Goal: Task Accomplishment & Management: Manage account settings

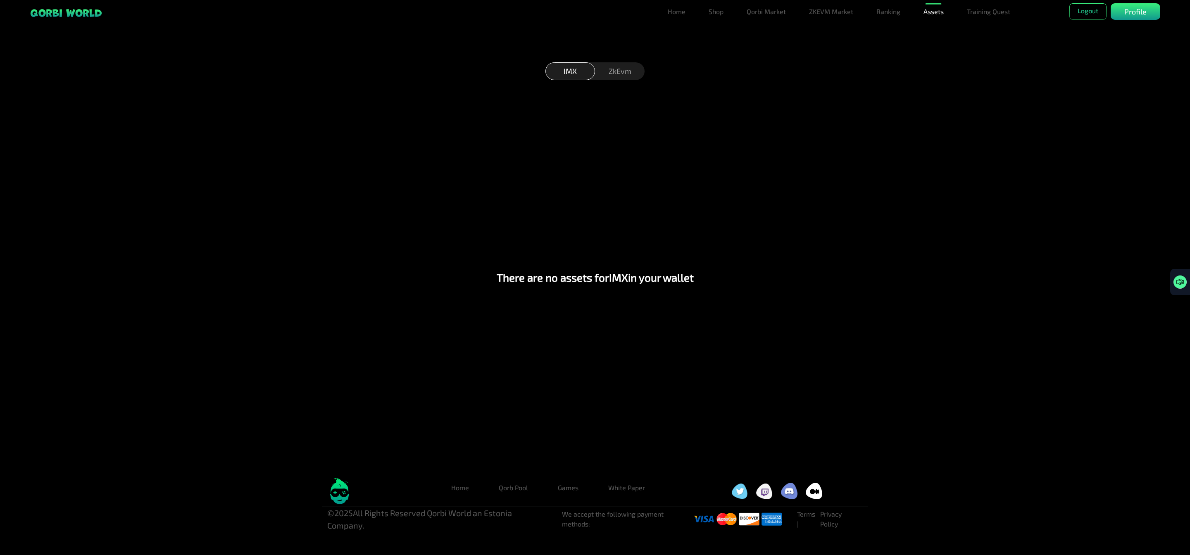
click at [626, 73] on div "ZkEvm" at bounding box center [620, 71] width 50 height 18
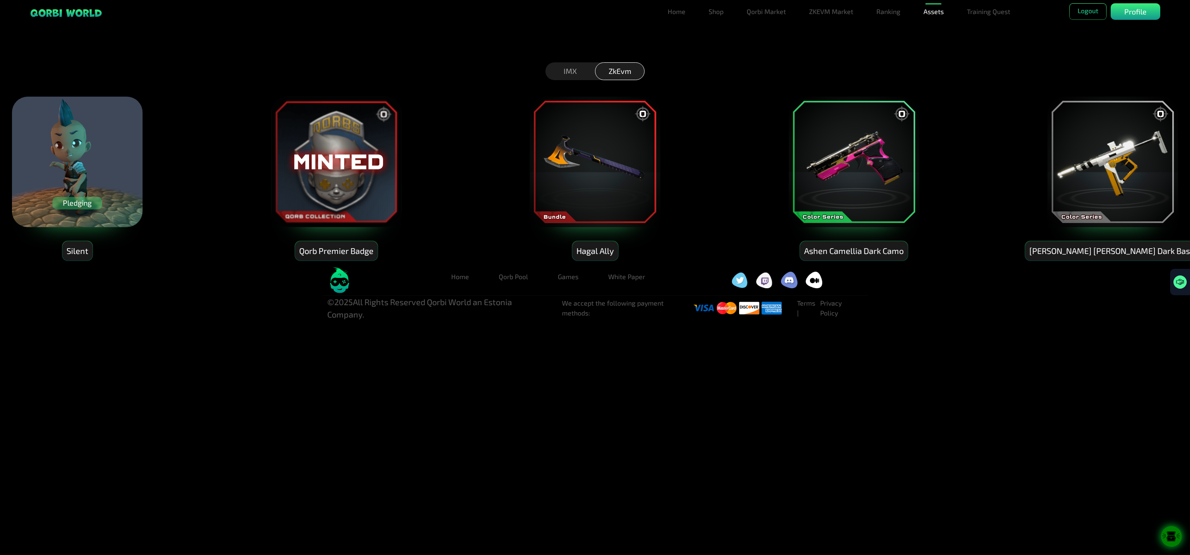
click at [570, 66] on div "IMX" at bounding box center [570, 71] width 50 height 18
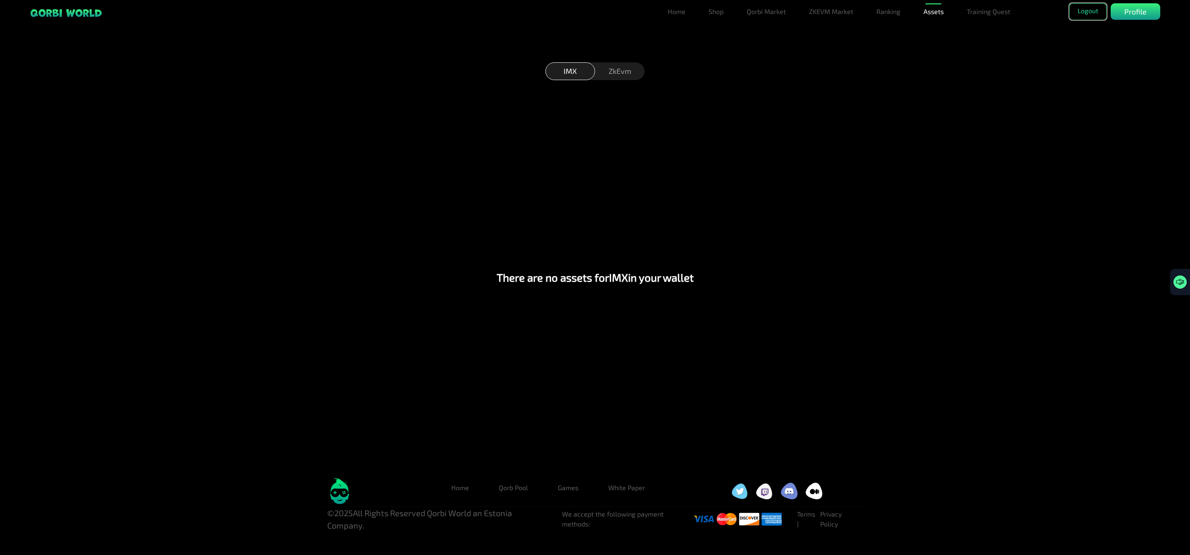
click at [1086, 7] on button "Logout" at bounding box center [1087, 11] width 37 height 17
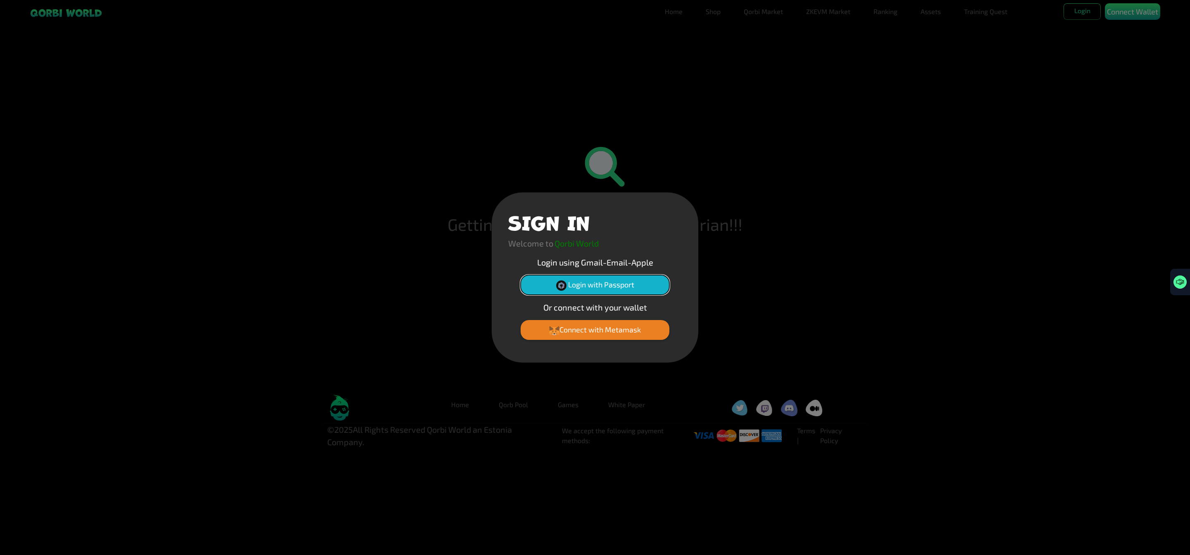
click at [612, 283] on button "Login with Passport" at bounding box center [595, 285] width 149 height 20
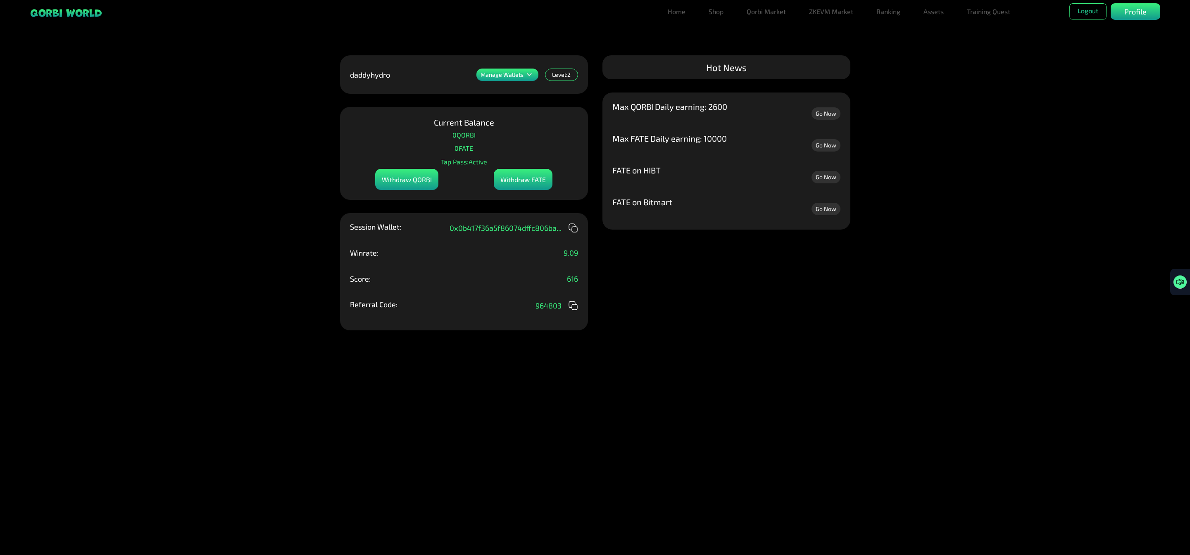
click at [511, 77] on p "Manage Wallets" at bounding box center [502, 75] width 43 height 6
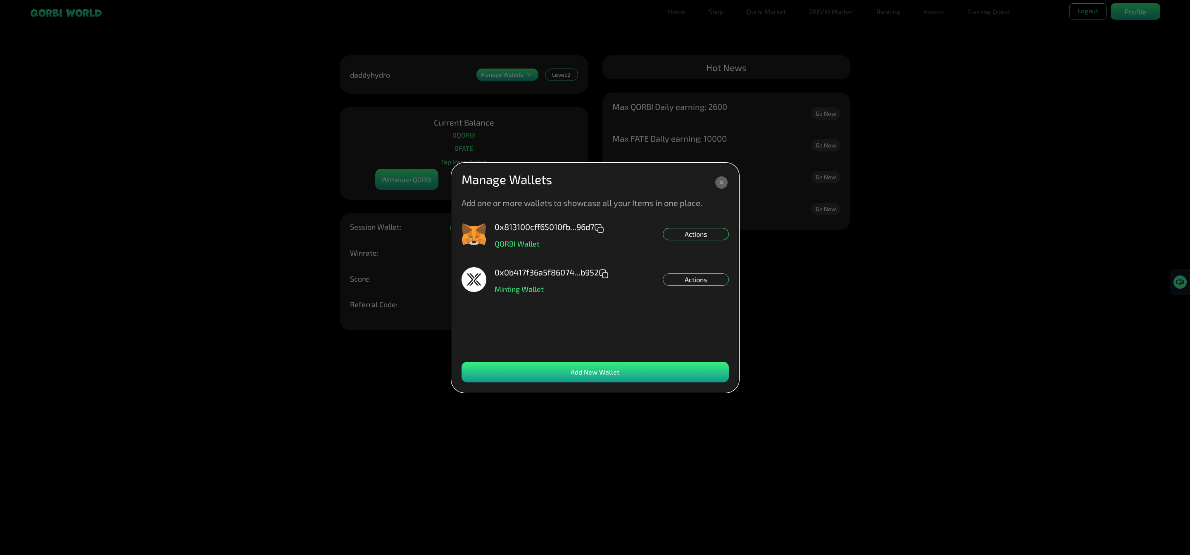
click at [711, 278] on div "Actions" at bounding box center [696, 280] width 66 height 12
click at [698, 290] on div "Set NFT Minting Default" at bounding box center [696, 292] width 66 height 12
click at [542, 369] on div "Add New Wallet" at bounding box center [595, 372] width 267 height 21
click at [695, 276] on div "Actions" at bounding box center [696, 280] width 66 height 12
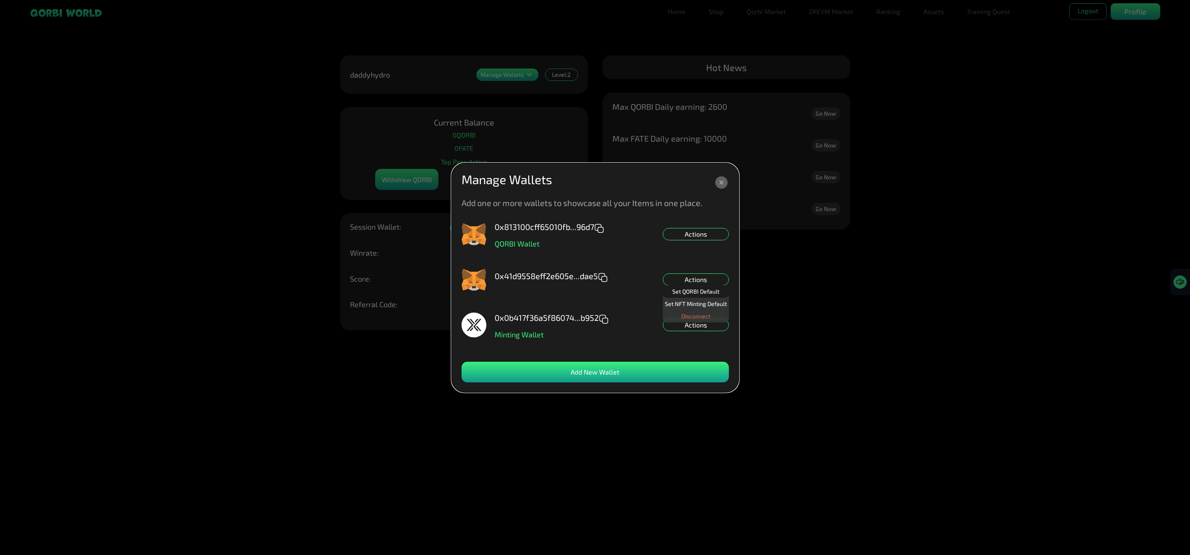
click at [705, 291] on div "Set QORBI Default" at bounding box center [696, 292] width 66 height 12
click at [701, 238] on div "Actions" at bounding box center [696, 234] width 66 height 12
click at [706, 268] on div "Disconnect" at bounding box center [696, 271] width 66 height 12
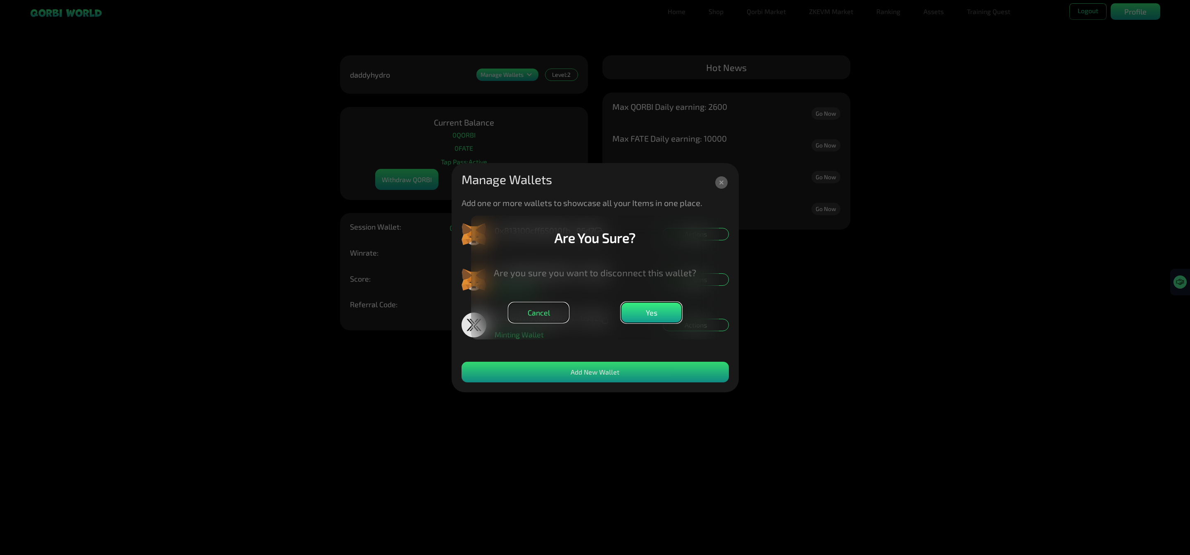
click at [659, 311] on button "Yes" at bounding box center [651, 312] width 61 height 21
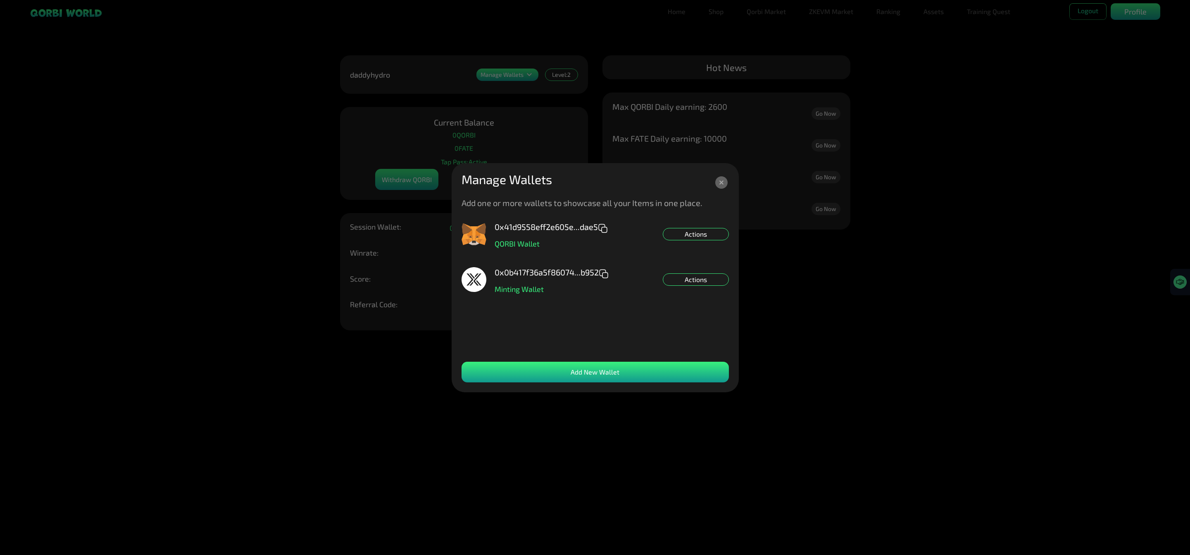
click at [700, 280] on div "Actions" at bounding box center [696, 280] width 66 height 12
click at [701, 263] on div "0x41d9558eff2e605e...dae5 QORBI Wallet Actions 0x0b417f36a5f86074...b952 Mintin…" at bounding box center [595, 288] width 267 height 132
click at [722, 178] on icon at bounding box center [721, 182] width 12 height 12
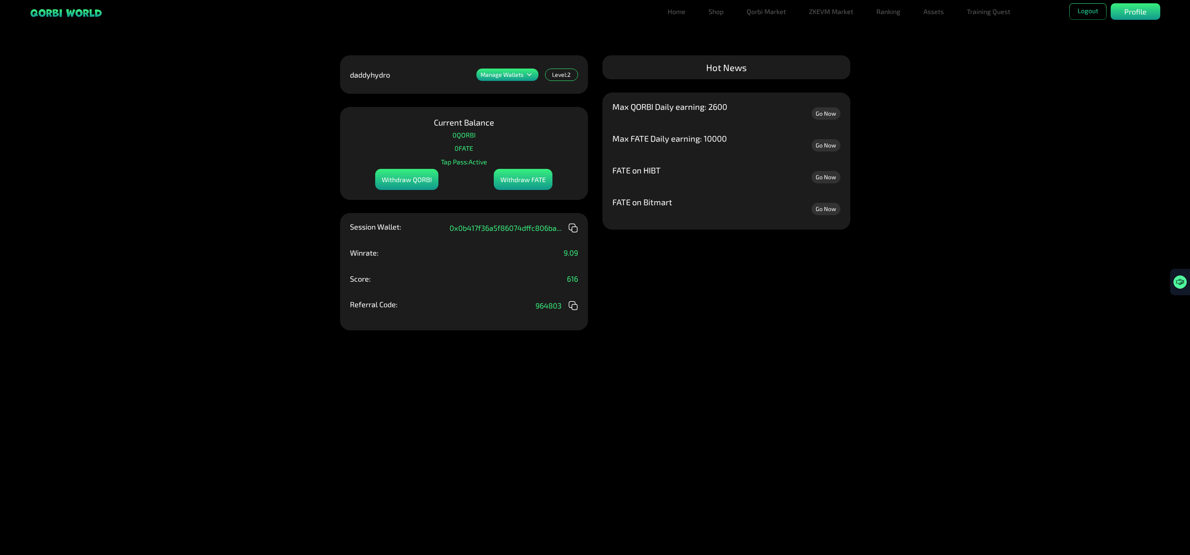
click at [824, 142] on link "Go Now" at bounding box center [826, 145] width 29 height 12
click at [754, 8] on link "Qorbi Market" at bounding box center [766, 11] width 46 height 17
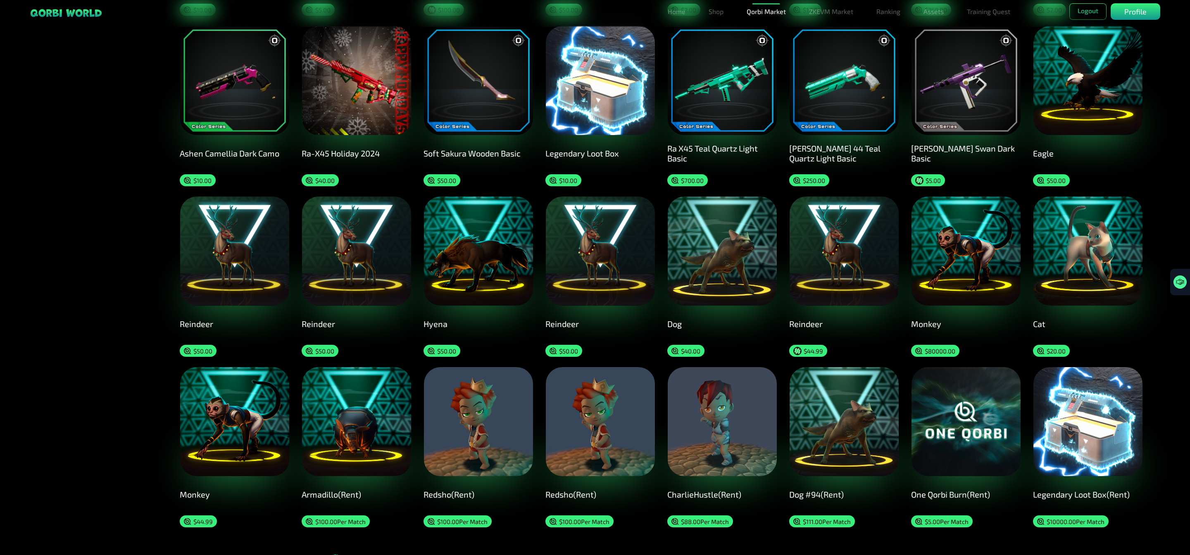
scroll to position [413, 0]
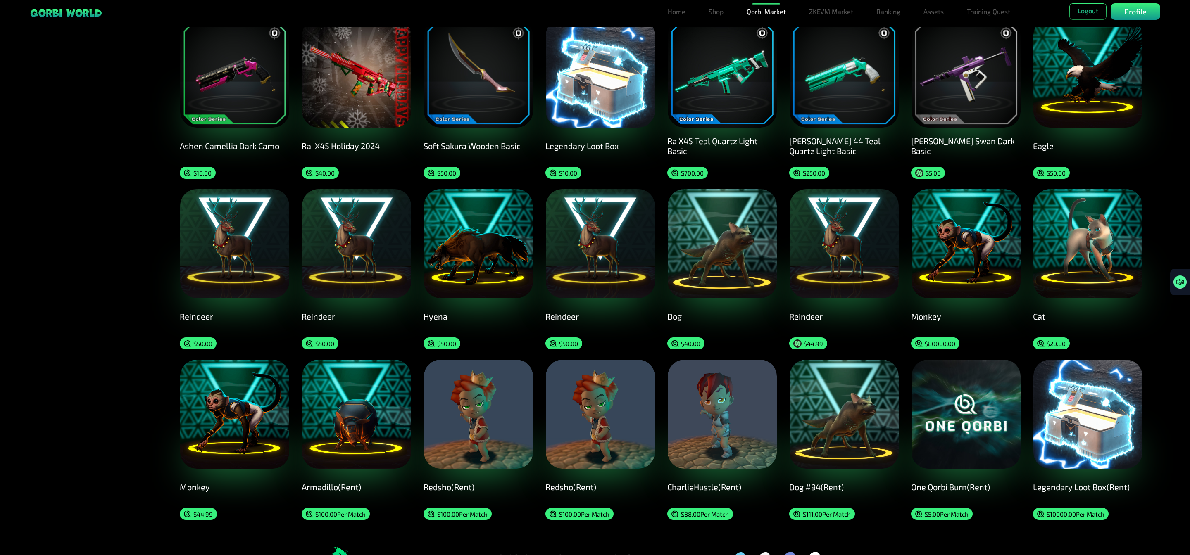
click at [617, 59] on img at bounding box center [600, 73] width 109 height 109
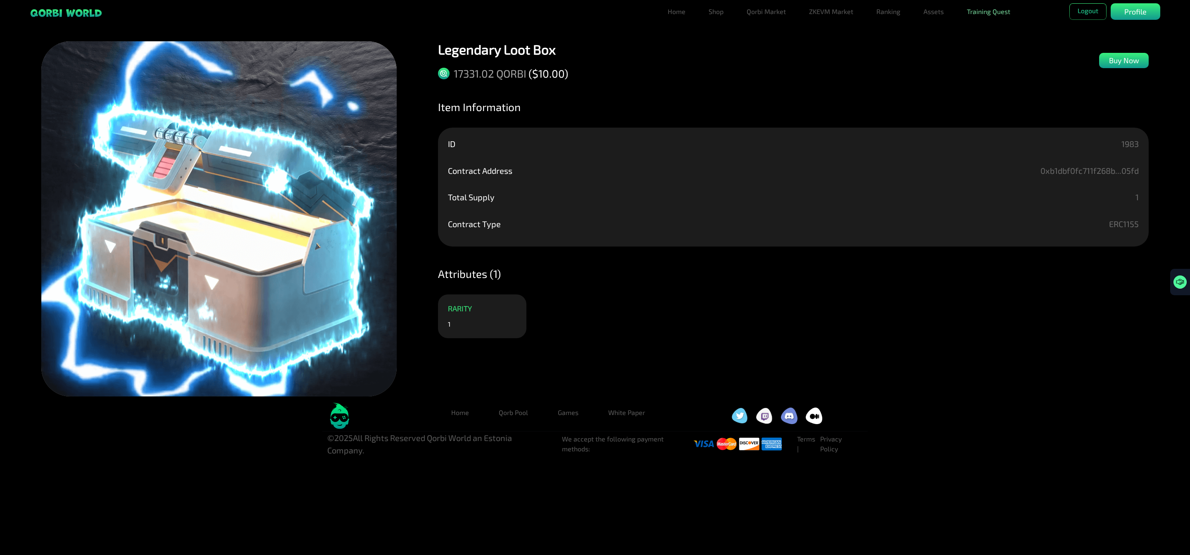
click at [1001, 10] on link "Training Quest" at bounding box center [989, 11] width 50 height 17
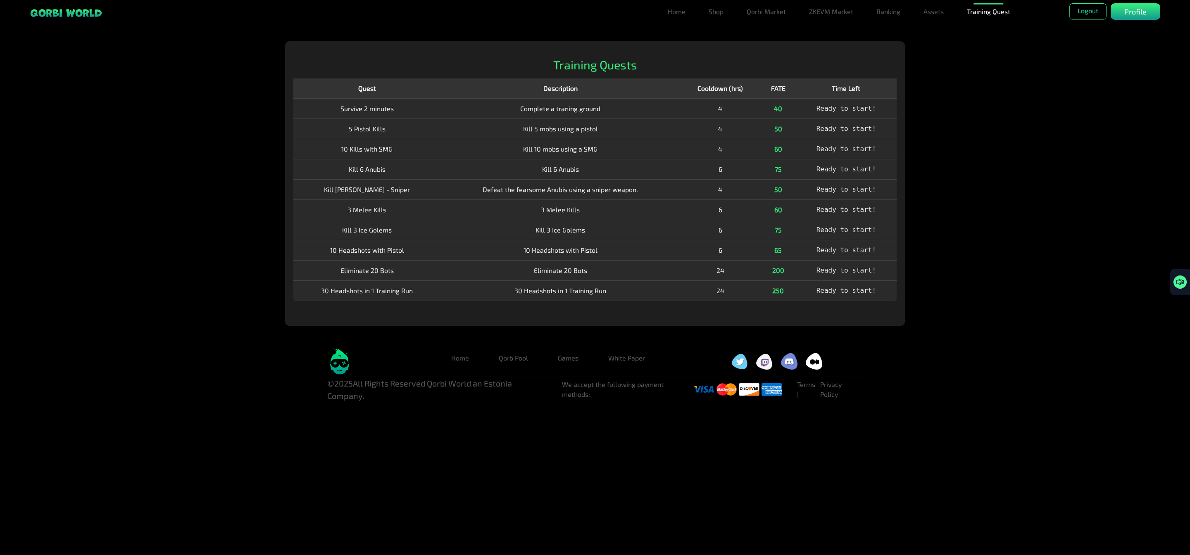
click at [572, 107] on td "Complete a traning ground" at bounding box center [561, 108] width 240 height 20
click at [839, 188] on span "Ready to start!" at bounding box center [847, 190] width 60 height 8
click at [846, 112] on span "Ready to start!" at bounding box center [847, 109] width 60 height 8
click at [934, 10] on link "Assets" at bounding box center [933, 11] width 27 height 17
click at [935, 27] on link "Assets" at bounding box center [933, 28] width 27 height 17
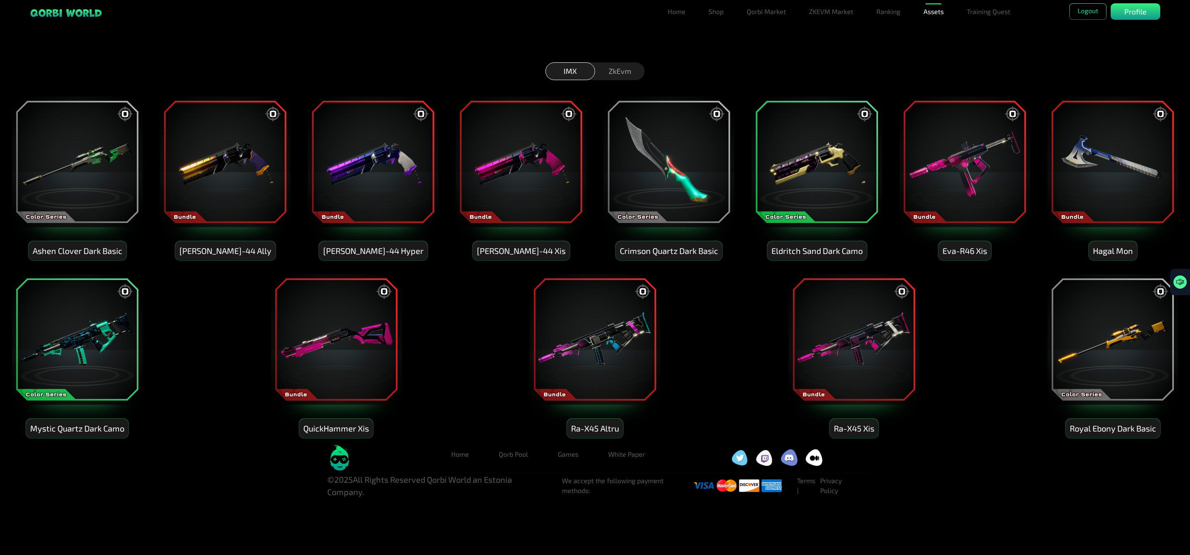
click at [75, 165] on img at bounding box center [77, 162] width 132 height 132
click at [594, 82] on button "Migrate Assets" at bounding box center [596, 83] width 44 height 13
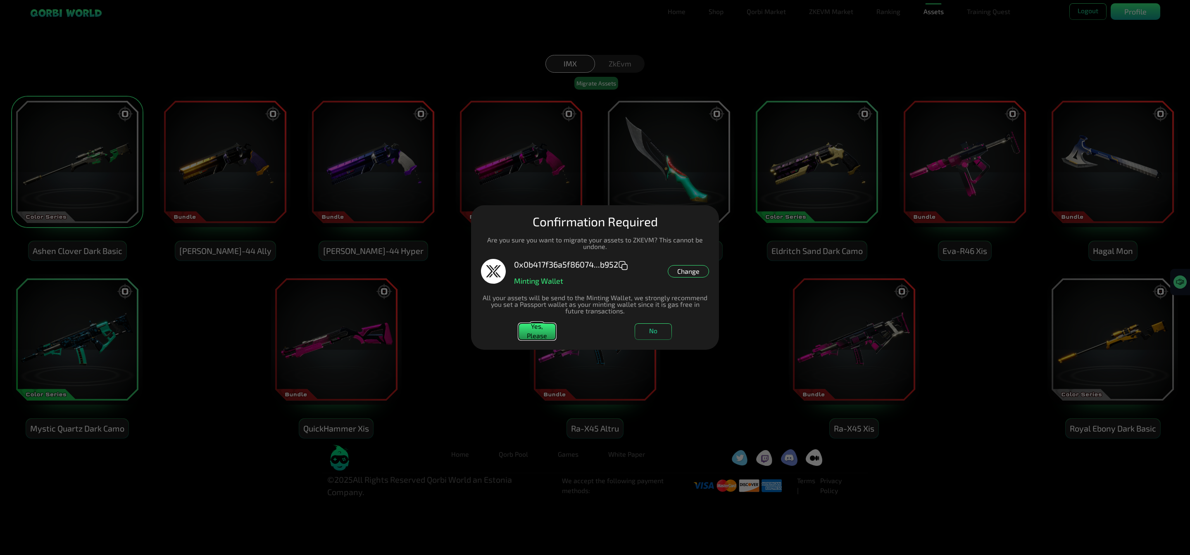
click at [539, 330] on button "Yes, Please" at bounding box center [537, 332] width 37 height 17
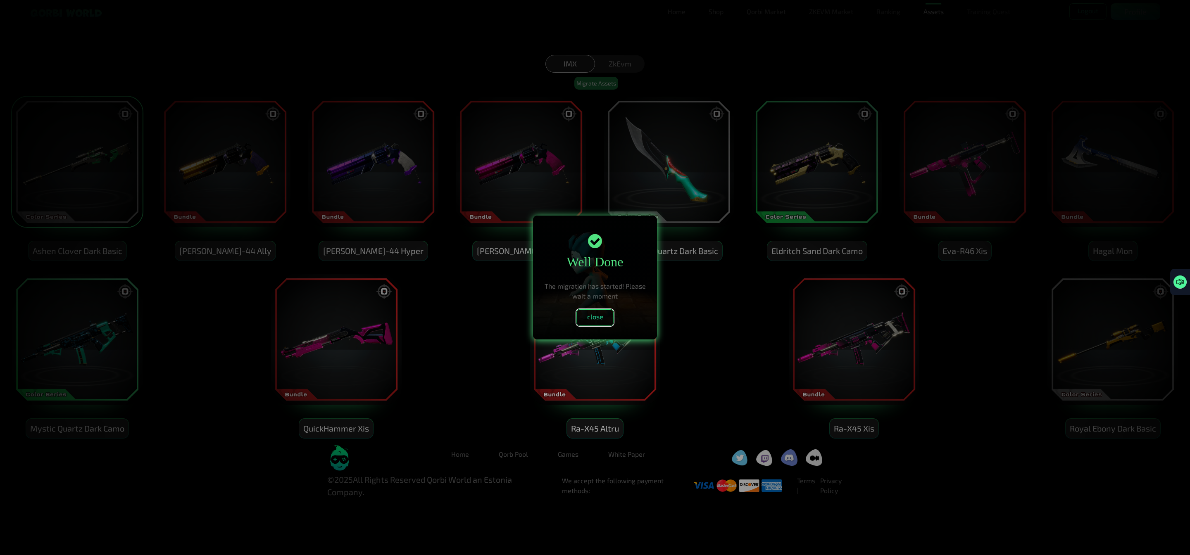
click at [586, 311] on button "close" at bounding box center [594, 318] width 37 height 17
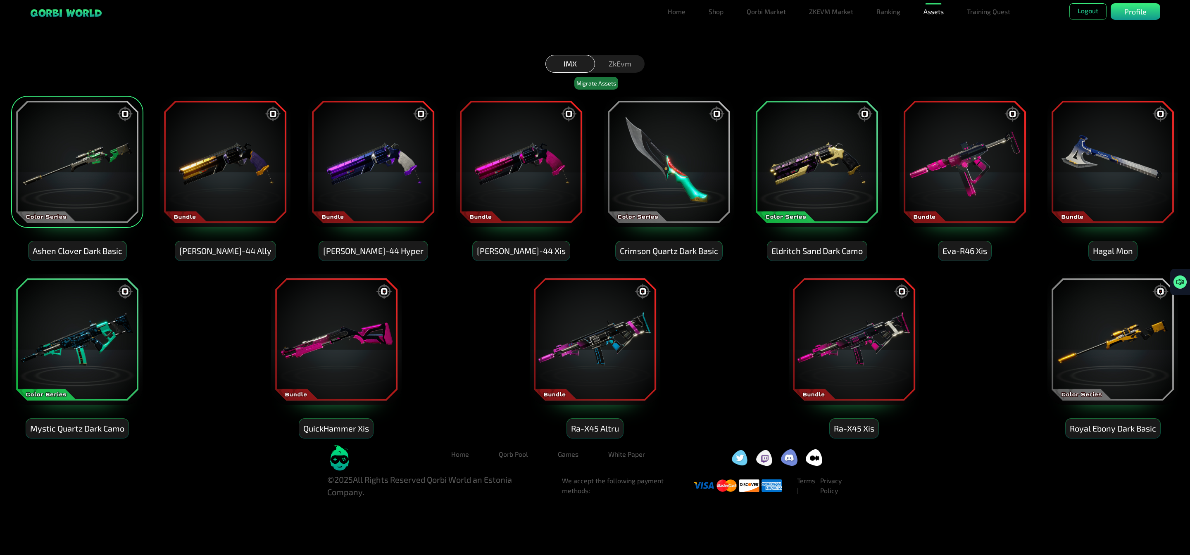
click at [249, 170] on img at bounding box center [225, 162] width 132 height 132
click at [65, 160] on img at bounding box center [77, 162] width 132 height 132
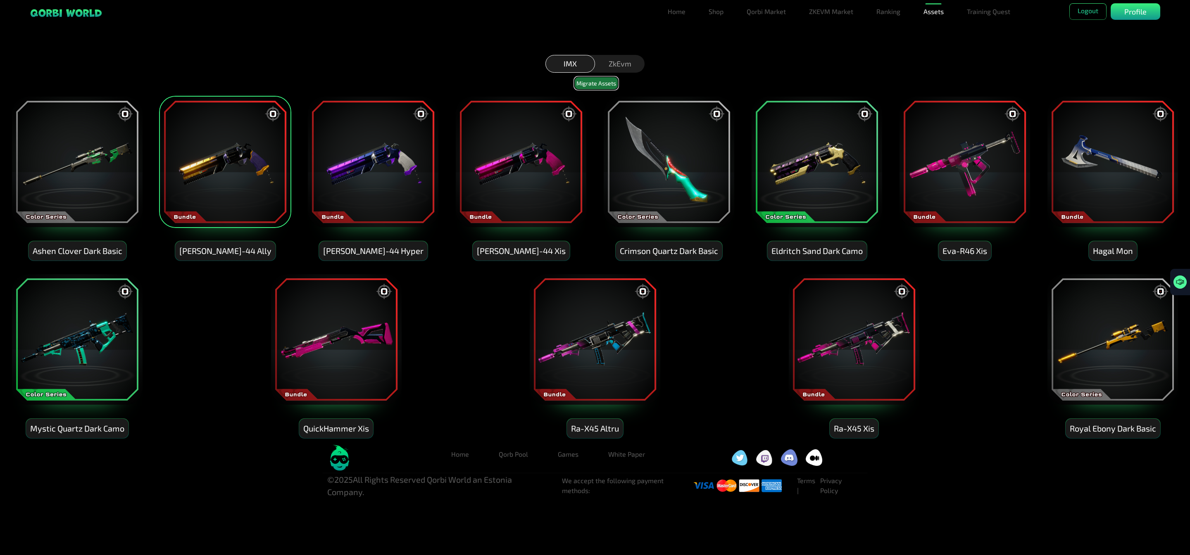
click at [602, 82] on button "Migrate Assets" at bounding box center [596, 83] width 44 height 13
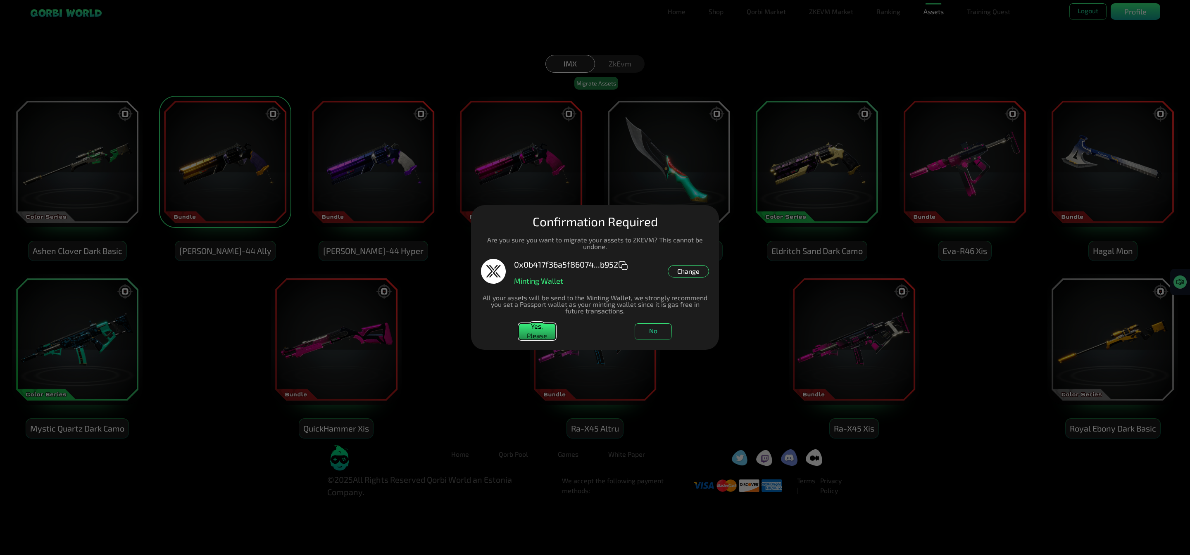
click at [538, 329] on button "Yes, Please" at bounding box center [537, 332] width 37 height 17
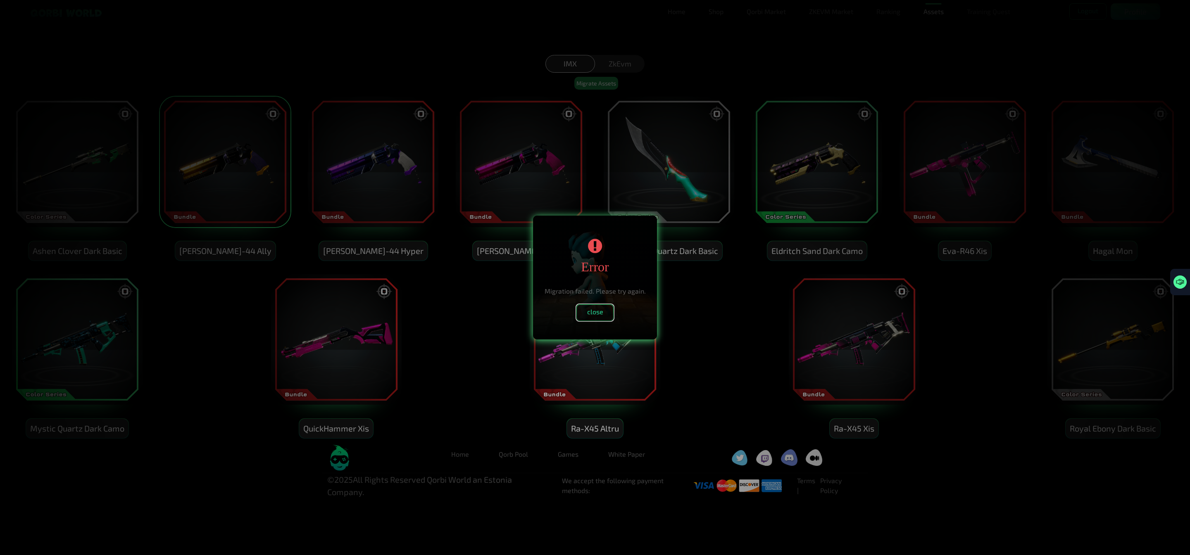
click at [606, 320] on button "close" at bounding box center [594, 313] width 37 height 17
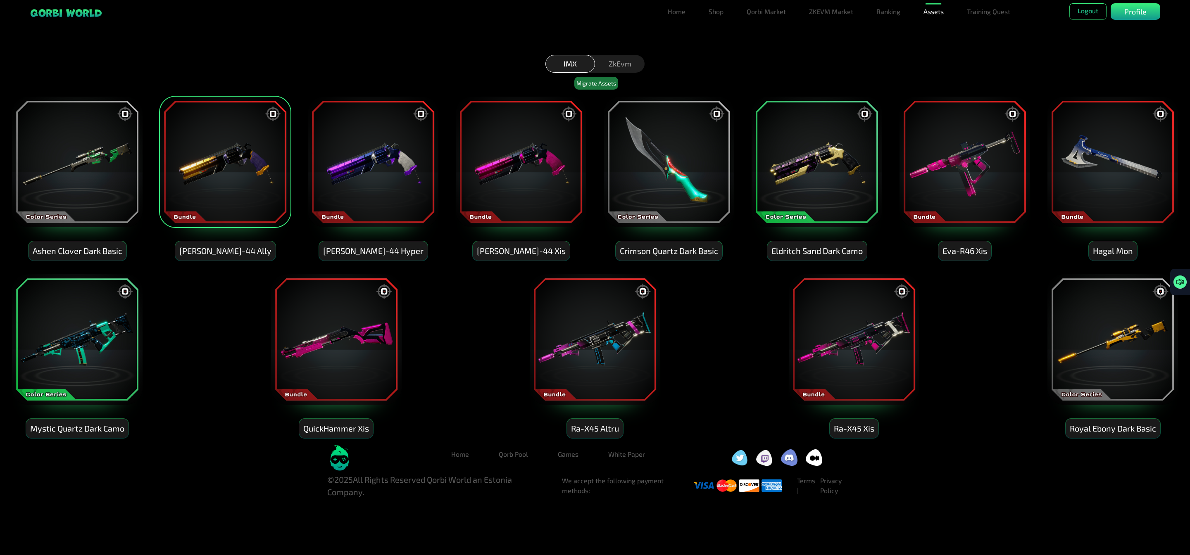
click at [392, 52] on html "Filter By Item Type All Pets Skins Qorbs Qor-x Pass Loot Box Eggs Badges Blockc…" at bounding box center [595, 249] width 1190 height 498
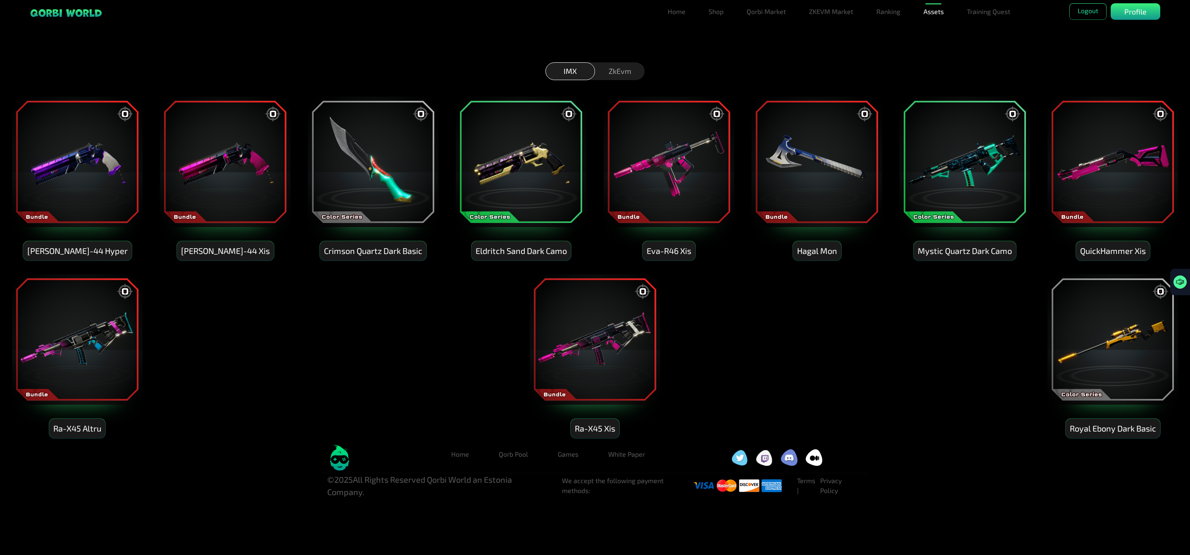
click at [92, 172] on img at bounding box center [77, 162] width 132 height 132
click at [591, 79] on button "Migrate Assets" at bounding box center [596, 83] width 44 height 13
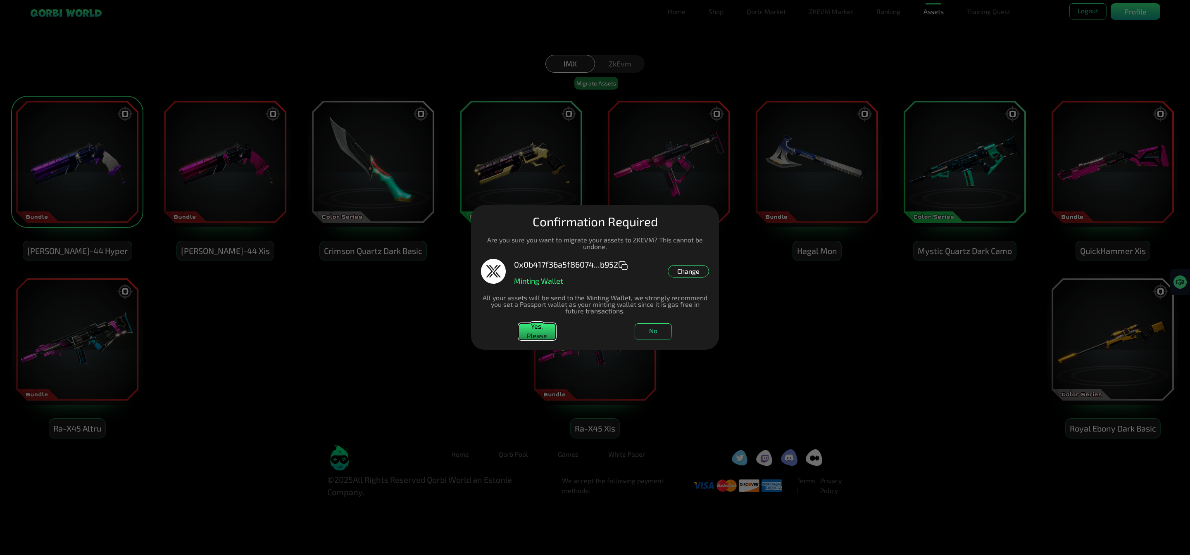
click at [538, 331] on button "Yes, Please" at bounding box center [537, 332] width 37 height 17
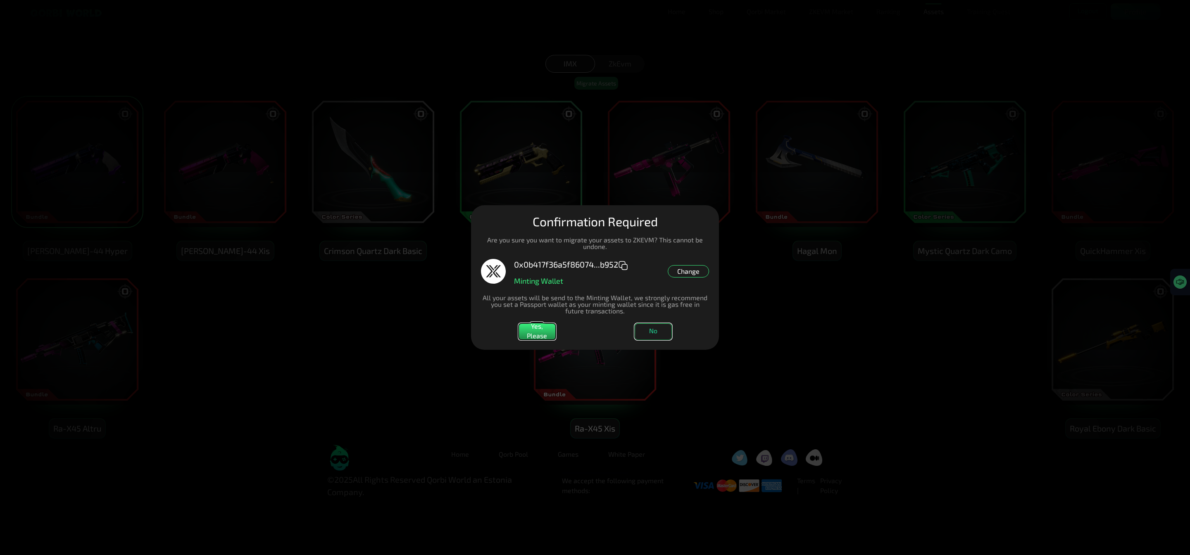
click at [652, 335] on button "No" at bounding box center [653, 332] width 37 height 17
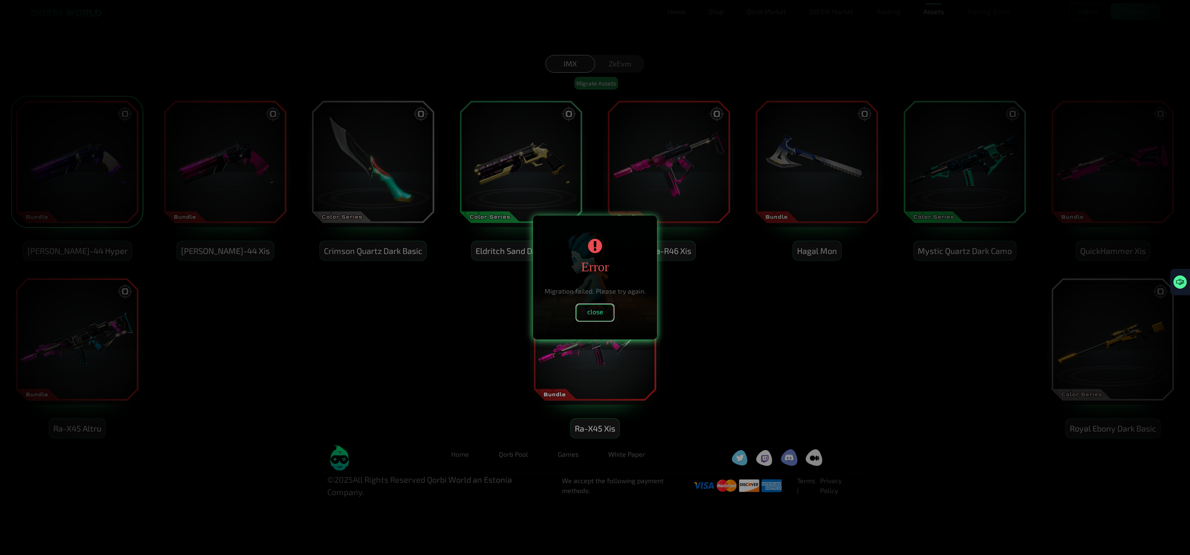
drag, startPoint x: 582, startPoint y: 317, endPoint x: 582, endPoint y: 313, distance: 4.5
click at [582, 313] on button "close" at bounding box center [594, 313] width 37 height 17
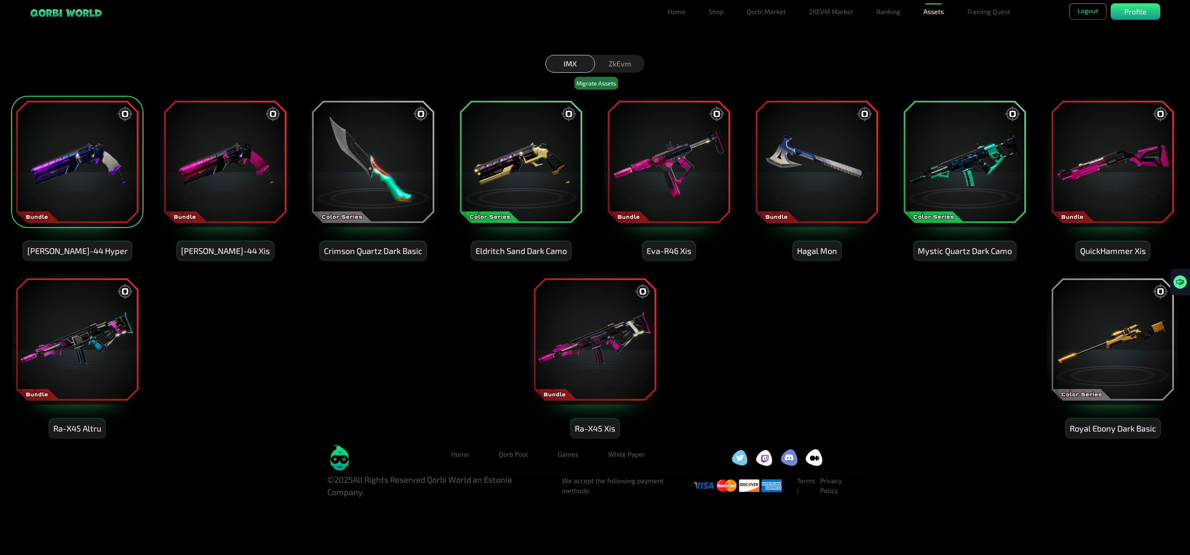
click at [221, 171] on img at bounding box center [225, 162] width 132 height 132
click at [90, 167] on img at bounding box center [77, 162] width 132 height 132
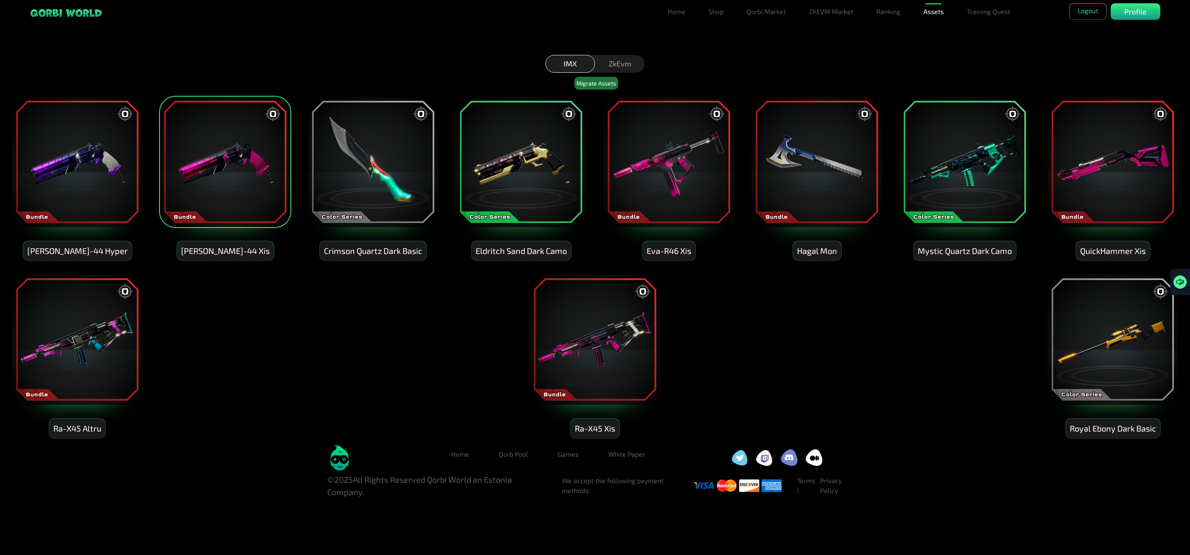
click at [377, 172] on img at bounding box center [373, 162] width 132 height 132
click at [565, 185] on img at bounding box center [521, 162] width 132 height 132
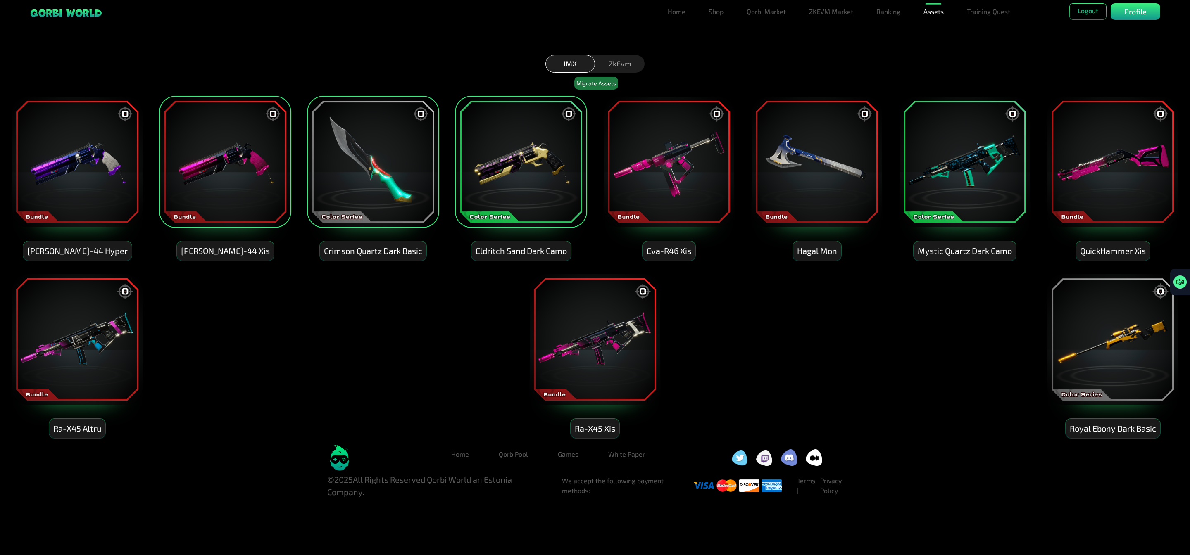
click at [691, 190] on img at bounding box center [669, 162] width 132 height 132
click at [808, 197] on img at bounding box center [817, 162] width 132 height 132
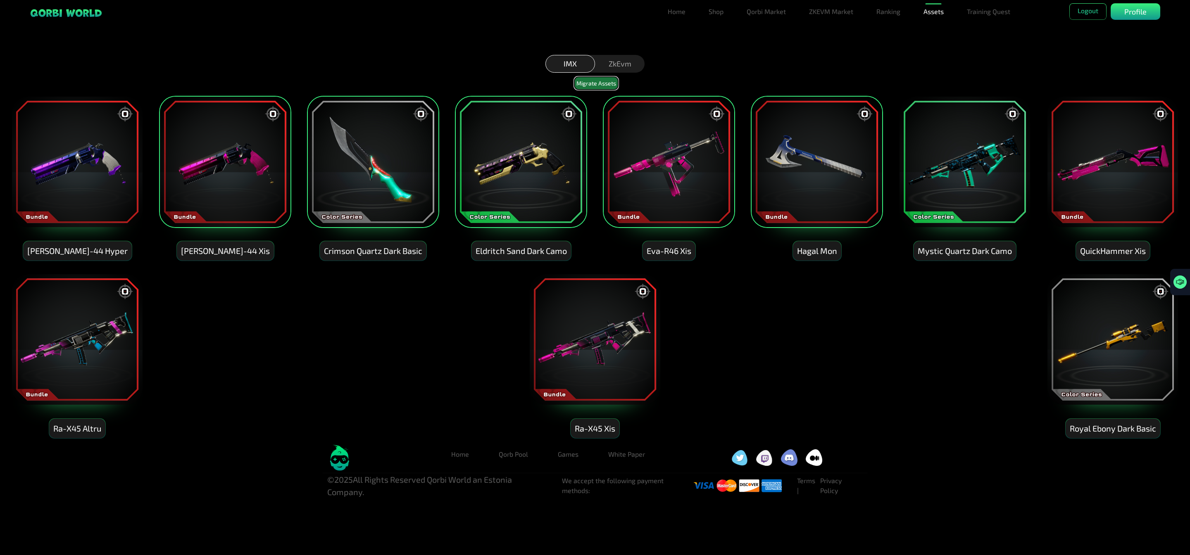
click at [599, 81] on button "Migrate Assets" at bounding box center [596, 83] width 44 height 13
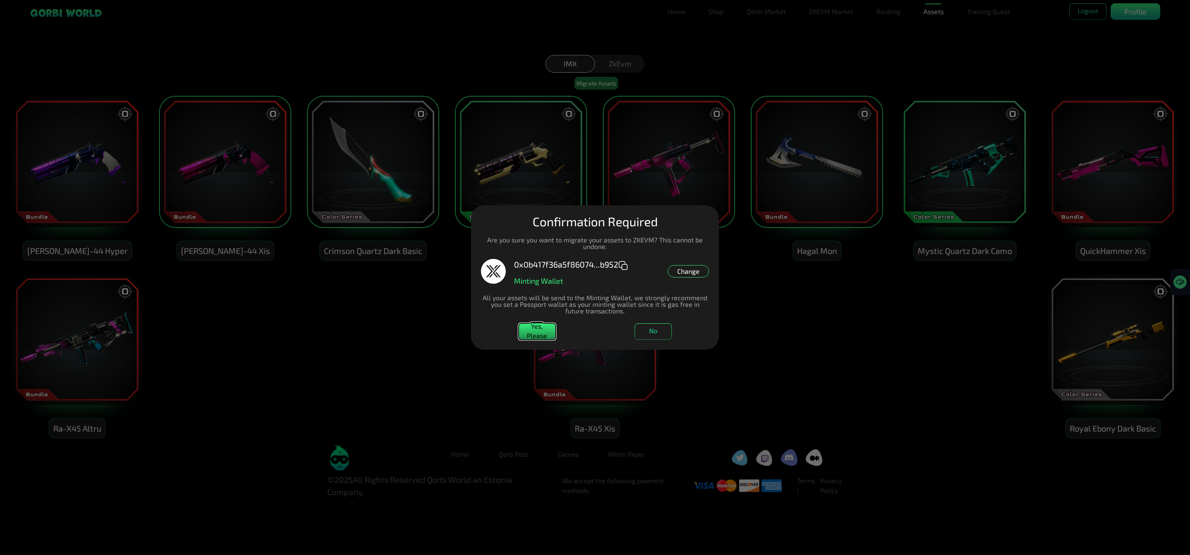
click at [537, 333] on button "Yes, Please" at bounding box center [537, 332] width 37 height 17
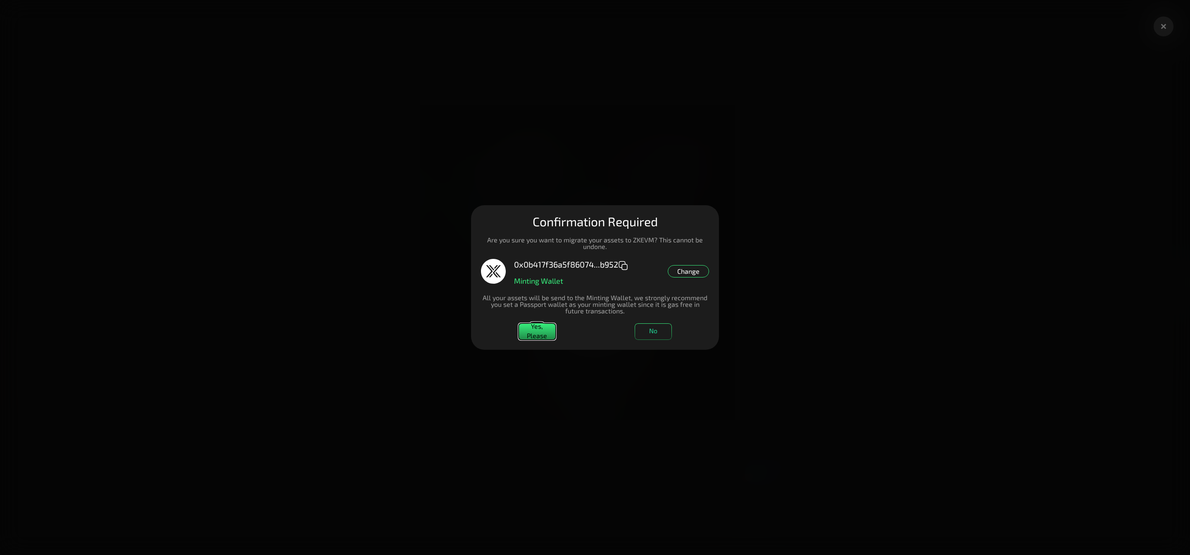
click at [533, 333] on button "Yes, Please" at bounding box center [537, 332] width 37 height 17
click at [658, 329] on button "No" at bounding box center [653, 332] width 37 height 17
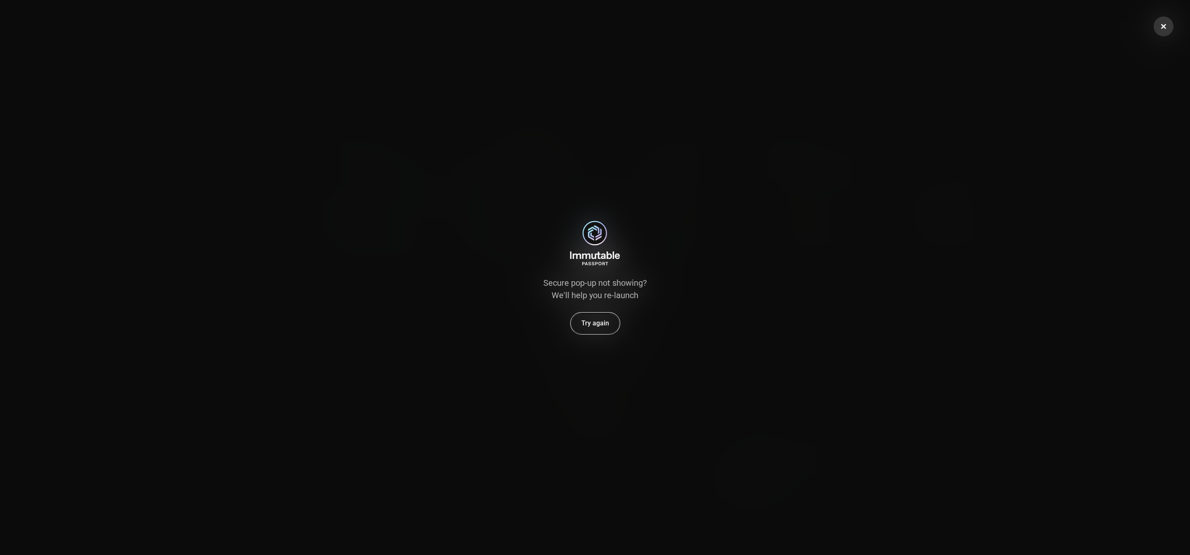
click at [587, 320] on button "Try again" at bounding box center [595, 323] width 49 height 21
click at [583, 320] on button "Try again" at bounding box center [595, 323] width 49 height 21
click at [1163, 21] on button at bounding box center [1164, 27] width 20 height 20
click at [1161, 26] on button at bounding box center [1164, 27] width 20 height 20
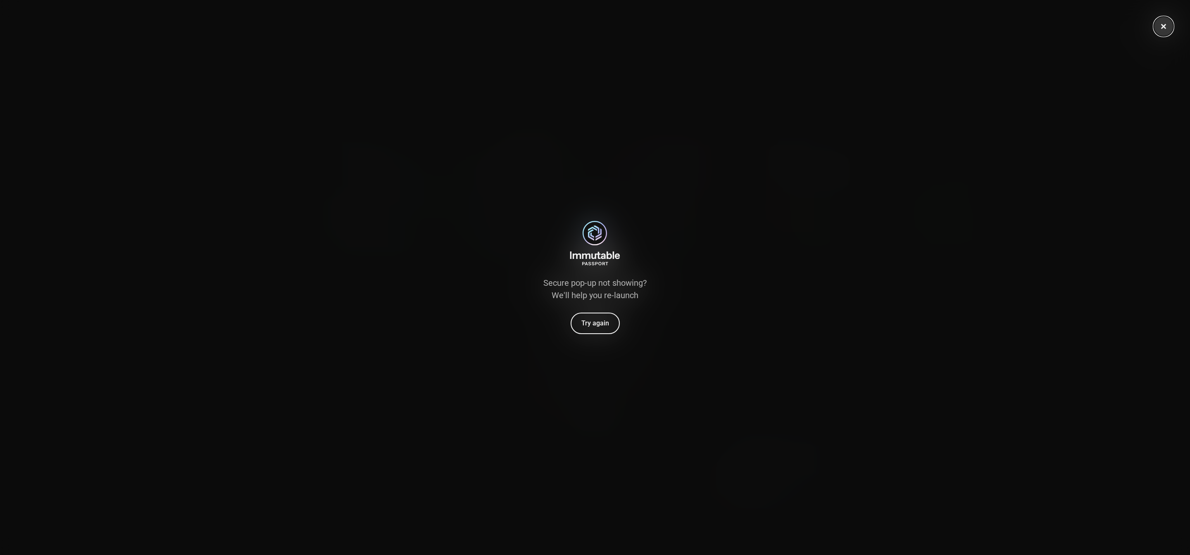
click at [1161, 26] on icon at bounding box center [1164, 26] width 8 height 8
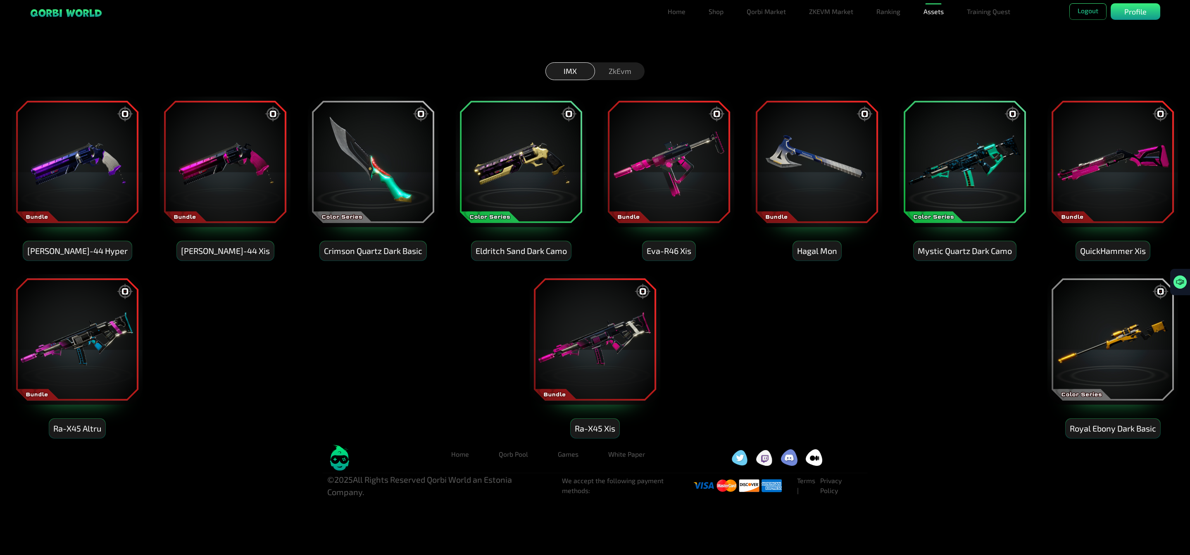
click at [1120, 345] on img at bounding box center [1113, 340] width 132 height 132
click at [593, 329] on img at bounding box center [595, 340] width 132 height 132
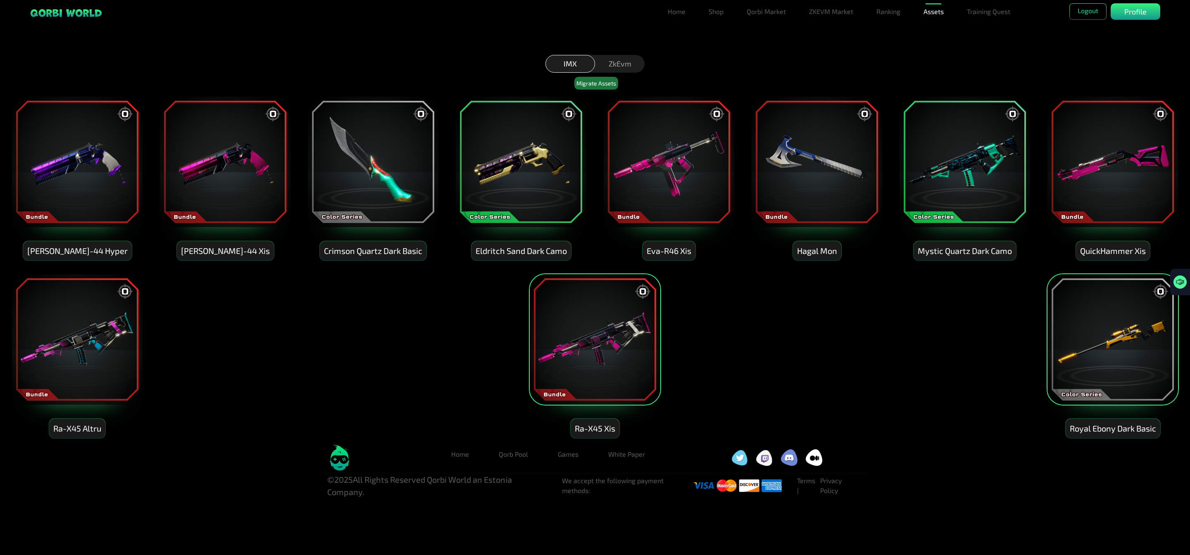
click at [83, 346] on img at bounding box center [77, 340] width 132 height 132
click at [1125, 166] on img at bounding box center [1113, 162] width 132 height 132
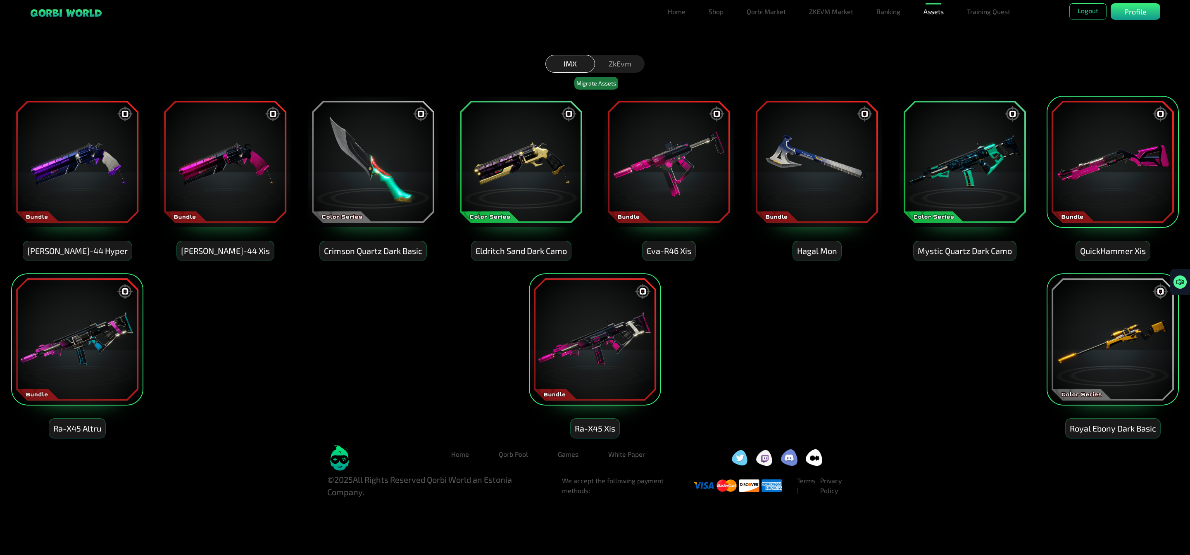
click at [963, 165] on img at bounding box center [965, 162] width 132 height 132
click at [803, 173] on img at bounding box center [817, 162] width 132 height 132
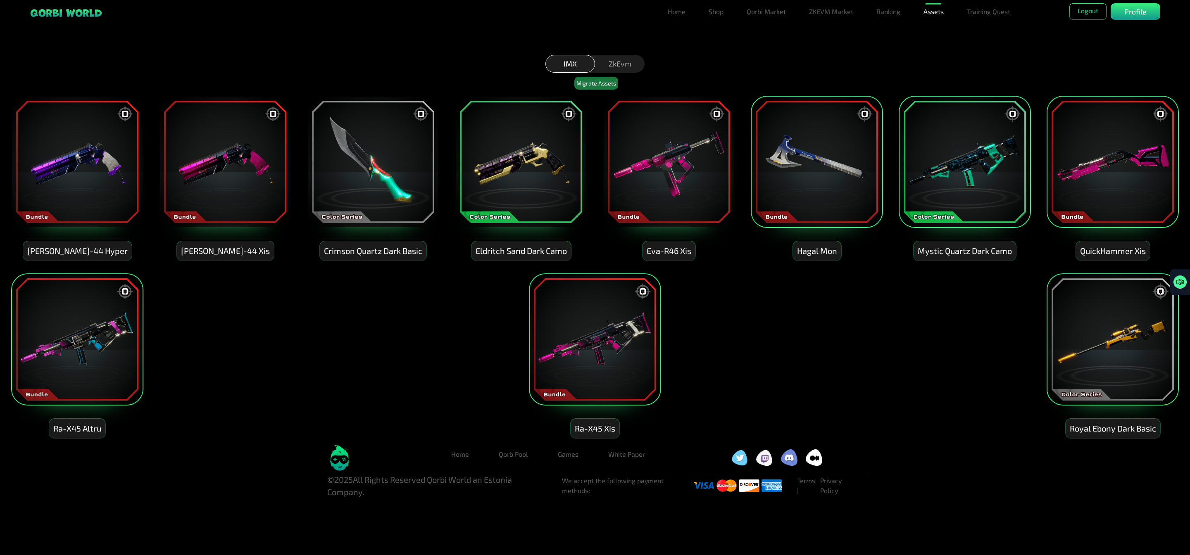
click at [686, 171] on img at bounding box center [669, 162] width 132 height 132
click at [533, 164] on img at bounding box center [521, 162] width 132 height 132
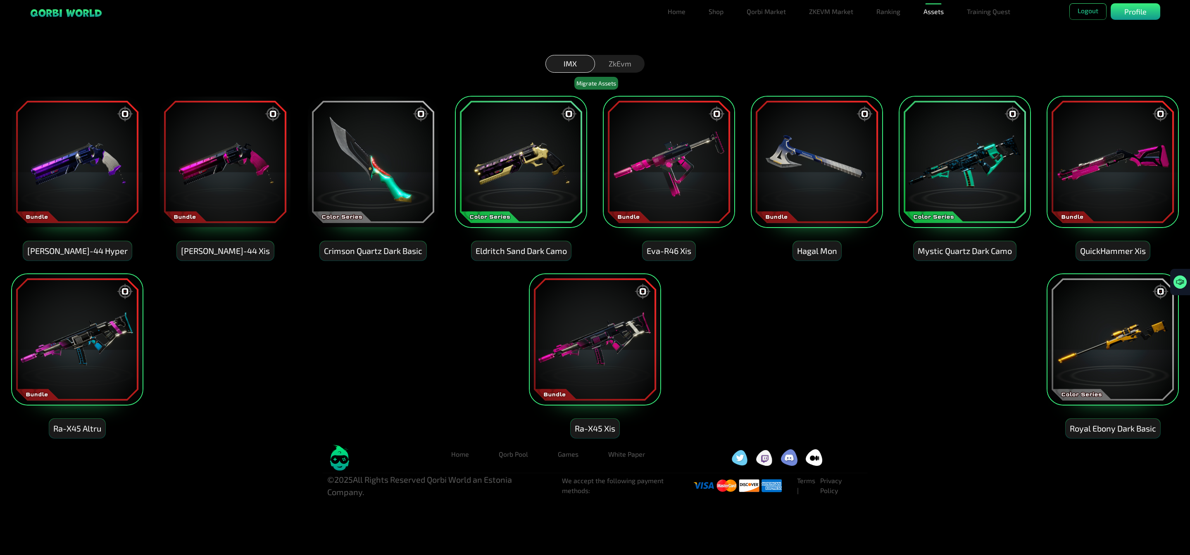
click at [383, 166] on img at bounding box center [373, 162] width 132 height 132
click at [602, 83] on button "Migrate Assets" at bounding box center [596, 83] width 44 height 13
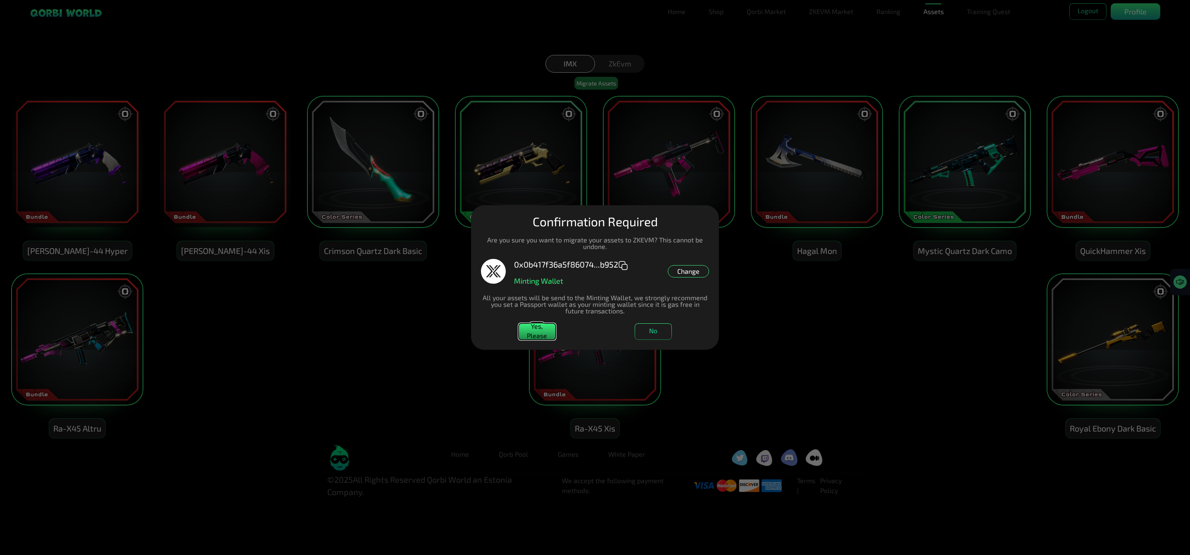
click at [520, 327] on button "Yes, Please" at bounding box center [537, 332] width 37 height 17
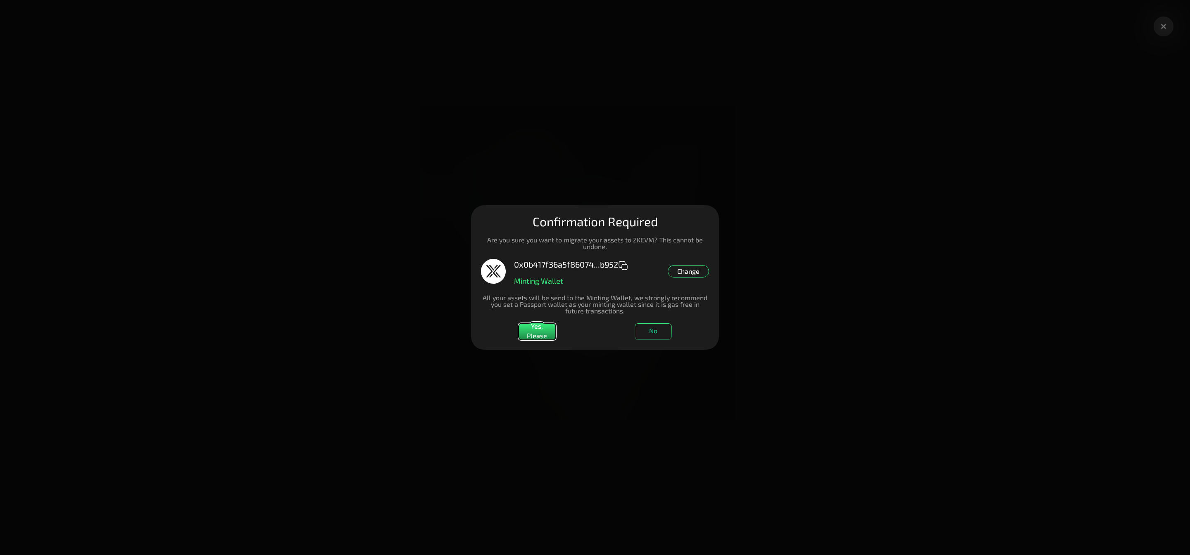
click at [692, 273] on div "Change" at bounding box center [688, 271] width 41 height 12
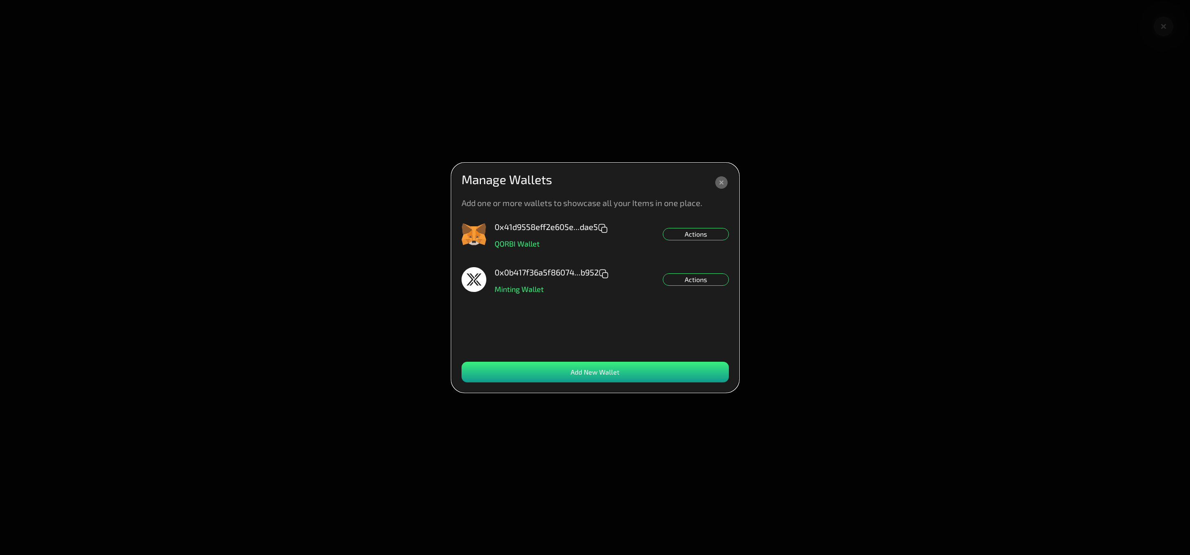
click at [707, 231] on div "Actions" at bounding box center [696, 234] width 66 height 12
click at [716, 257] on div "Set NFT Minting Default" at bounding box center [696, 258] width 66 height 12
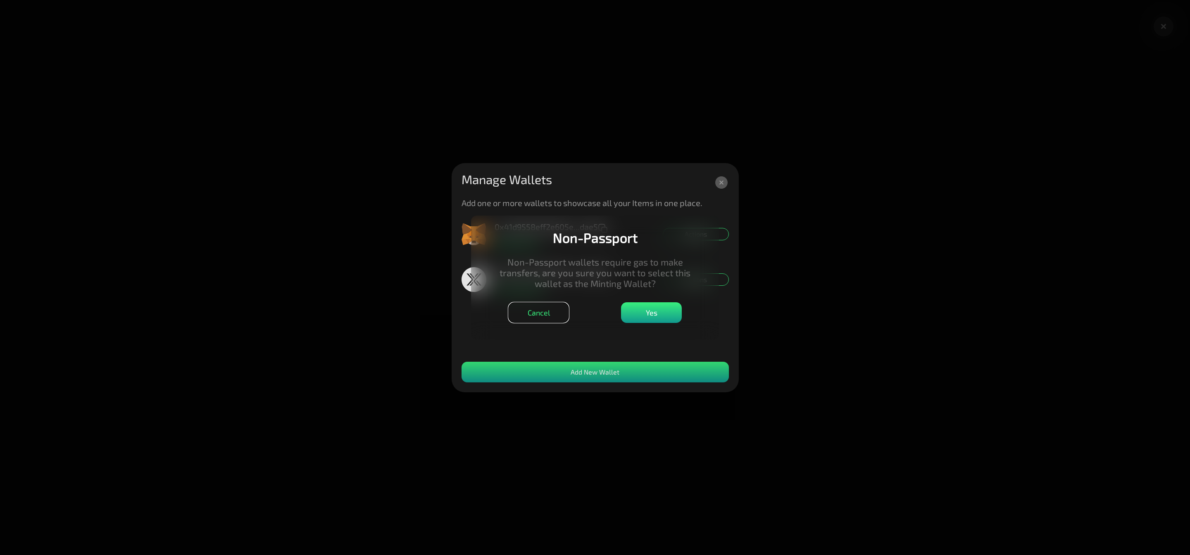
click at [537, 314] on button "Cancel" at bounding box center [538, 312] width 61 height 21
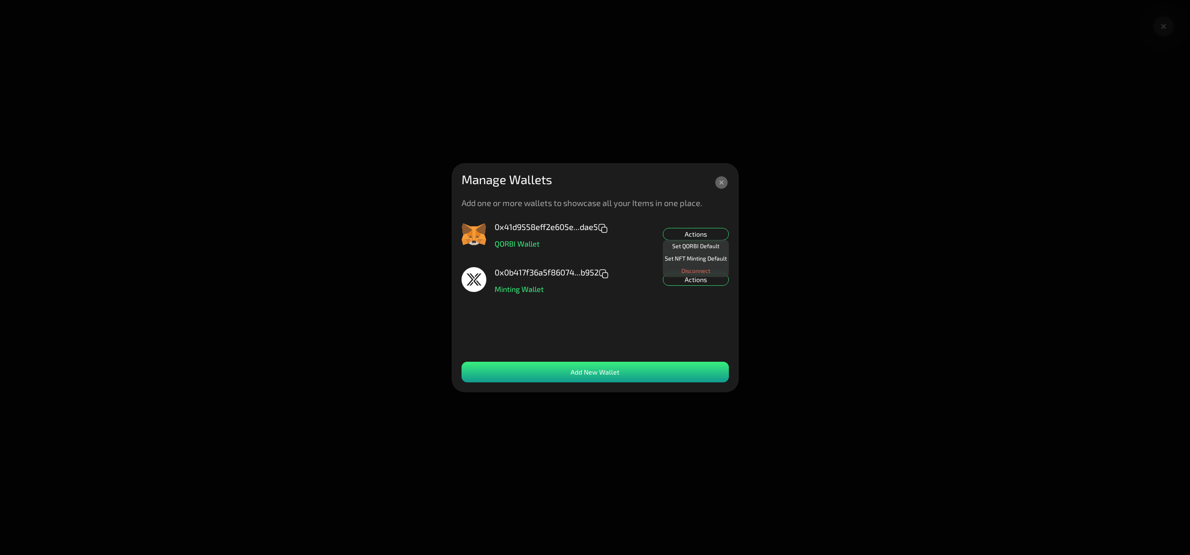
click at [687, 310] on div "0x41d9558eff2e605e...dae5 QORBI Wallet Actions Set QORBI Default Set NFT Mintin…" at bounding box center [595, 288] width 267 height 132
click at [708, 242] on div "Set QORBI Default" at bounding box center [696, 246] width 66 height 12
click at [679, 281] on div "Actions" at bounding box center [696, 280] width 66 height 12
click at [703, 289] on div "Set NFT Minting Default" at bounding box center [696, 292] width 66 height 12
click at [724, 180] on icon at bounding box center [721, 182] width 12 height 12
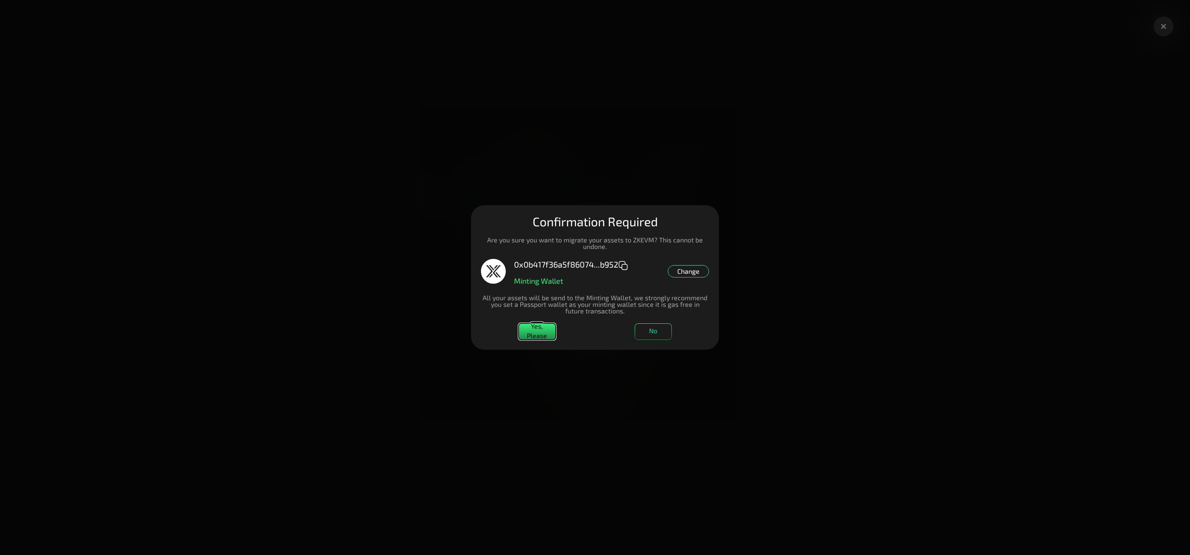
click at [542, 338] on button "Yes, Please" at bounding box center [537, 332] width 37 height 17
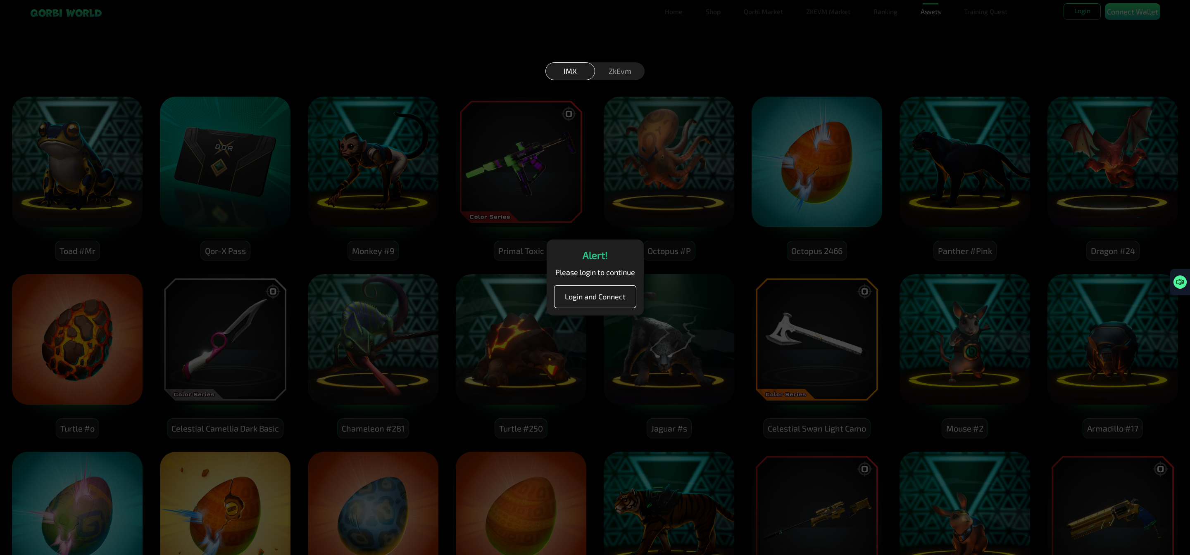
click at [583, 294] on button "Login and Connect" at bounding box center [595, 296] width 81 height 21
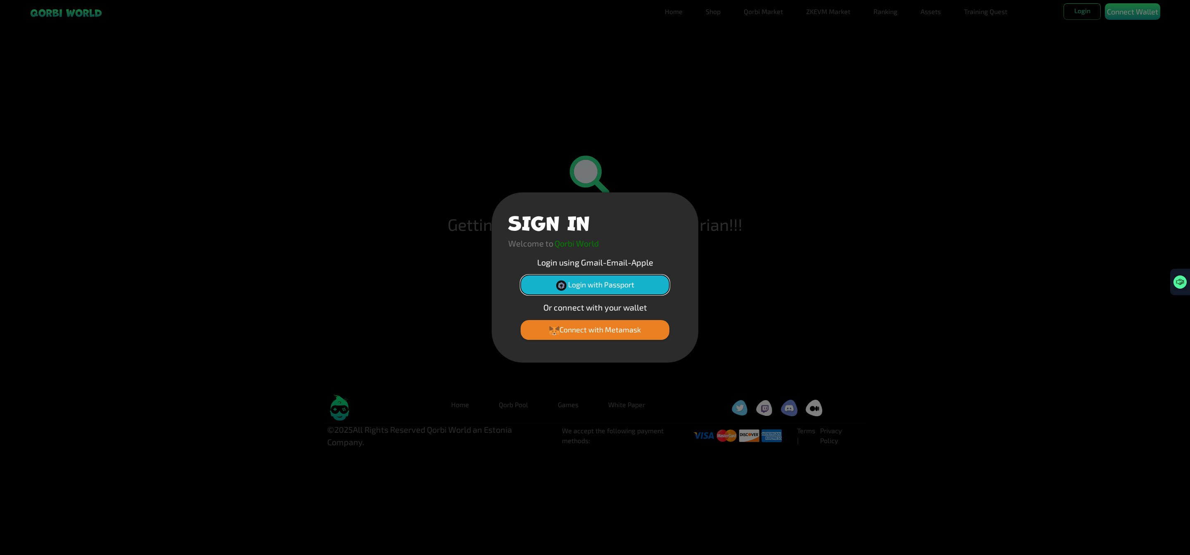
click at [619, 289] on button "Login with Passport" at bounding box center [595, 285] width 149 height 20
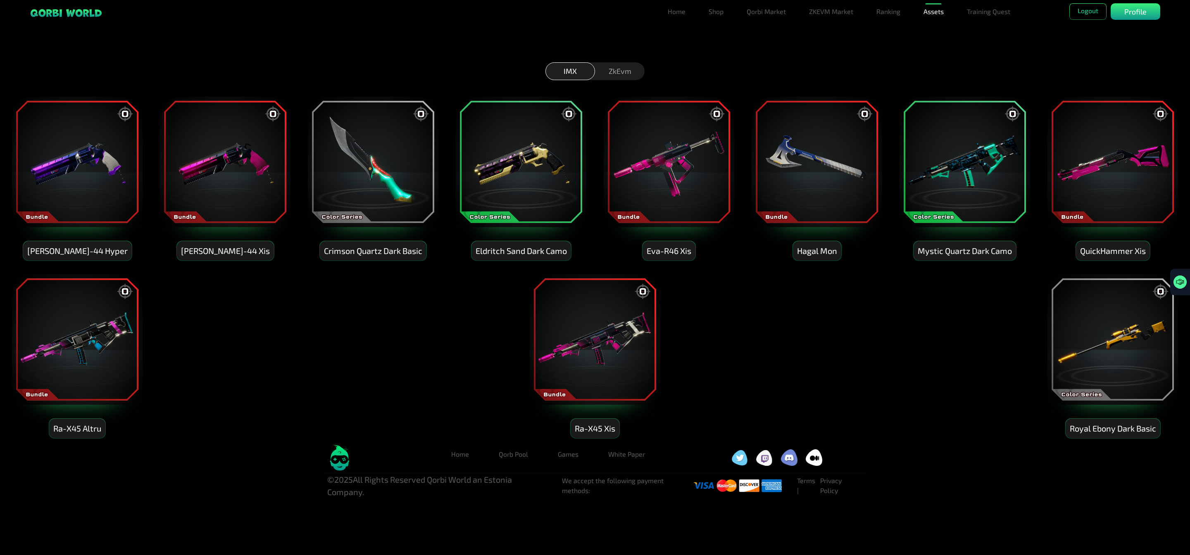
click at [82, 174] on img at bounding box center [77, 162] width 132 height 132
click at [216, 173] on img at bounding box center [225, 162] width 132 height 132
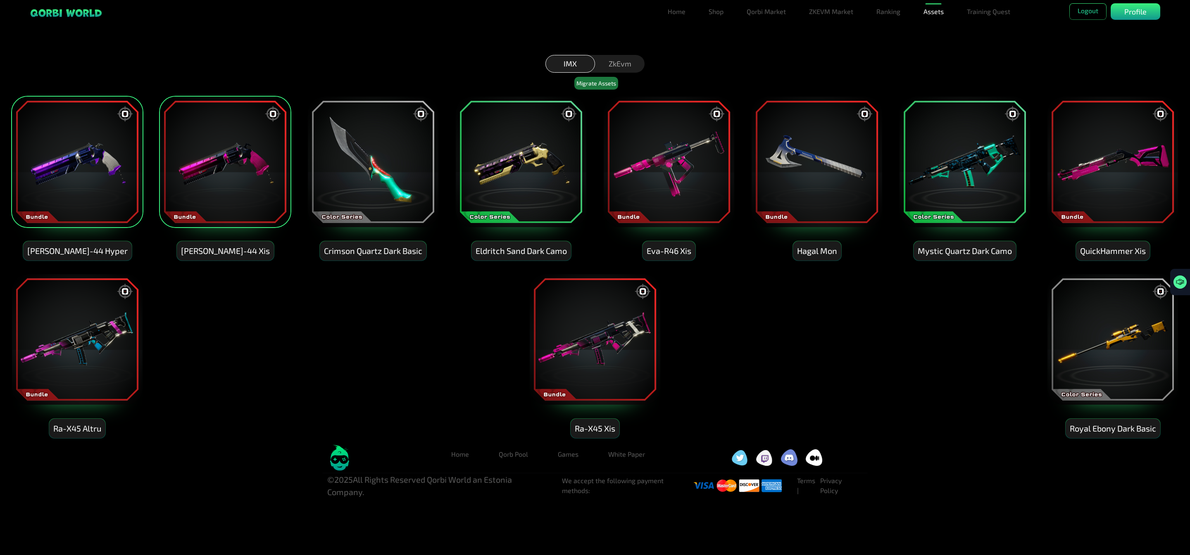
click at [332, 170] on img at bounding box center [373, 162] width 132 height 132
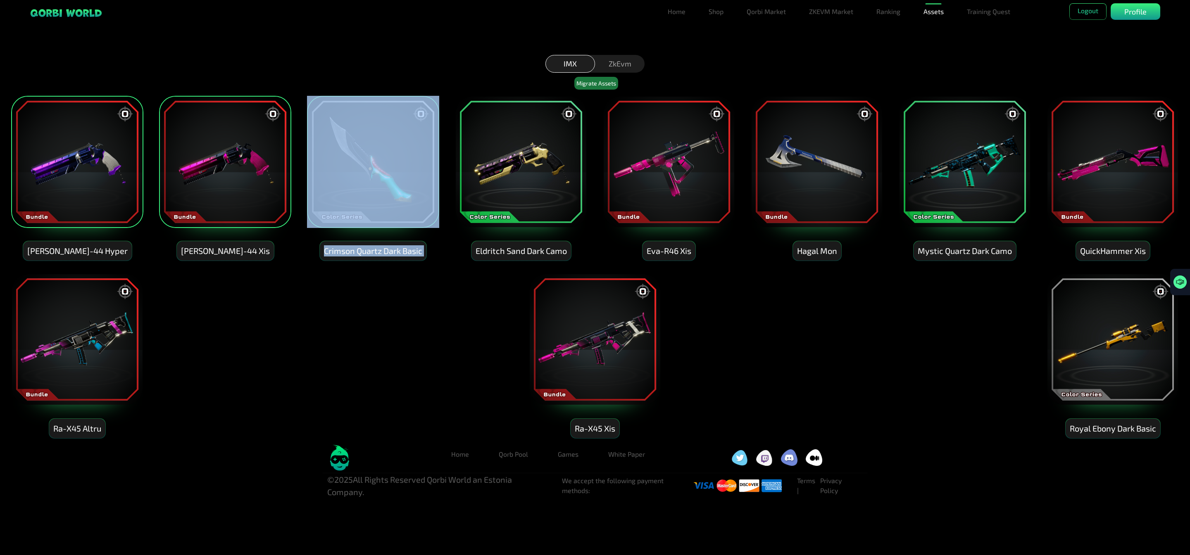
drag, startPoint x: 445, startPoint y: 169, endPoint x: 458, endPoint y: 170, distance: 12.9
click at [456, 170] on div "Clint-44 Hyper Clint-44 Xis Crimson Quartz Dark Basic Eldritch Sand Dark Camo E…" at bounding box center [595, 260] width 1190 height 355
click at [501, 174] on img at bounding box center [521, 162] width 132 height 132
click at [755, 170] on img at bounding box center [817, 162] width 132 height 132
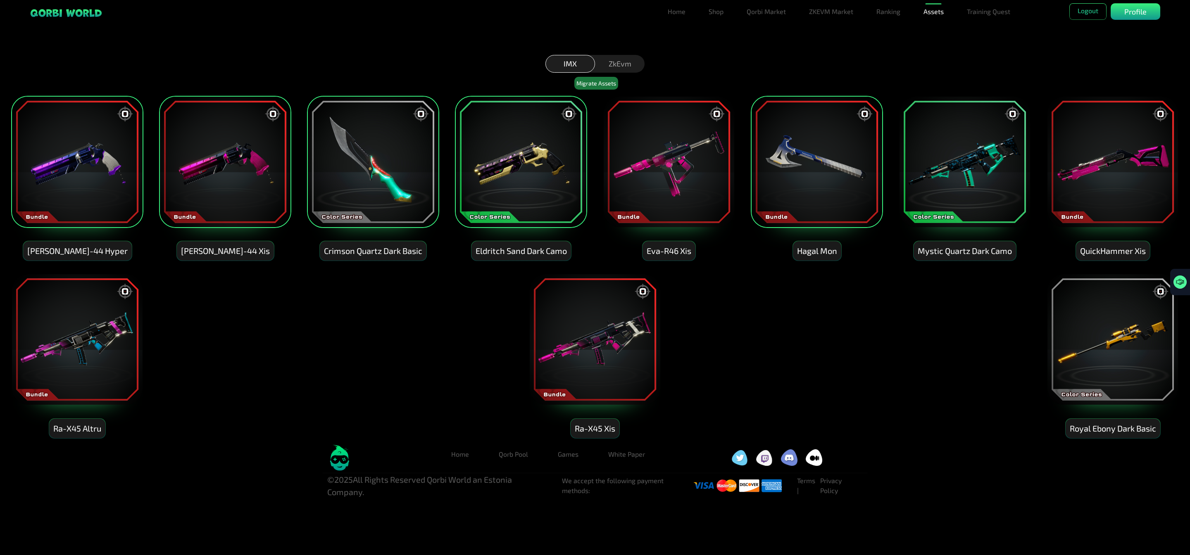
click at [1038, 174] on div "Clint-44 Hyper Clint-44 Xis Crimson Quartz Dark Basic Eldritch Sand Dark Camo E…" at bounding box center [595, 260] width 1190 height 355
click at [1114, 174] on img at bounding box center [1113, 162] width 132 height 132
click at [1142, 362] on img at bounding box center [1113, 340] width 132 height 132
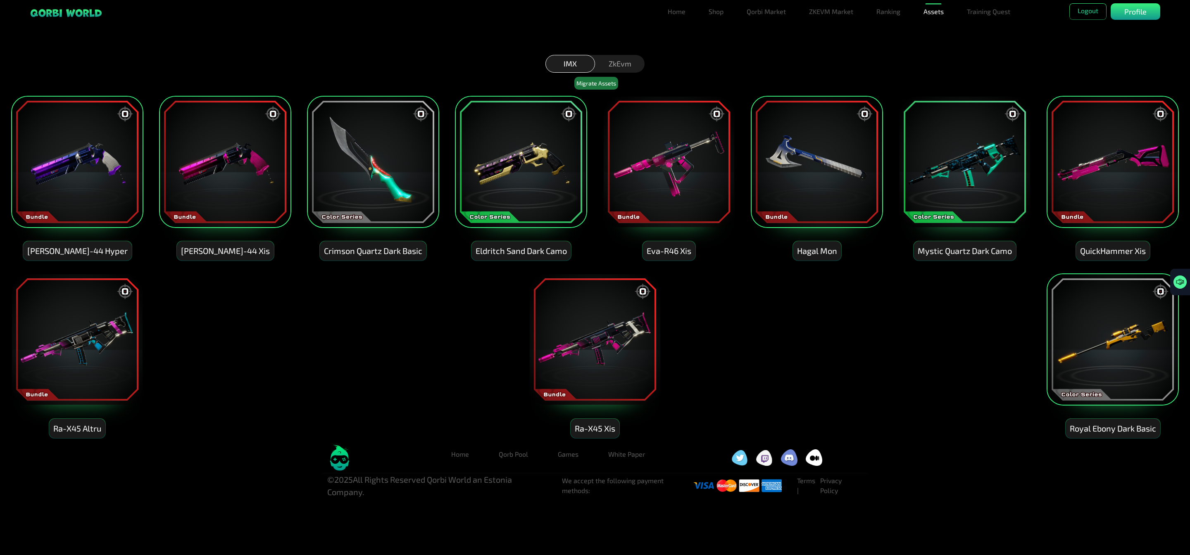
click at [940, 169] on img at bounding box center [965, 162] width 132 height 132
click at [656, 165] on img at bounding box center [669, 162] width 132 height 132
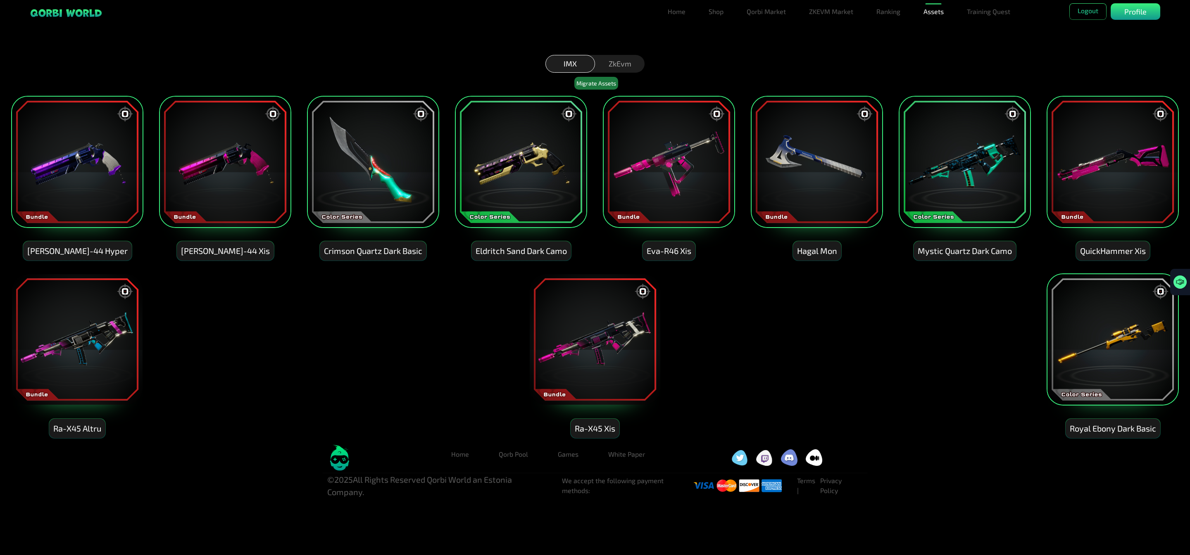
click at [599, 338] on img at bounding box center [595, 340] width 132 height 132
click at [91, 336] on img at bounding box center [77, 340] width 132 height 132
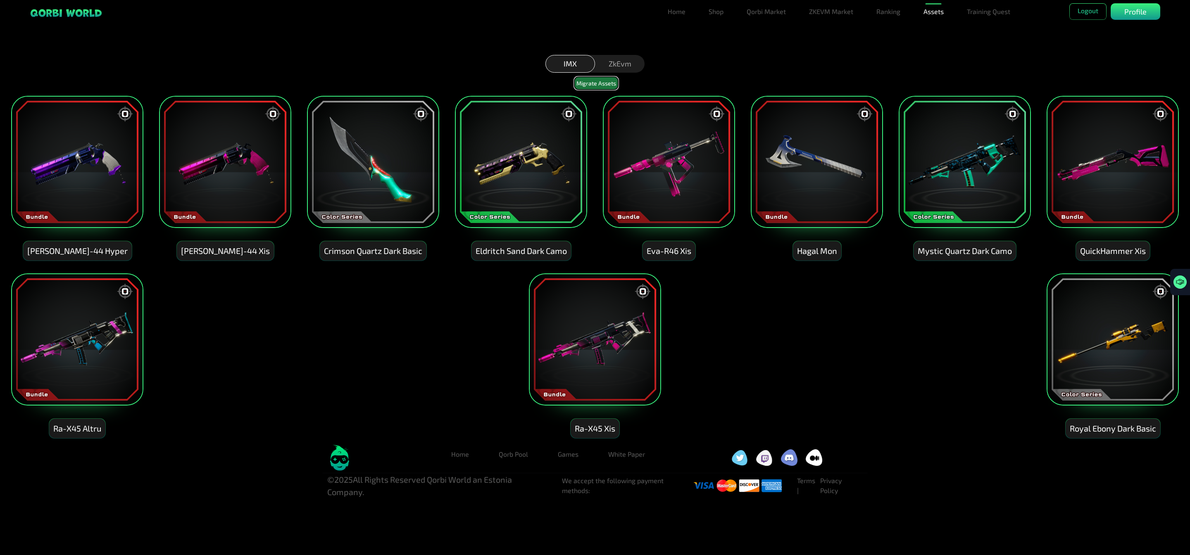
click at [600, 78] on button "Migrate Assets" at bounding box center [596, 83] width 44 height 13
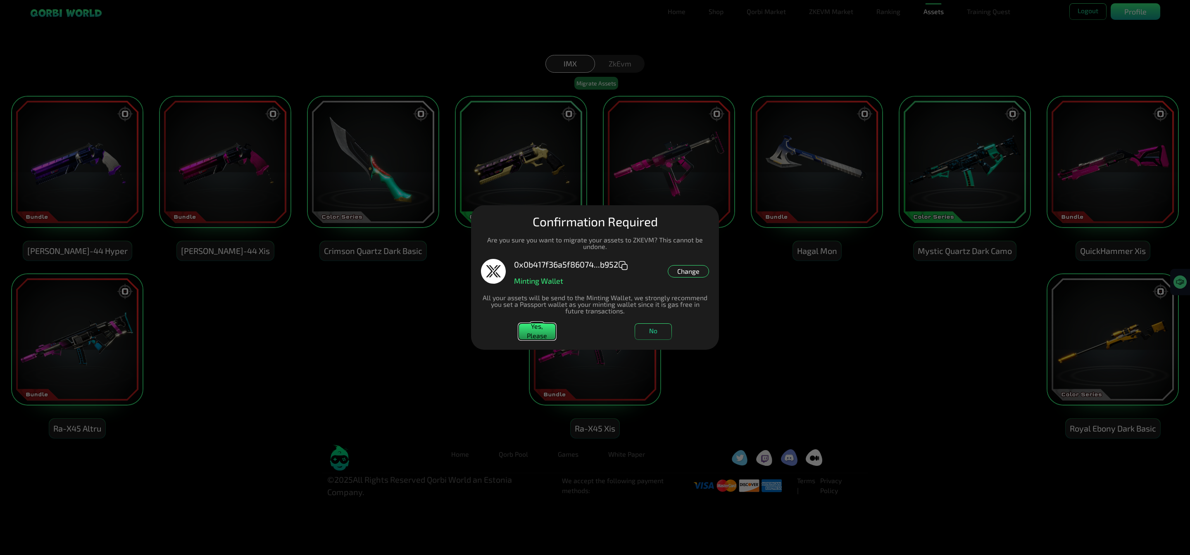
click at [548, 333] on button "Yes, Please" at bounding box center [537, 332] width 37 height 17
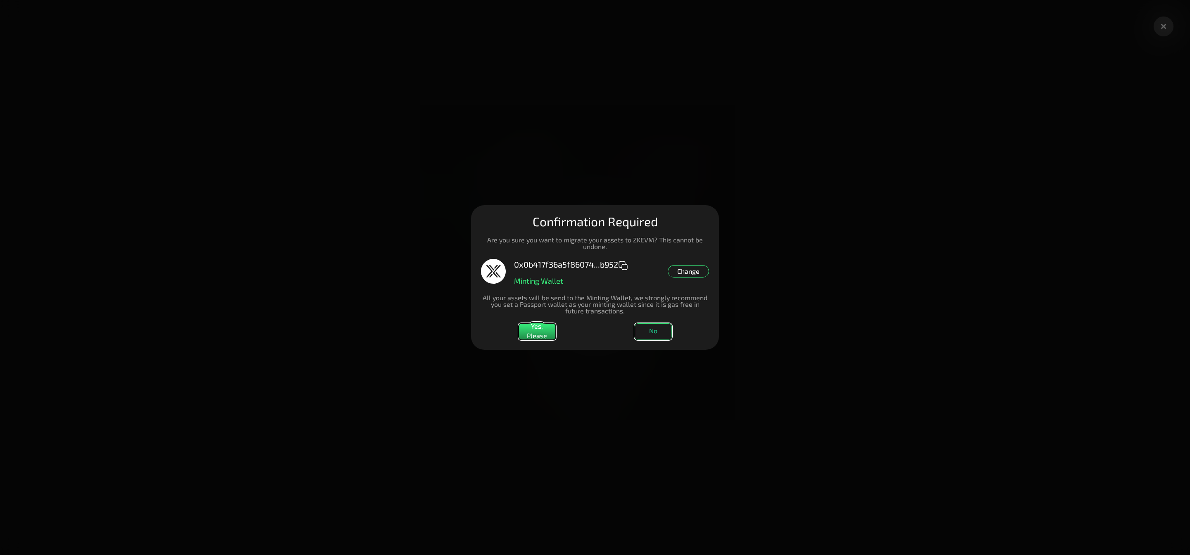
click at [656, 340] on button "No" at bounding box center [653, 332] width 37 height 17
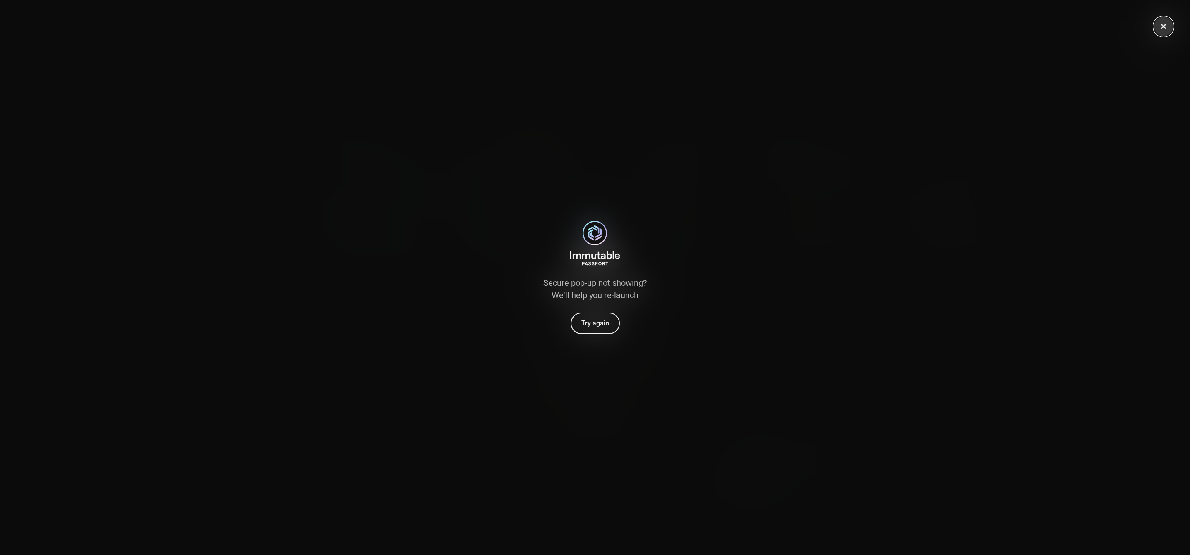
click at [1165, 32] on button at bounding box center [1164, 27] width 20 height 20
click at [1170, 26] on button at bounding box center [1164, 27] width 20 height 20
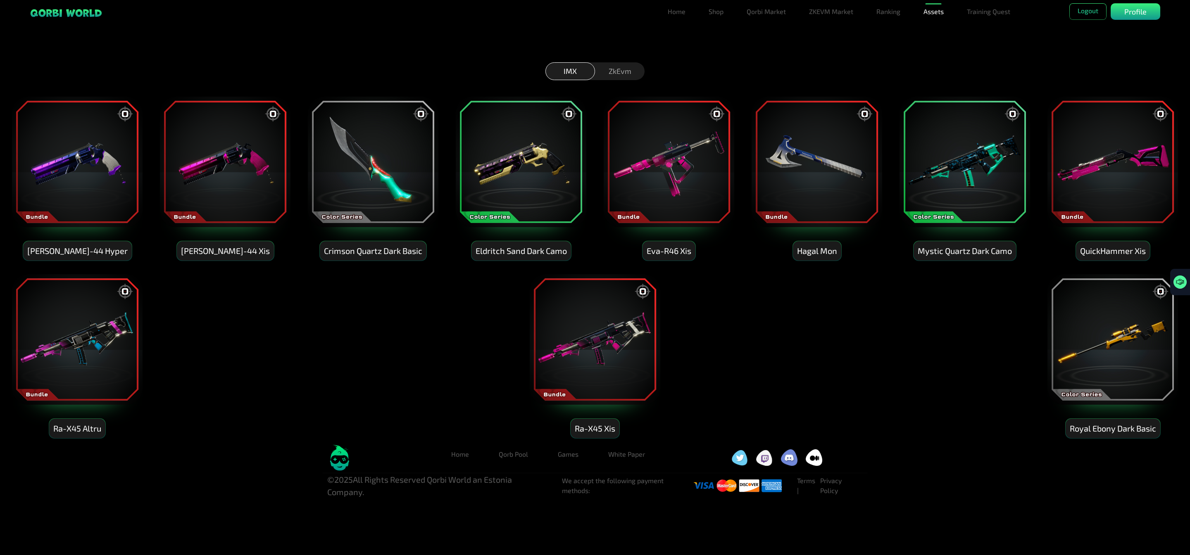
click at [541, 169] on img at bounding box center [521, 162] width 132 height 132
click at [596, 82] on button "Migrate Assets" at bounding box center [596, 83] width 44 height 13
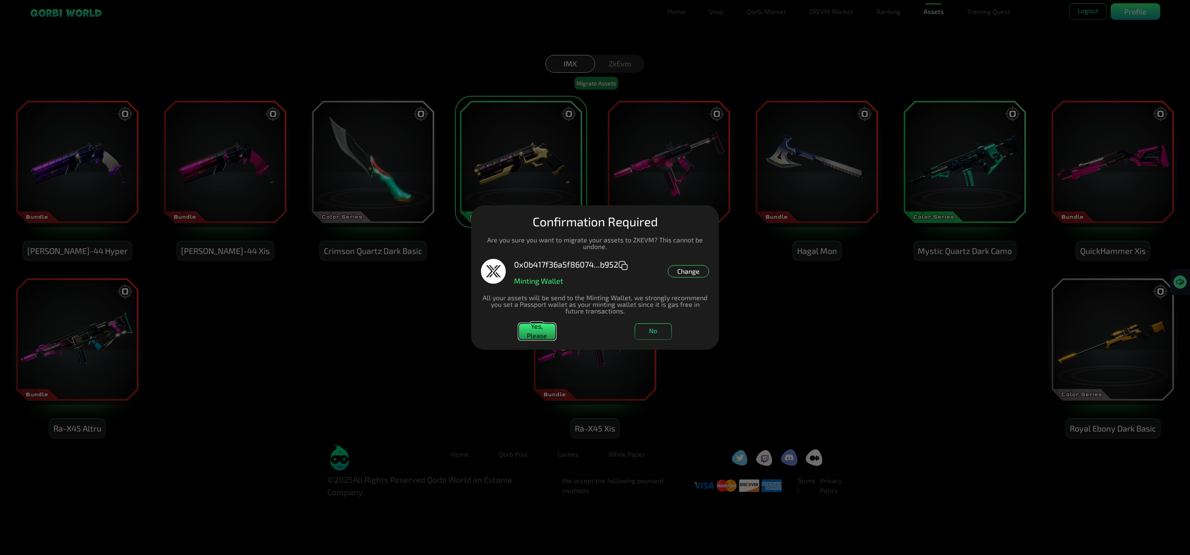
click at [536, 324] on button "Yes, Please" at bounding box center [537, 332] width 37 height 17
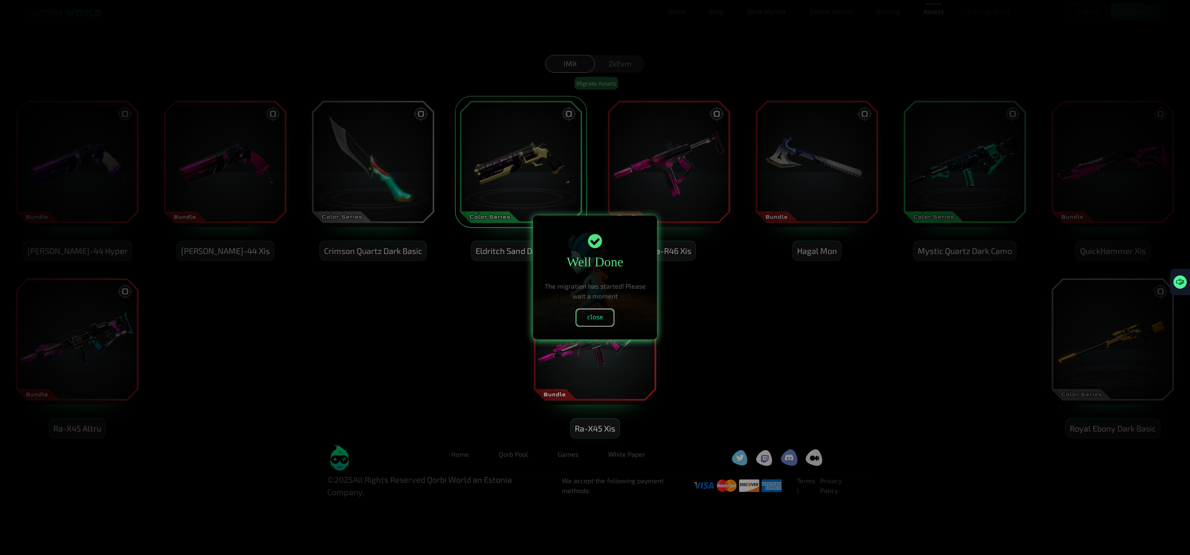
click at [595, 314] on button "close" at bounding box center [594, 318] width 37 height 17
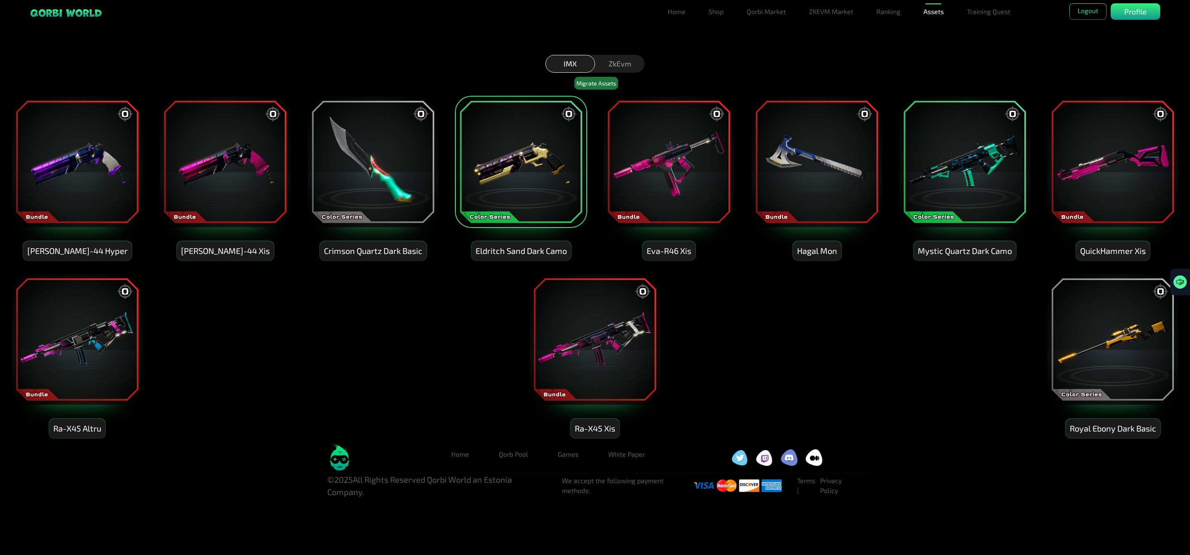
click at [537, 157] on img at bounding box center [521, 162] width 132 height 132
click at [693, 176] on img at bounding box center [669, 162] width 132 height 132
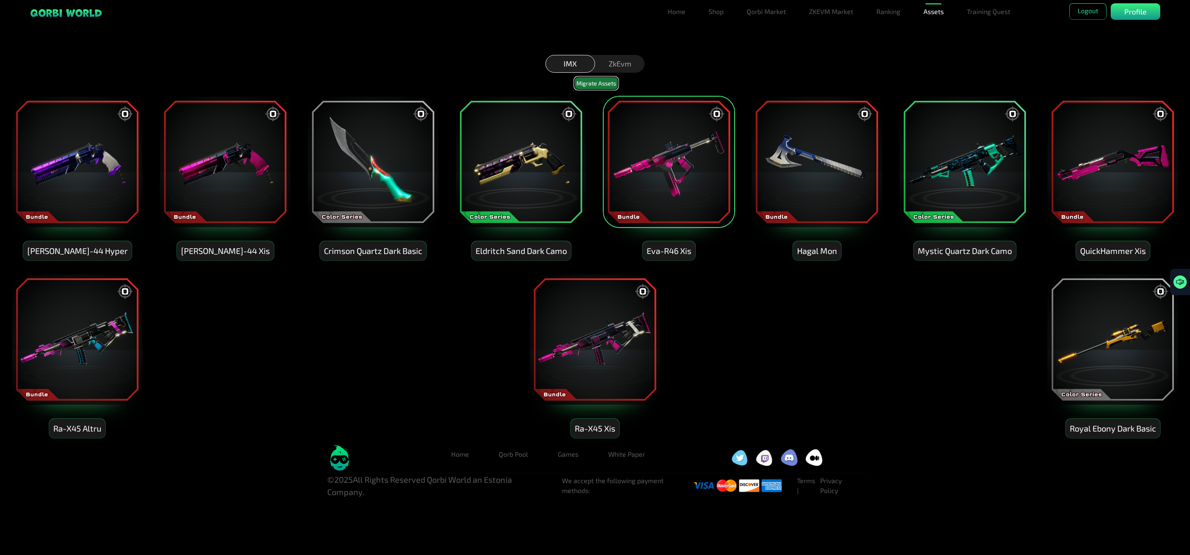
click at [588, 82] on button "Migrate Assets" at bounding box center [596, 83] width 44 height 13
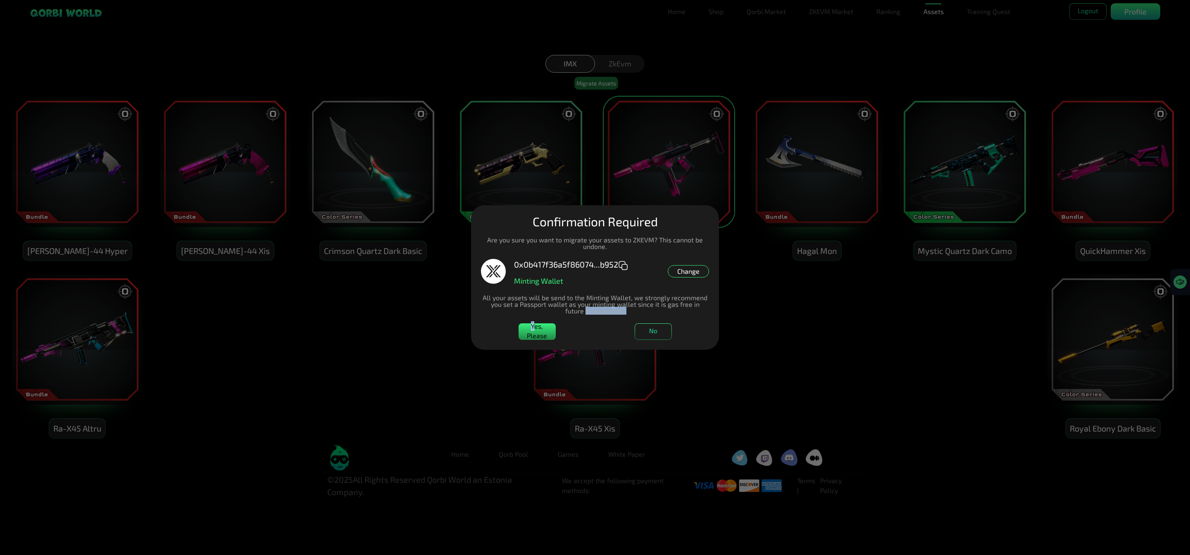
click at [534, 321] on dialog "Manage Wallets Add one or more wallets to showcase all your Items in one place.…" at bounding box center [595, 277] width 248 height 145
click at [535, 328] on button "Yes, Please" at bounding box center [537, 332] width 37 height 17
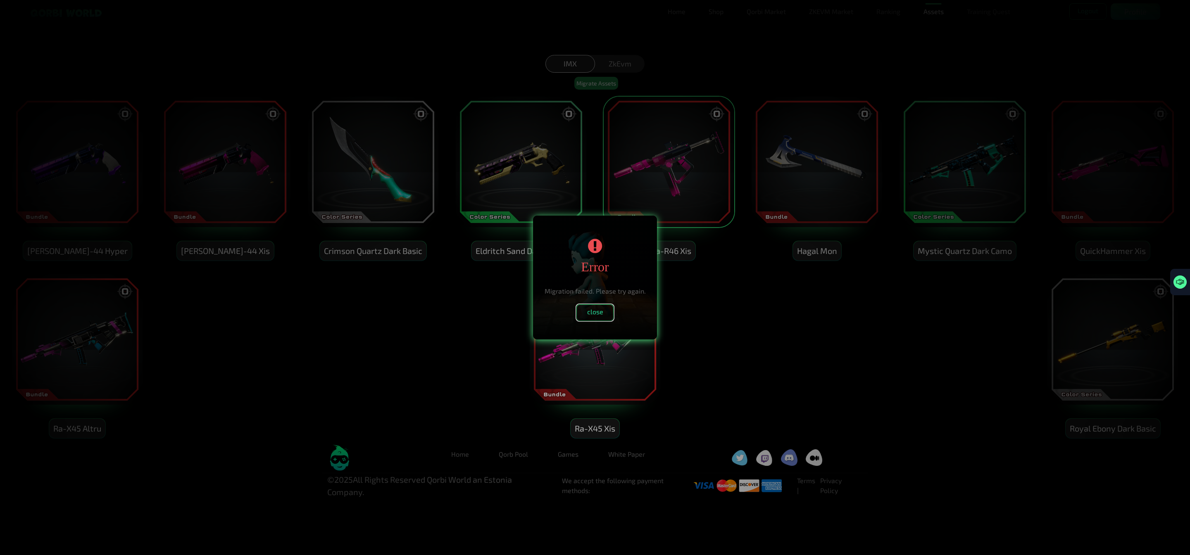
click at [589, 316] on button "close" at bounding box center [594, 313] width 37 height 17
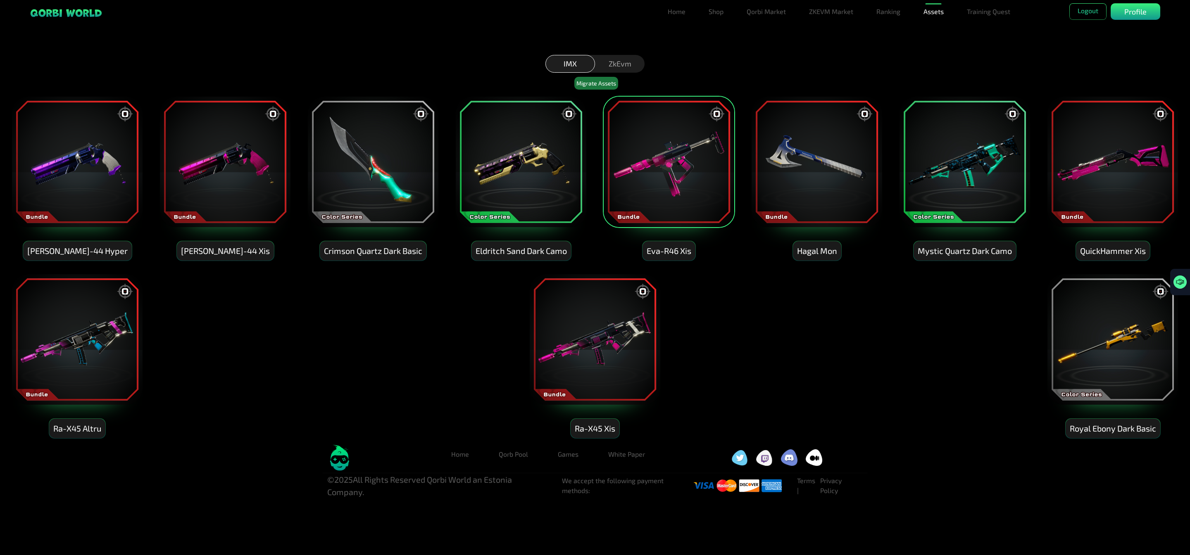
click at [675, 137] on img at bounding box center [669, 162] width 132 height 132
click at [820, 184] on img at bounding box center [817, 162] width 132 height 132
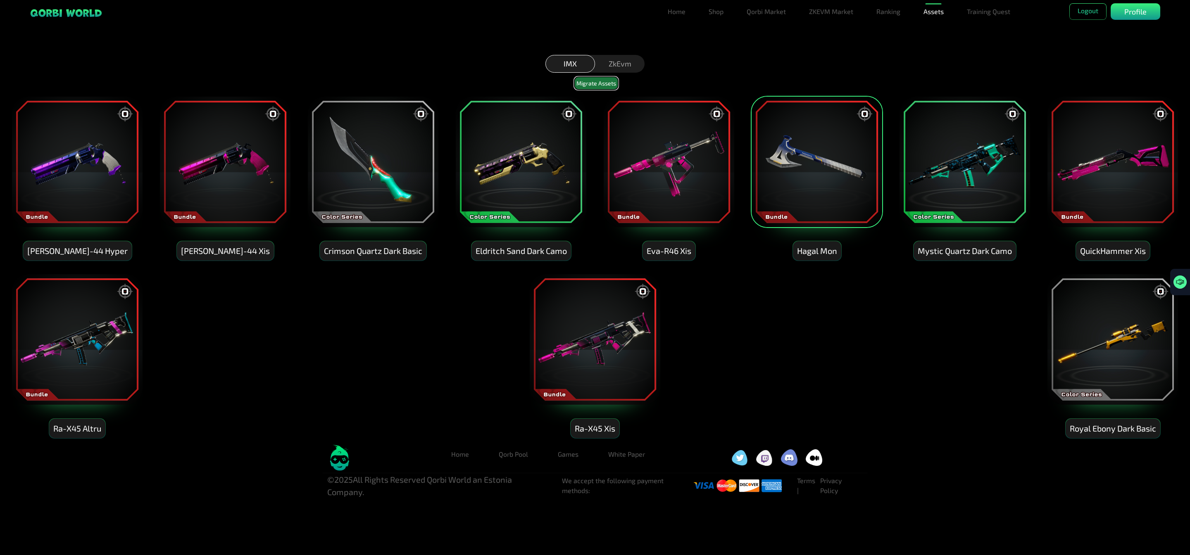
click at [588, 86] on button "Migrate Assets" at bounding box center [596, 83] width 44 height 13
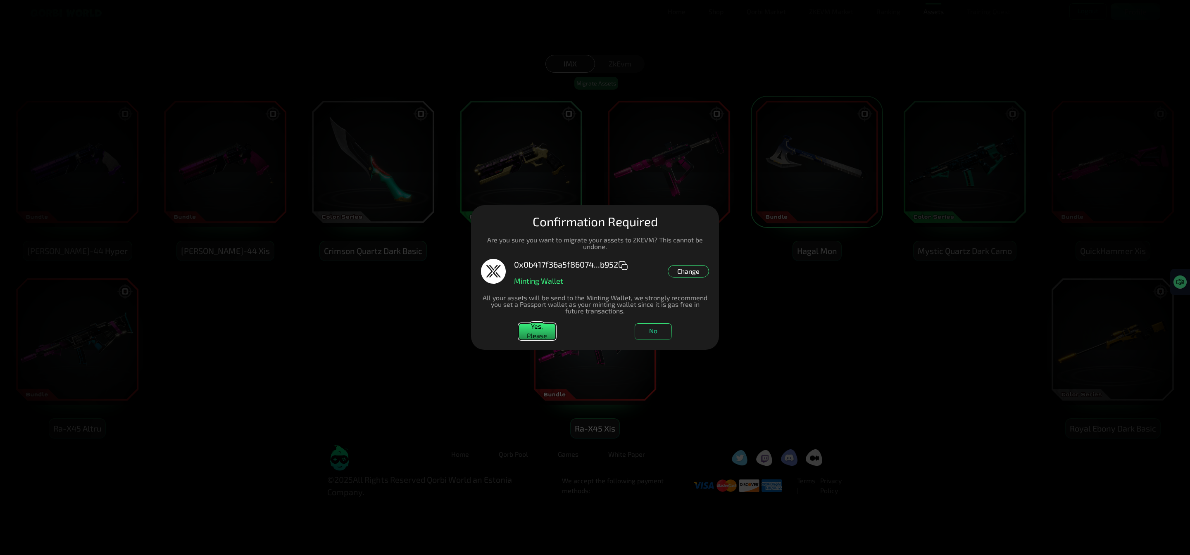
click at [536, 335] on button "Yes, Please" at bounding box center [537, 332] width 37 height 17
click at [543, 328] on button "Yes, Please" at bounding box center [537, 332] width 37 height 17
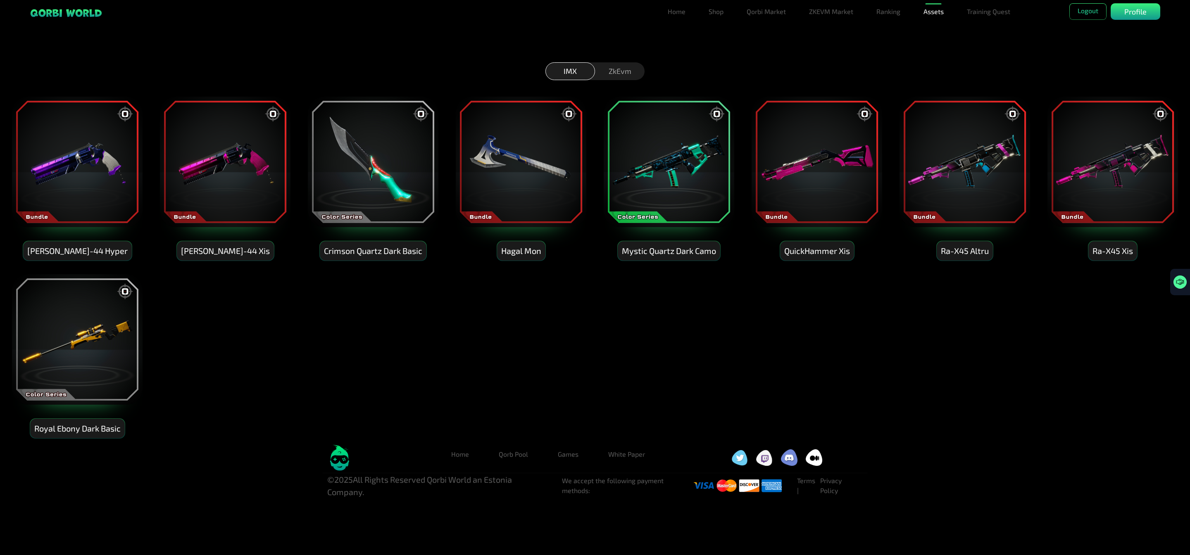
click at [228, 189] on img at bounding box center [225, 162] width 132 height 132
click at [600, 85] on button "Migrate Assets" at bounding box center [596, 83] width 44 height 13
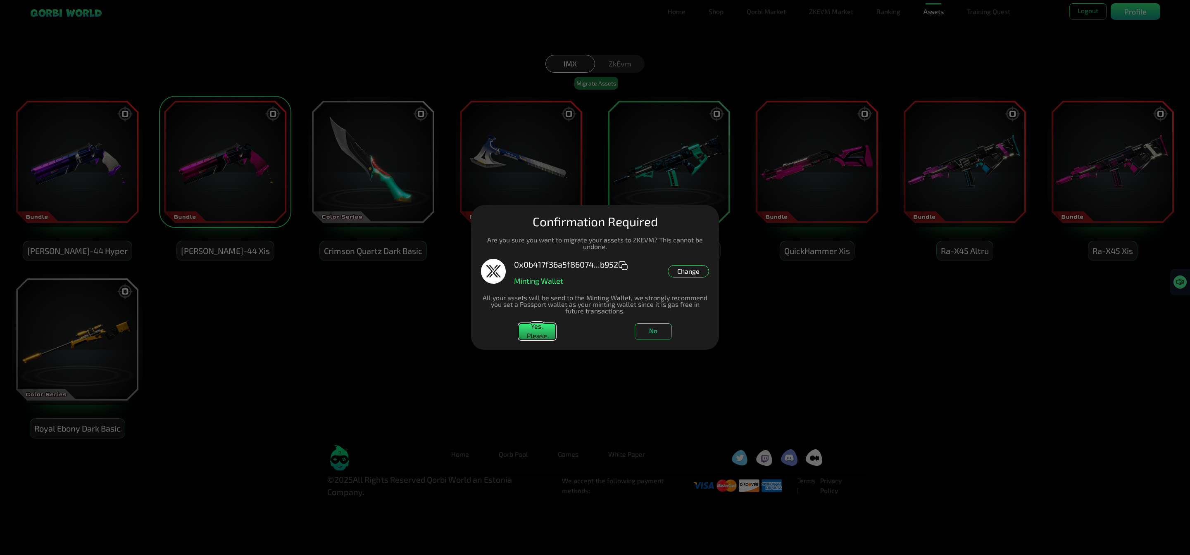
click at [532, 332] on button "Yes, Please" at bounding box center [537, 332] width 37 height 17
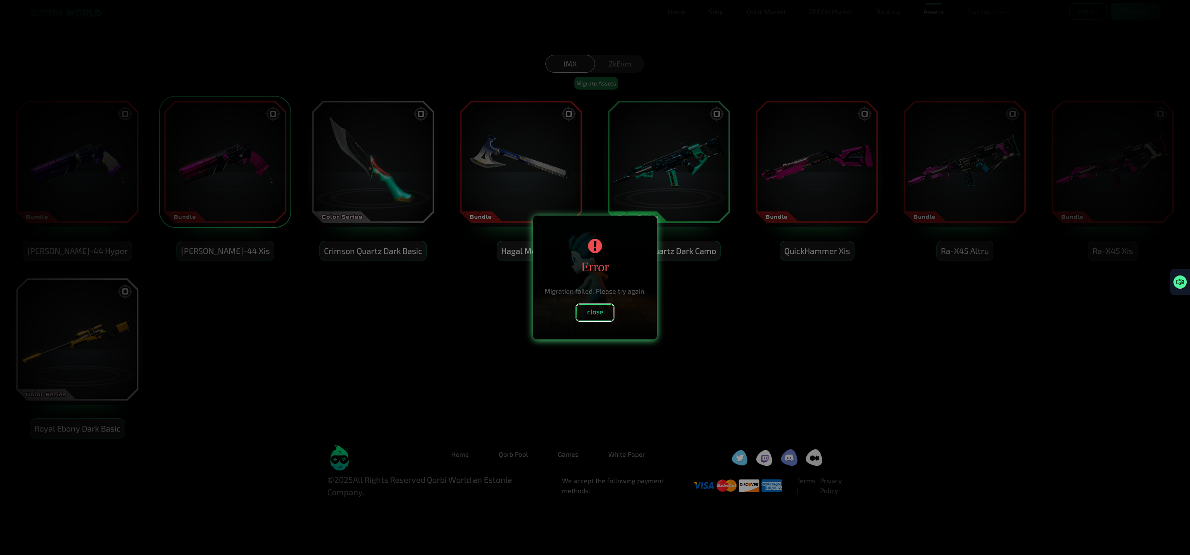
click at [584, 305] on button "close" at bounding box center [594, 313] width 37 height 17
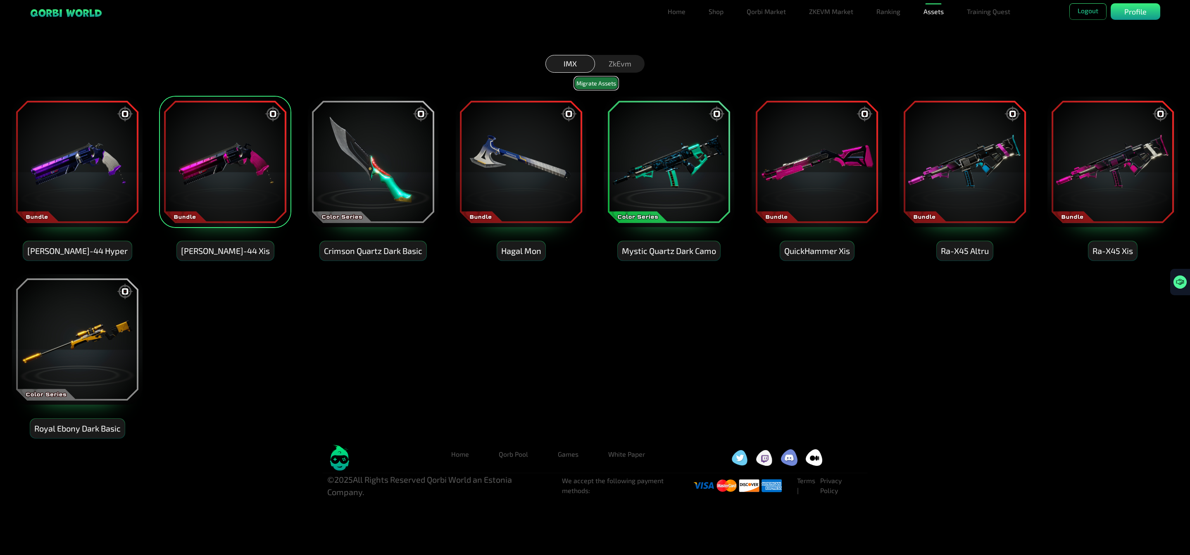
click at [593, 86] on button "Migrate Assets" at bounding box center [596, 83] width 44 height 13
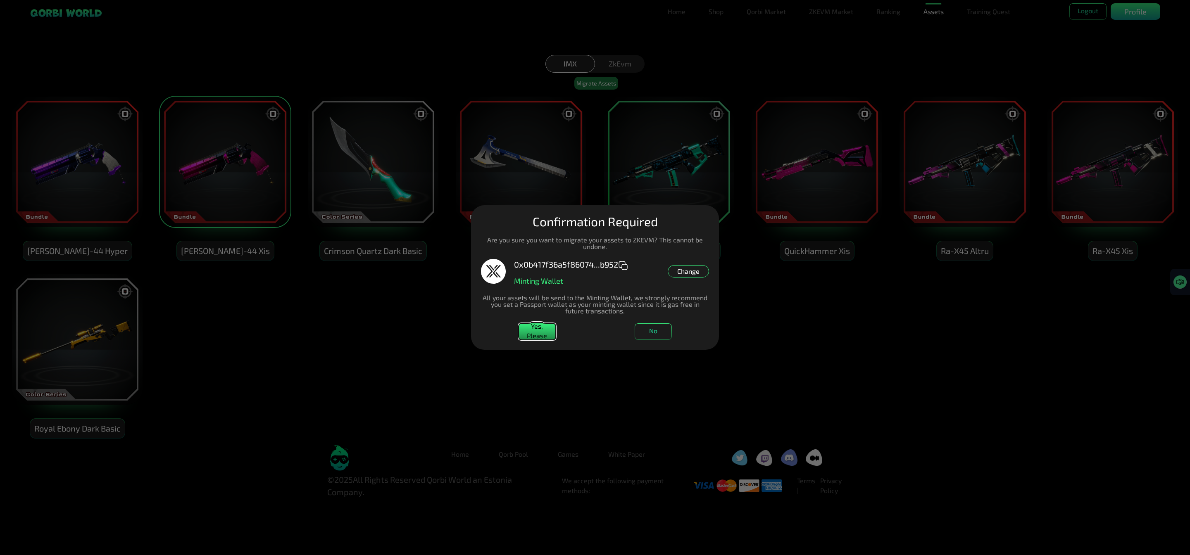
click at [543, 339] on button "Yes, Please" at bounding box center [537, 332] width 37 height 17
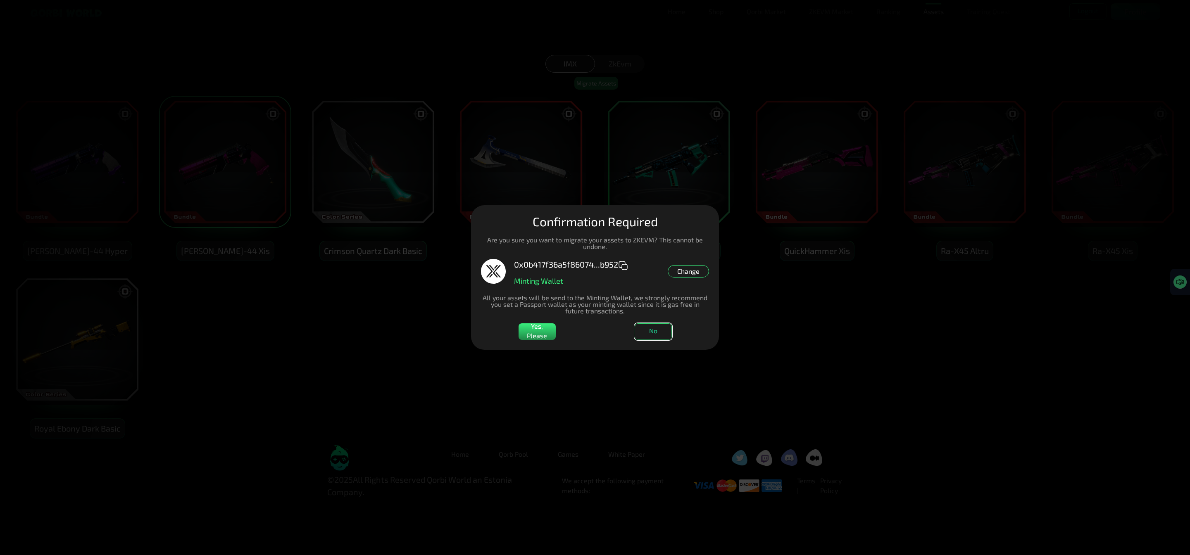
click at [663, 331] on button "No" at bounding box center [653, 332] width 37 height 17
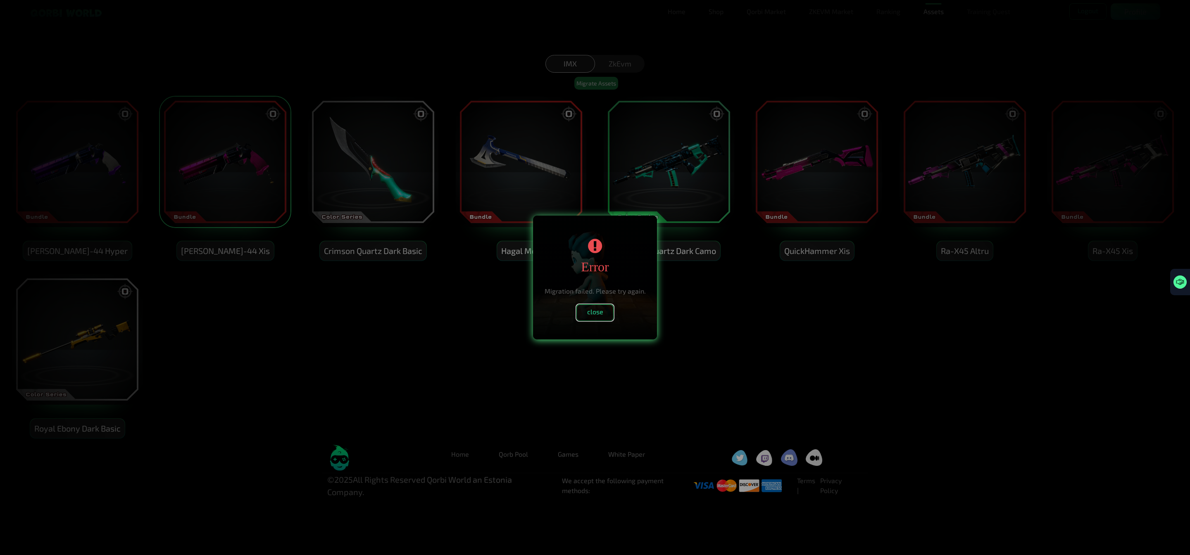
click at [604, 309] on button "close" at bounding box center [594, 313] width 37 height 17
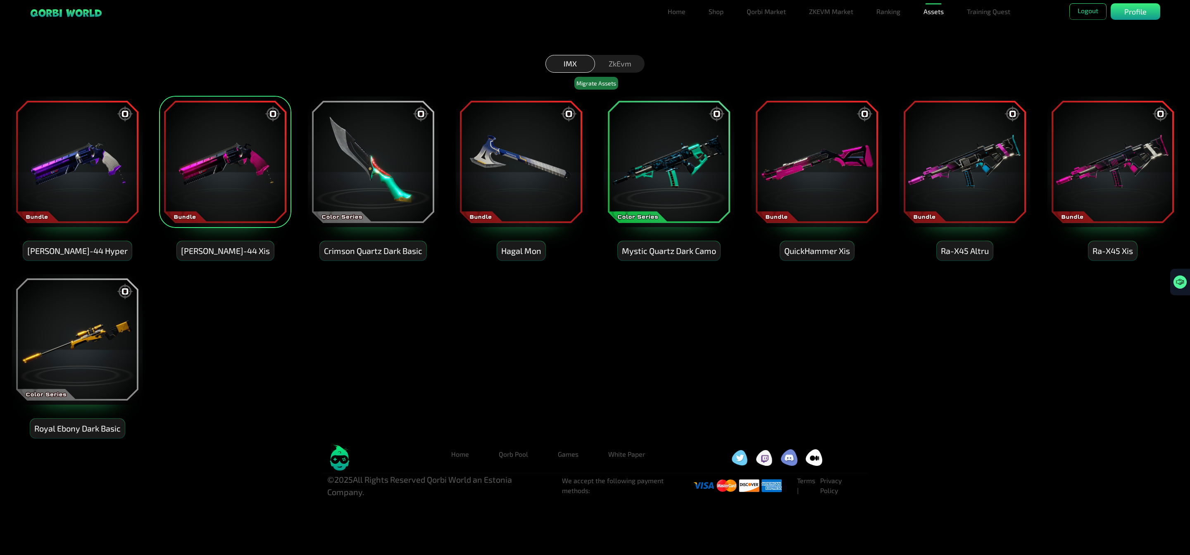
click at [630, 66] on div "ZkEvm" at bounding box center [620, 64] width 50 height 18
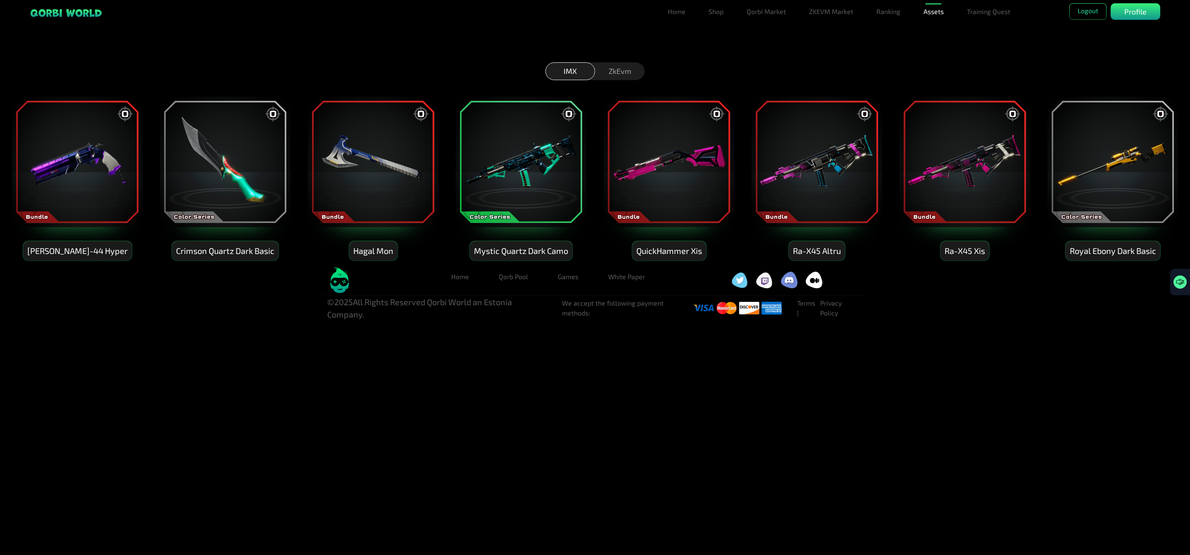
click at [615, 67] on div "ZkEvm" at bounding box center [620, 71] width 50 height 18
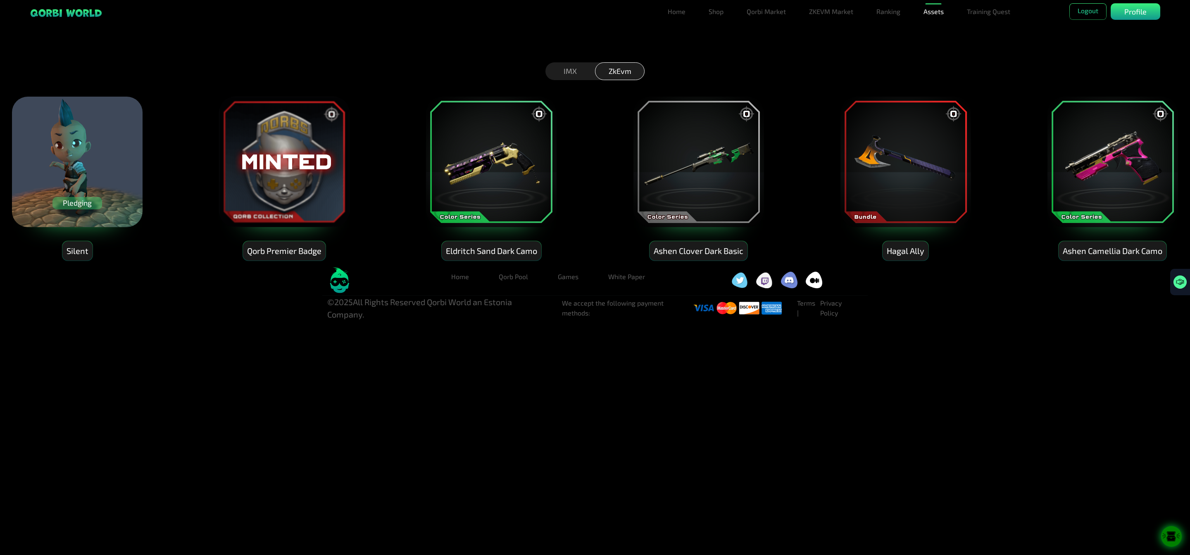
click at [925, 168] on img at bounding box center [906, 162] width 132 height 132
click at [904, 257] on div "Hagal Ally" at bounding box center [906, 250] width 46 height 19
click at [56, 188] on img at bounding box center [77, 162] width 132 height 132
click at [64, 206] on div "Pledging" at bounding box center [77, 203] width 50 height 12
click at [62, 205] on div "Pledging" at bounding box center [77, 203] width 50 height 12
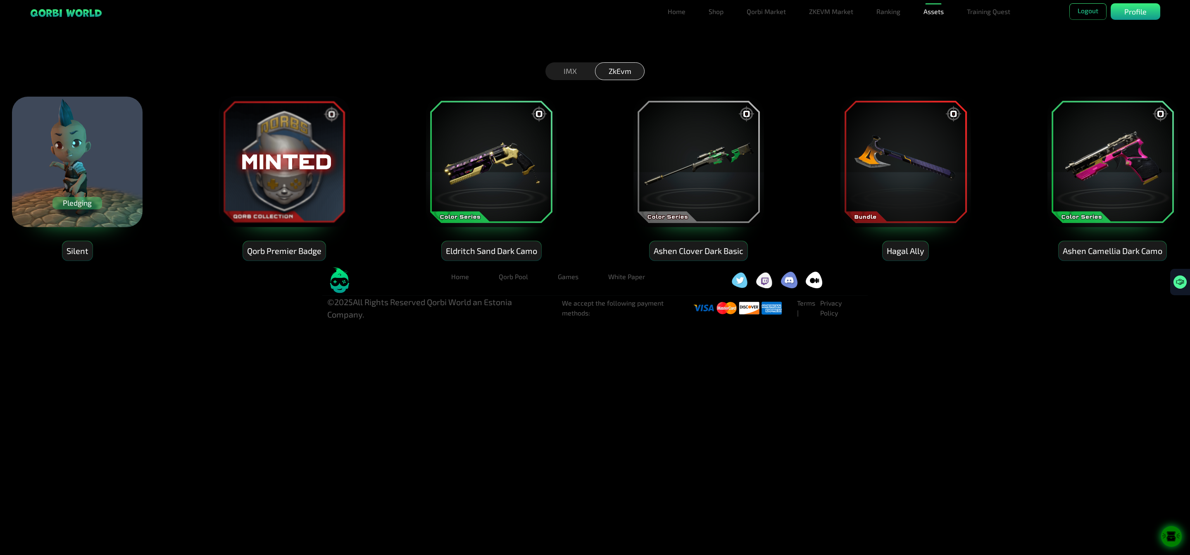
click at [79, 201] on div "Pledging" at bounding box center [77, 203] width 50 height 12
click at [72, 255] on div "Silent" at bounding box center [77, 250] width 30 height 19
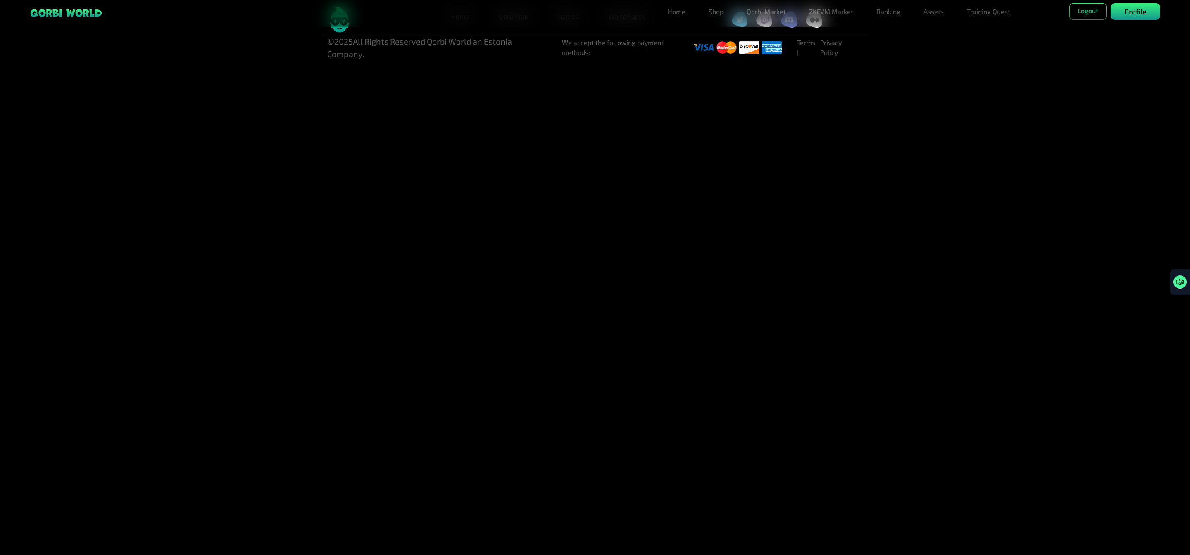
click at [1136, 10] on p "Profile" at bounding box center [1135, 11] width 22 height 11
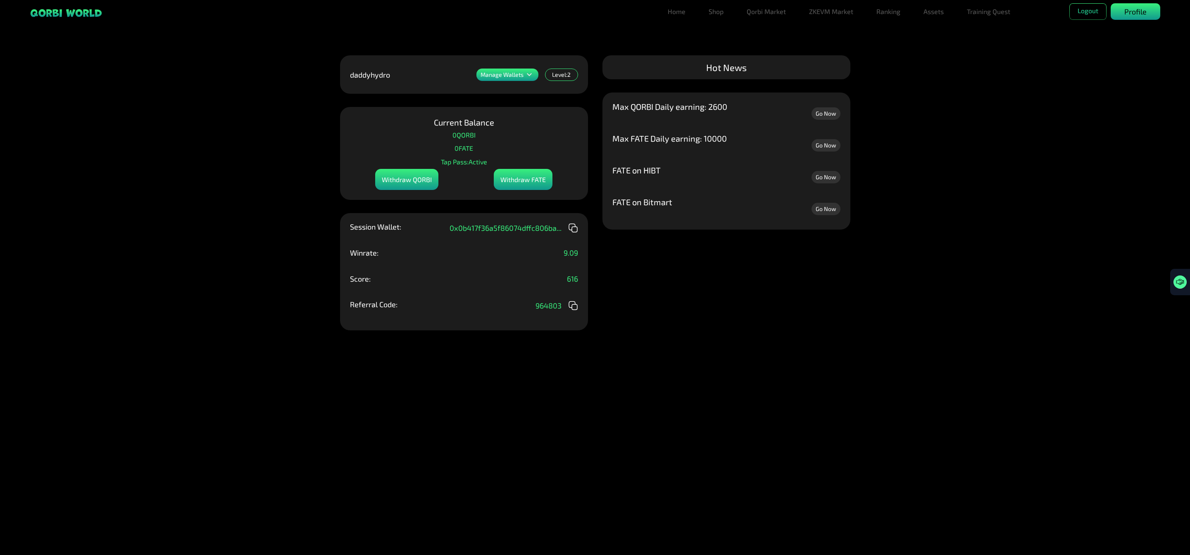
click at [1152, 15] on div "Profile" at bounding box center [1136, 11] width 50 height 17
click at [1126, 14] on p "Profile" at bounding box center [1135, 11] width 22 height 11
click at [979, 9] on link "Training Quest" at bounding box center [989, 11] width 50 height 17
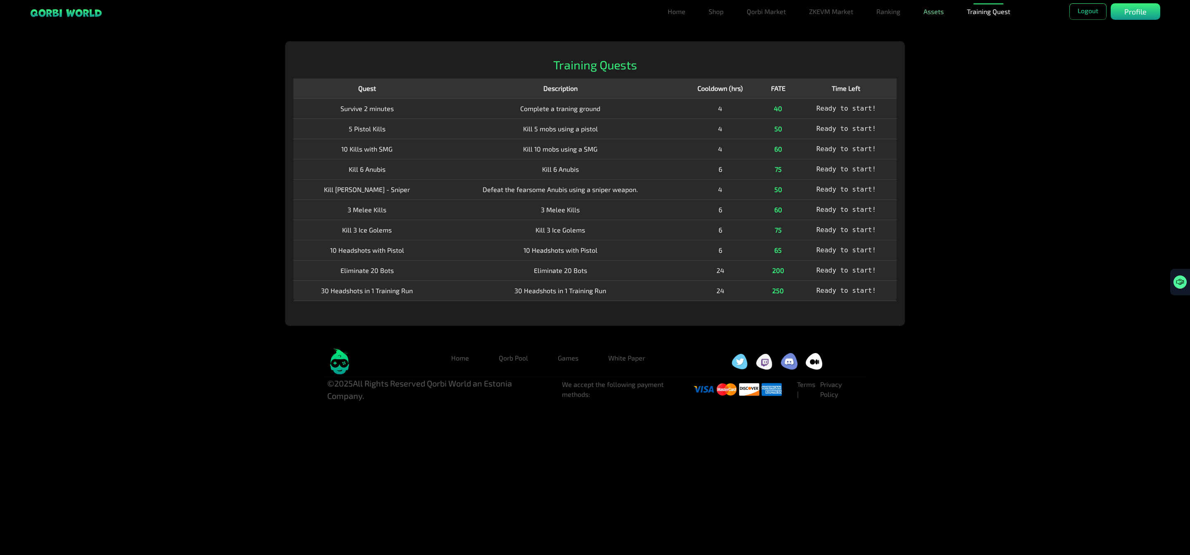
click at [922, 10] on link "Assets" at bounding box center [933, 11] width 27 height 17
click at [933, 60] on link "Forge" at bounding box center [934, 61] width 24 height 17
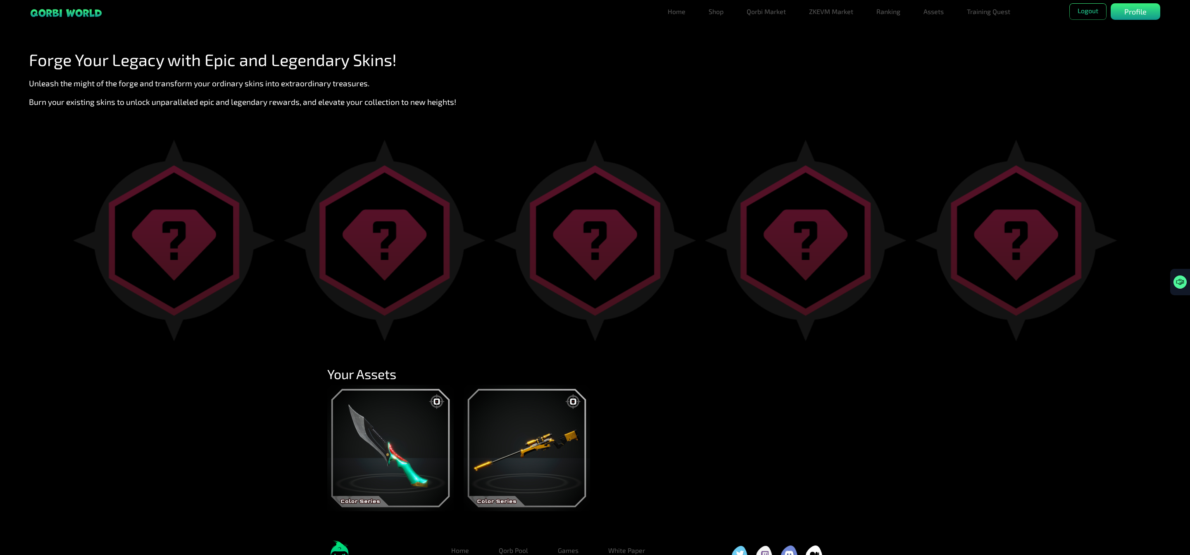
click at [375, 457] on img at bounding box center [390, 448] width 126 height 126
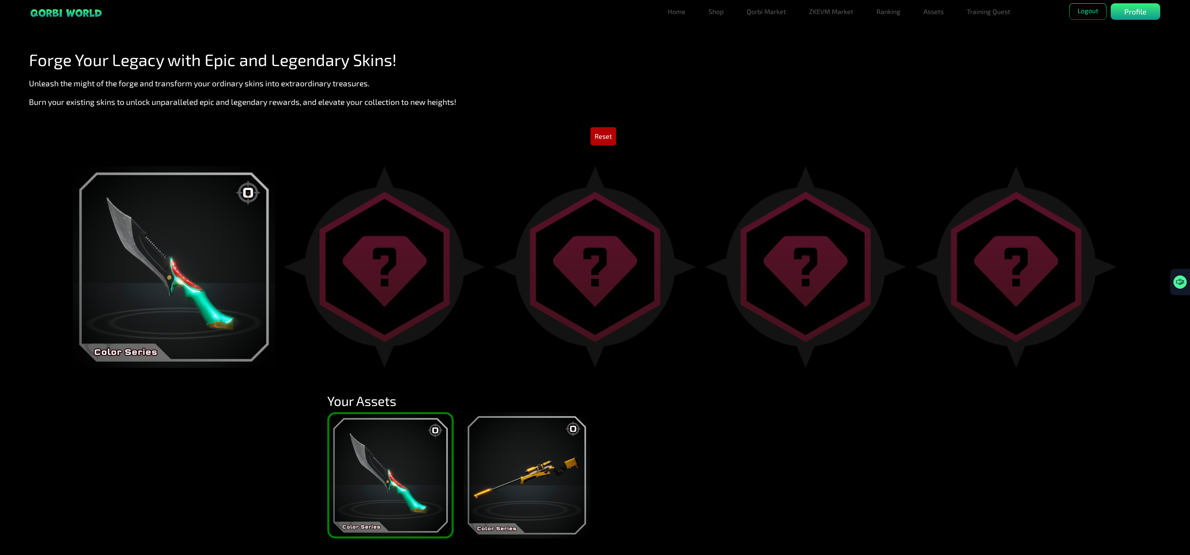
click at [531, 479] on img at bounding box center [527, 475] width 126 height 126
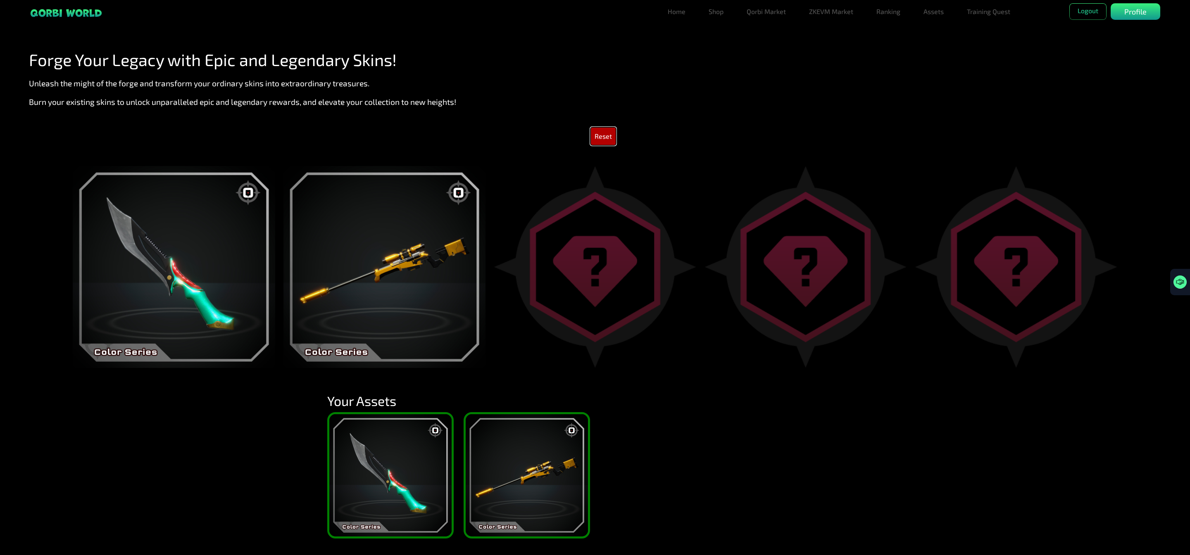
click at [605, 131] on button "Reset" at bounding box center [604, 136] width 26 height 18
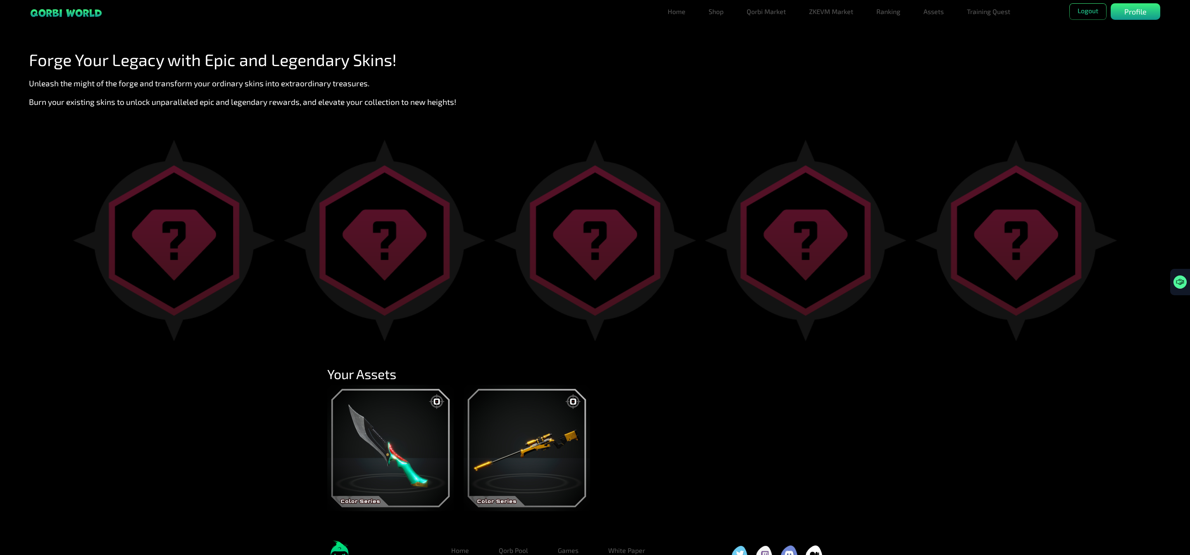
click at [51, 8] on img at bounding box center [66, 13] width 73 height 10
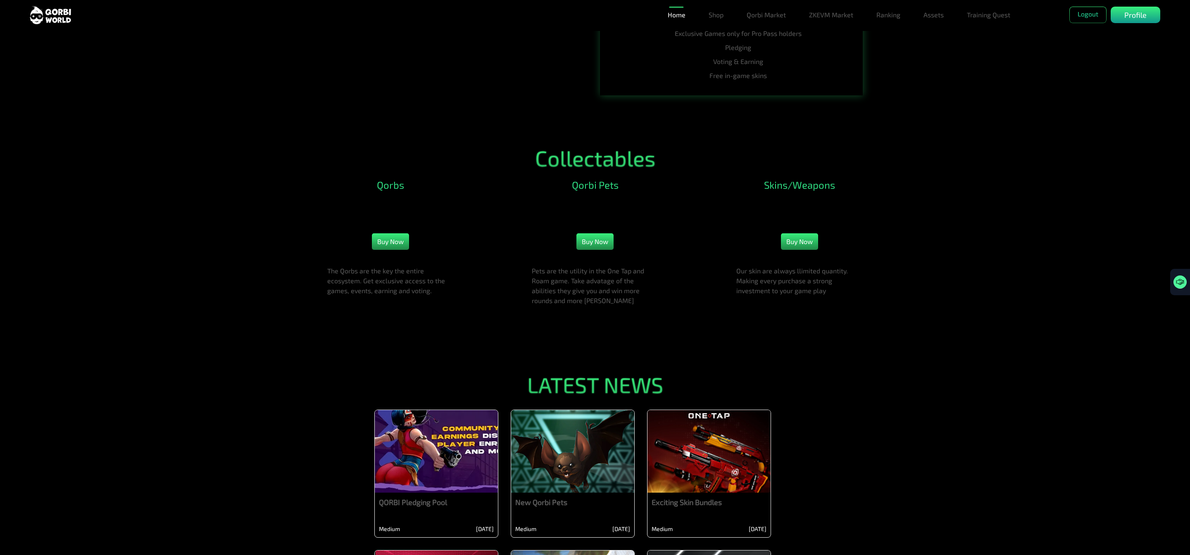
scroll to position [1033, 0]
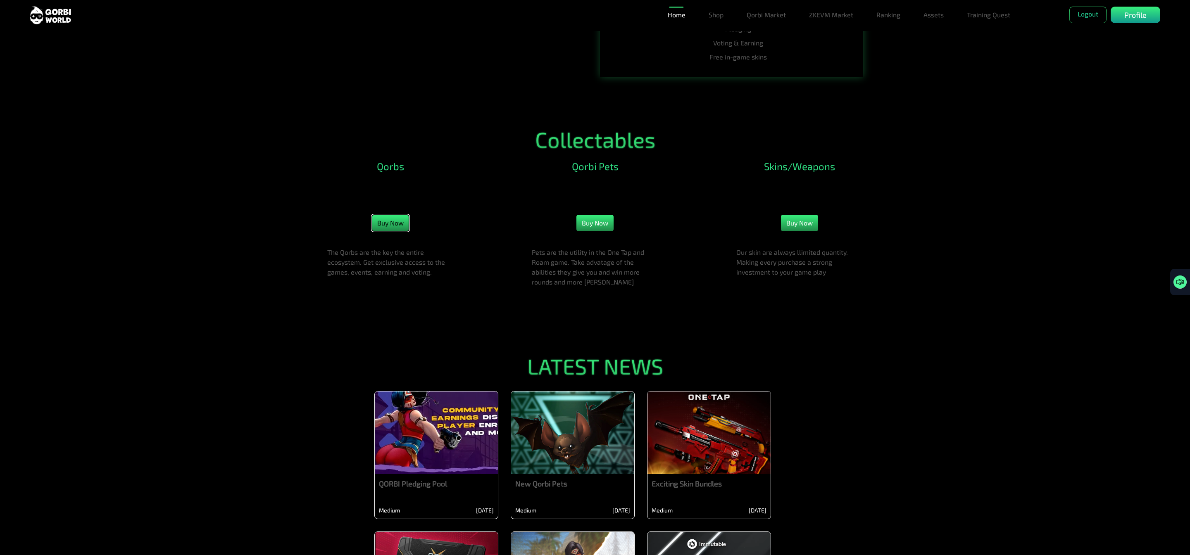
click at [387, 231] on button "Buy Now" at bounding box center [390, 223] width 37 height 17
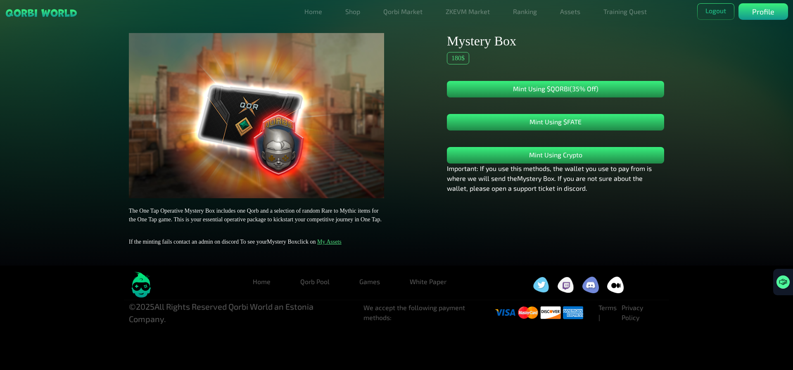
click at [729, 148] on div "The One Tap Operative Mystery Box includes one Qorb and a selection of random R…" at bounding box center [396, 141] width 793 height 249
click at [332, 242] on link "My Assets" at bounding box center [329, 242] width 24 height 6
click at [578, 119] on button "Mint Using $FATE" at bounding box center [555, 122] width 217 height 17
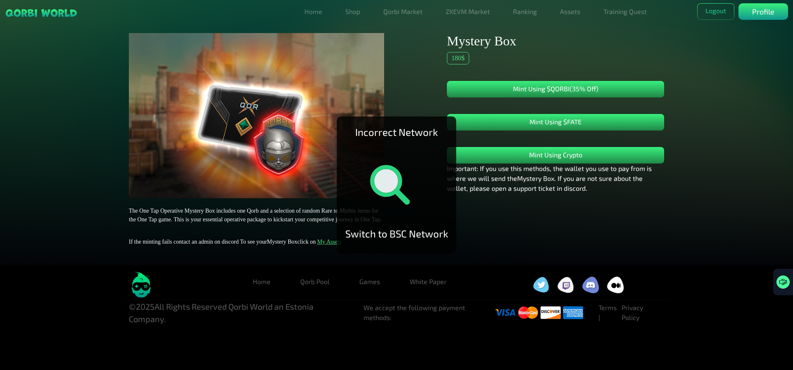
click at [401, 172] on icon at bounding box center [396, 185] width 83 height 83
click at [385, 233] on div "Switch to BSC Network" at bounding box center [396, 233] width 103 height 15
click at [750, 55] on div "Incorrect Network Switch to BSC Network The One Tap Operative Mystery Box inclu…" at bounding box center [396, 141] width 793 height 249
drag, startPoint x: 587, startPoint y: 137, endPoint x: 585, endPoint y: 143, distance: 5.6
click at [586, 142] on div "Mint Using Crypto" at bounding box center [555, 147] width 217 height 33
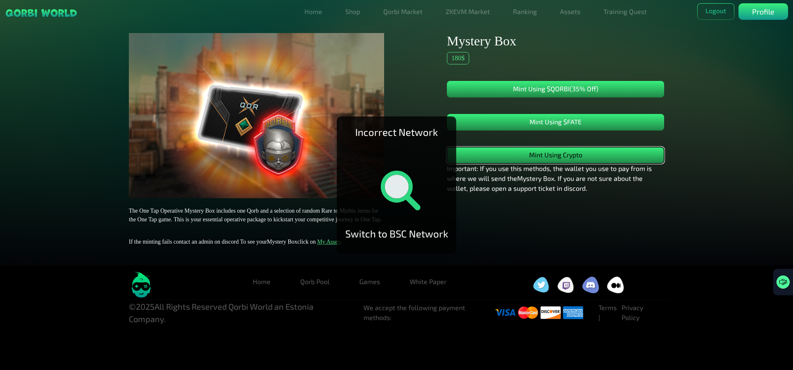
click at [580, 157] on button "Mint Using Crypto" at bounding box center [555, 155] width 217 height 17
click at [714, 99] on div "Incorrect Network Switch to BSC Network The One Tap Operative Mystery Box inclu…" at bounding box center [396, 141] width 793 height 249
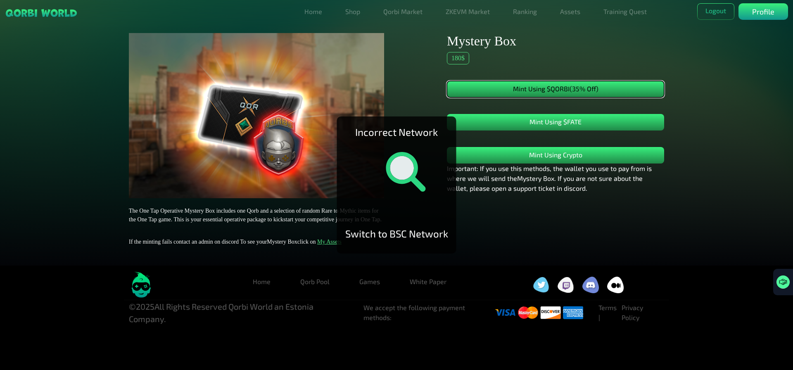
click at [608, 90] on button "Mint Using $QORBI (35% Off)" at bounding box center [555, 89] width 217 height 17
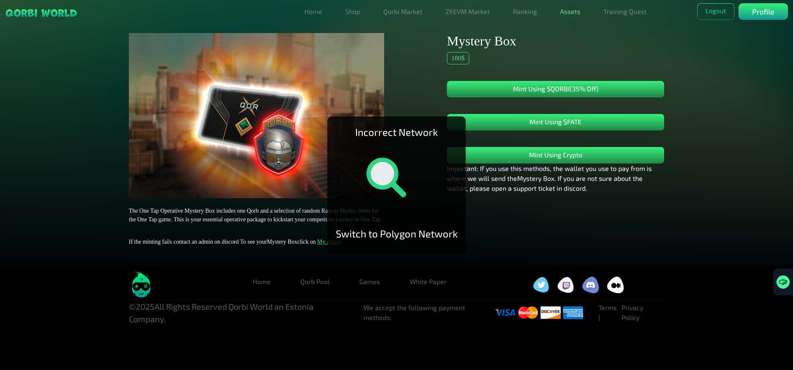
click at [566, 14] on link "Assets" at bounding box center [570, 11] width 27 height 17
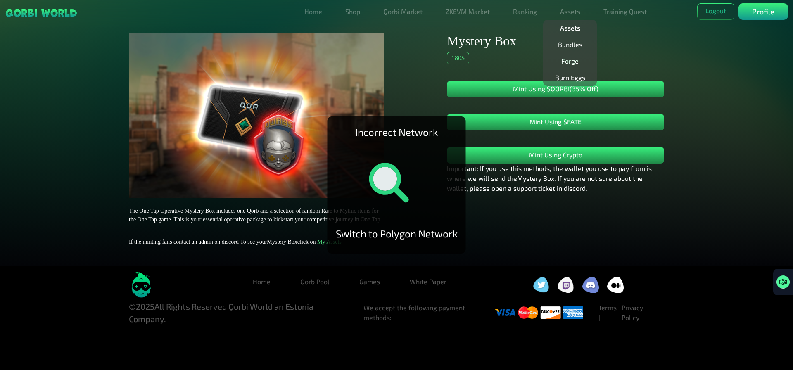
click at [573, 59] on link "Forge" at bounding box center [570, 61] width 24 height 17
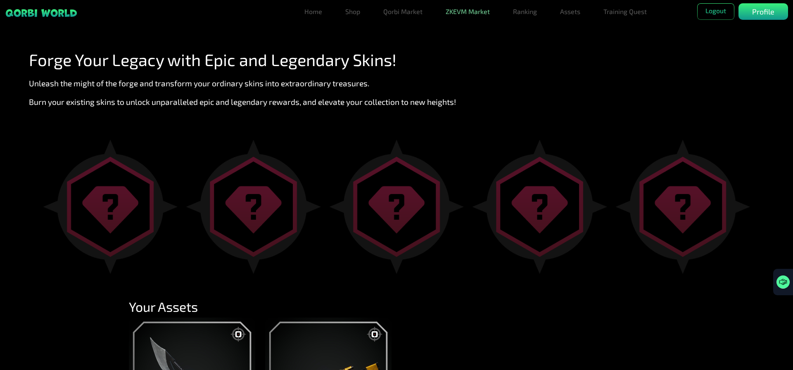
click at [468, 12] on link "ZKEVM Market" at bounding box center [468, 11] width 51 height 17
click at [391, 12] on link "Qorbi Market" at bounding box center [403, 11] width 46 height 17
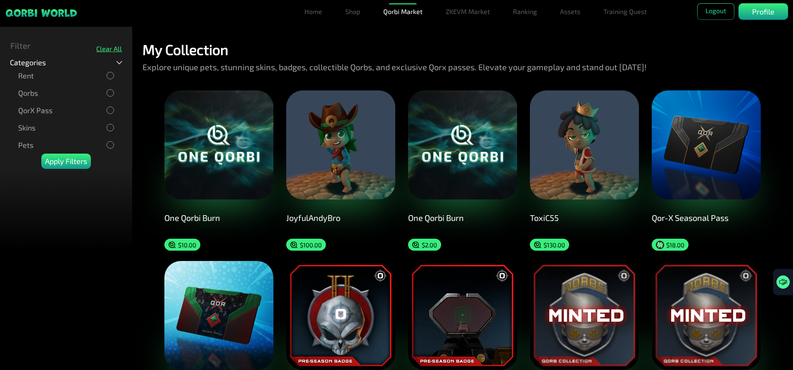
click at [714, 155] on img at bounding box center [706, 144] width 109 height 109
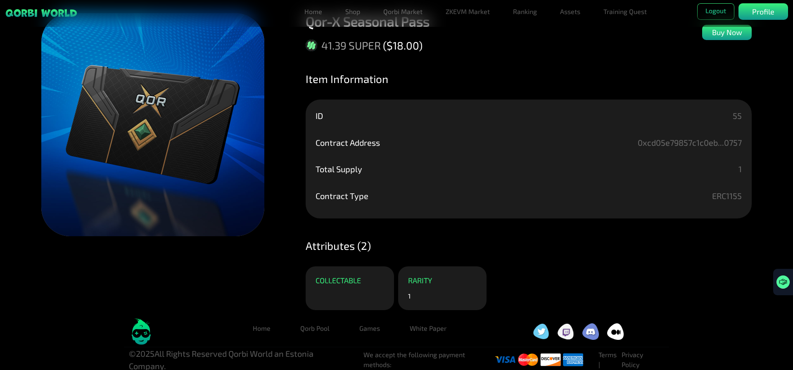
scroll to position [30, 0]
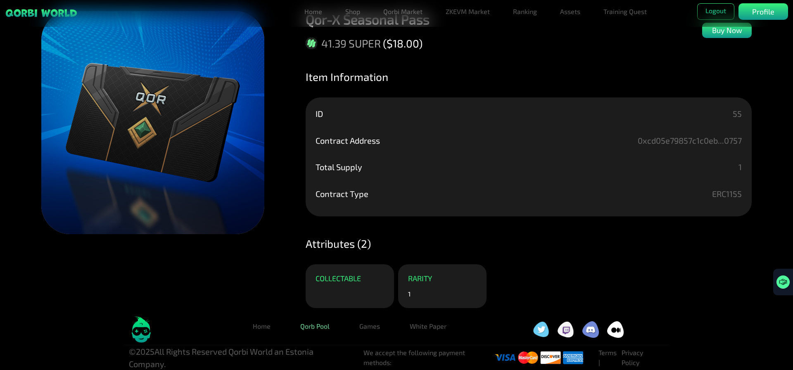
click at [312, 326] on link "Qorb Pool" at bounding box center [315, 326] width 43 height 17
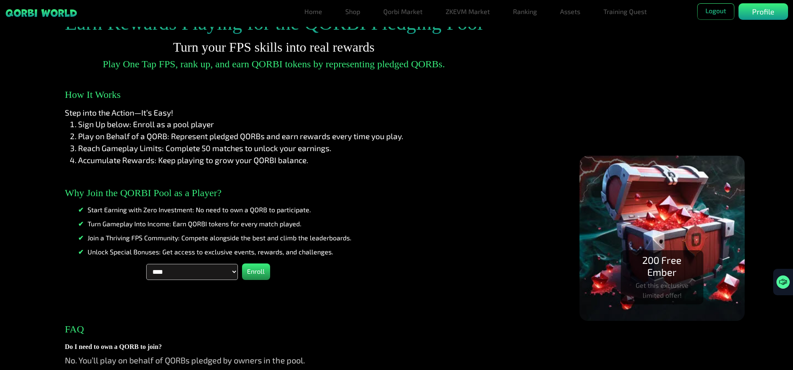
scroll to position [187, 0]
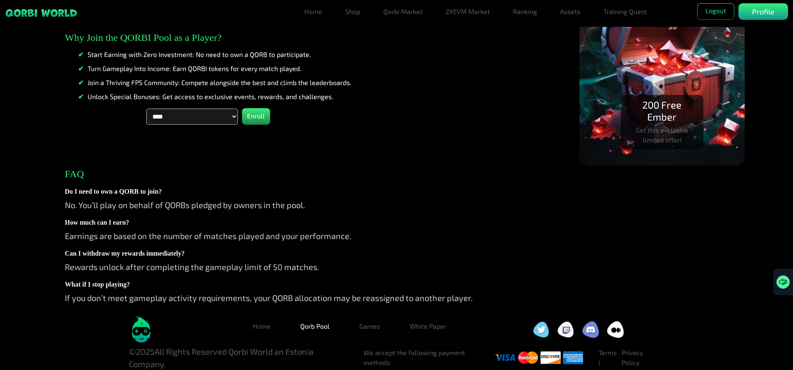
click at [214, 114] on select "**********" at bounding box center [192, 117] width 92 height 16
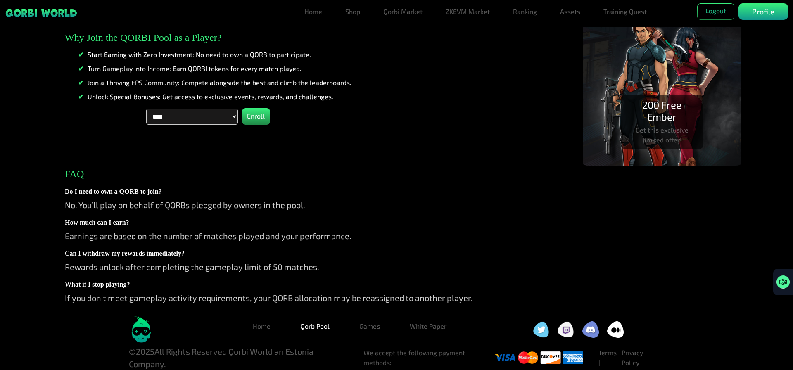
scroll to position [0, 0]
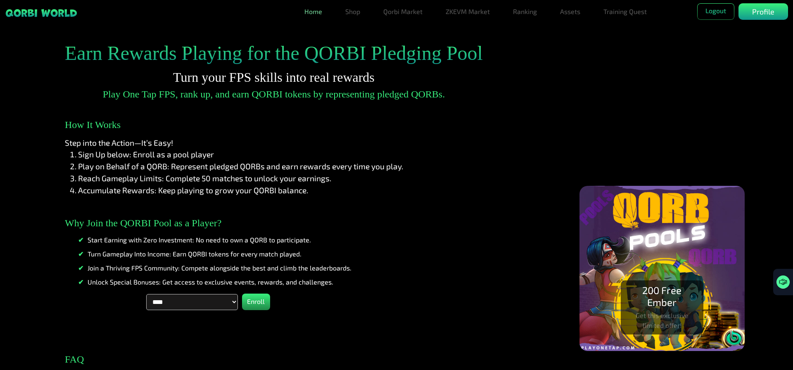
click at [313, 13] on link "Home" at bounding box center [313, 11] width 24 height 17
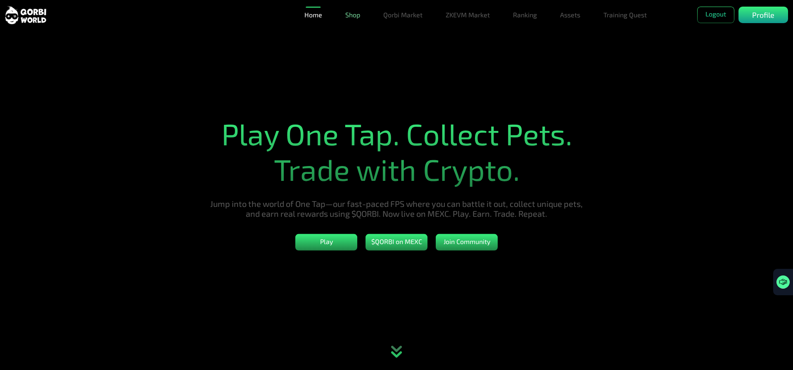
click at [357, 21] on link "Shop" at bounding box center [352, 15] width 21 height 17
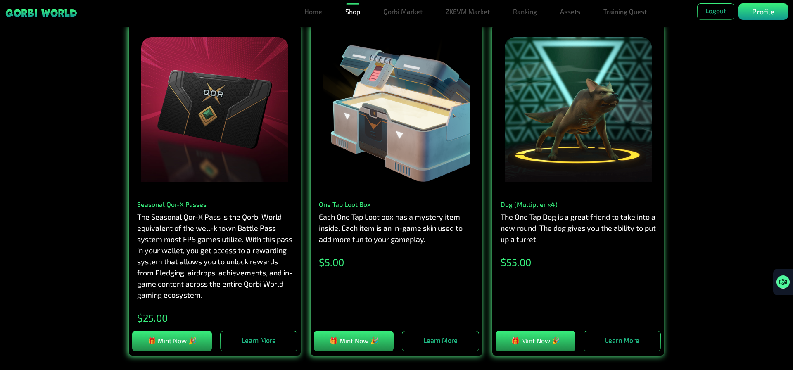
scroll to position [456, 0]
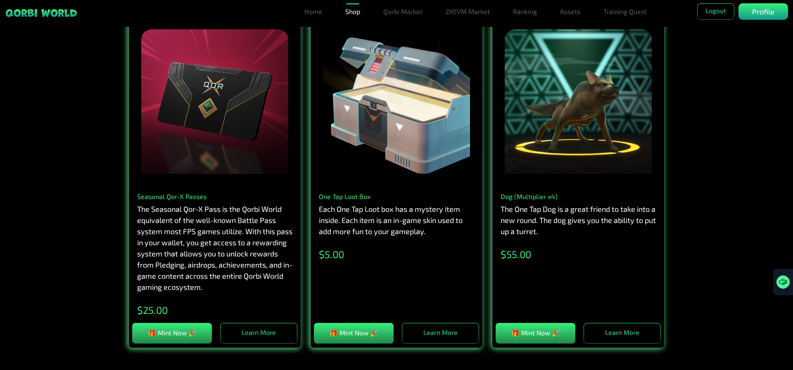
click at [198, 76] on div at bounding box center [214, 101] width 147 height 145
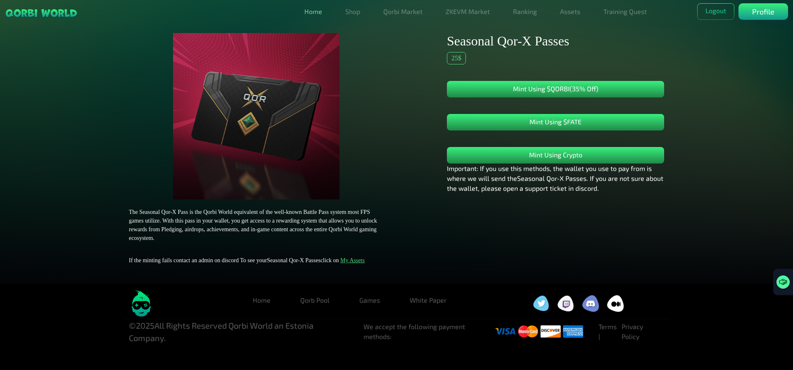
click at [311, 13] on link "Home" at bounding box center [313, 11] width 24 height 17
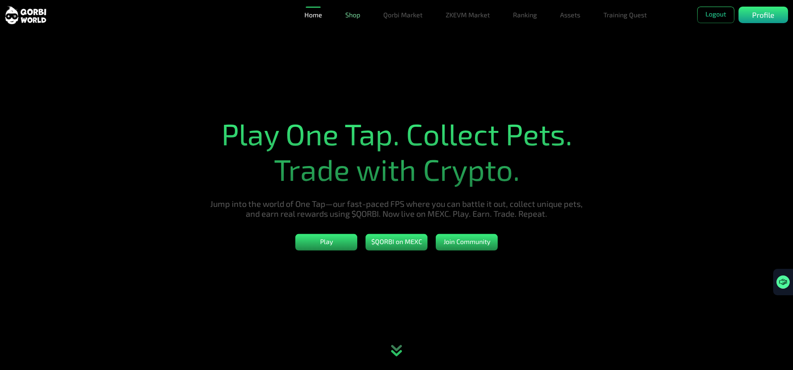
click at [352, 17] on link "Shop" at bounding box center [352, 15] width 21 height 17
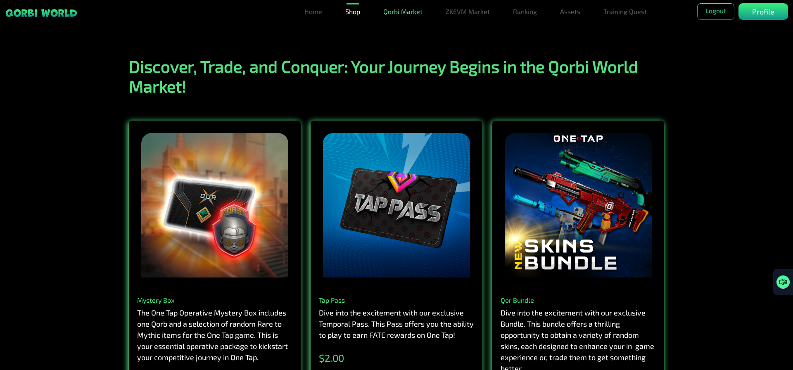
click at [394, 14] on link "Qorbi Market" at bounding box center [403, 11] width 46 height 17
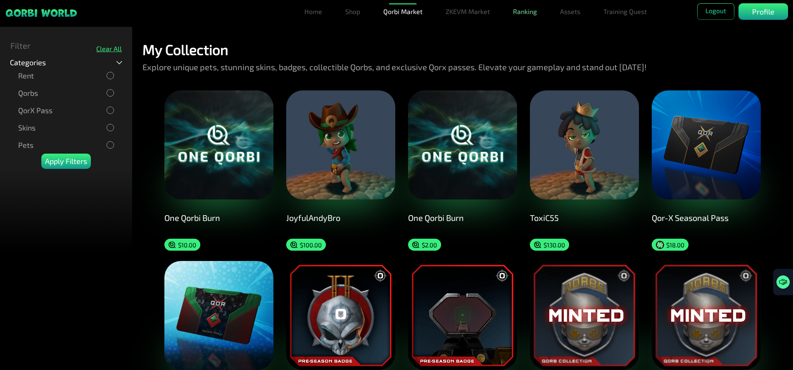
click at [525, 14] on link "Ranking" at bounding box center [525, 11] width 31 height 17
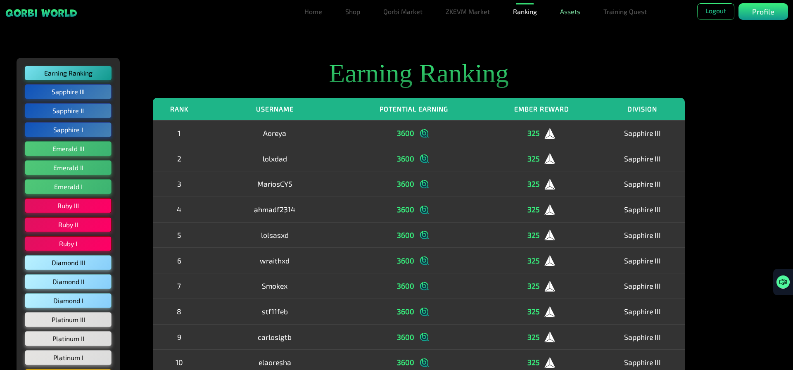
click at [576, 12] on link "Assets" at bounding box center [570, 11] width 27 height 17
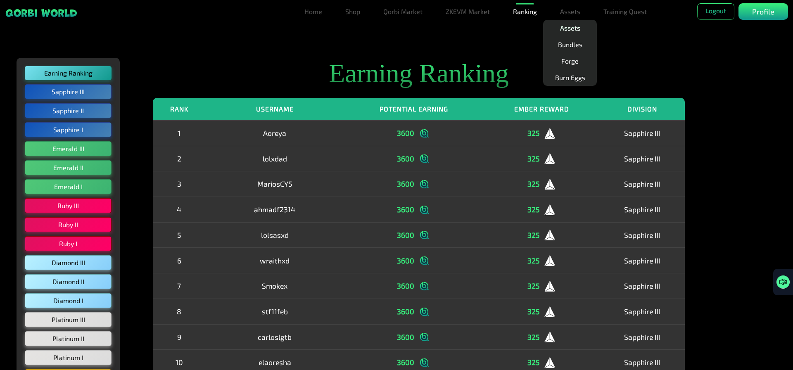
click at [572, 27] on link "Assets" at bounding box center [570, 28] width 27 height 17
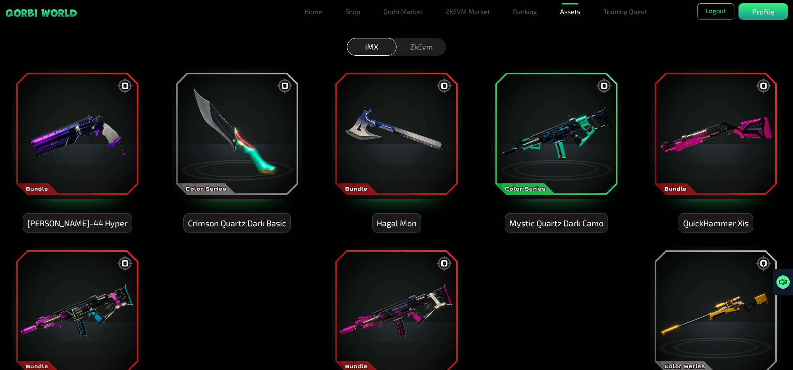
click at [577, 141] on img at bounding box center [557, 134] width 132 height 132
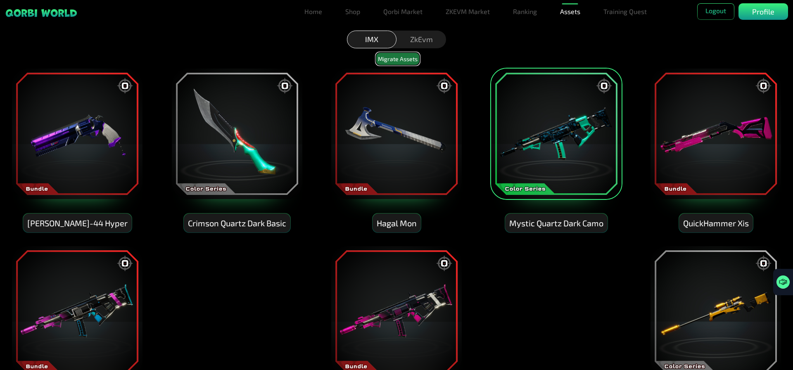
click at [388, 61] on button "Migrate Assets" at bounding box center [398, 58] width 44 height 13
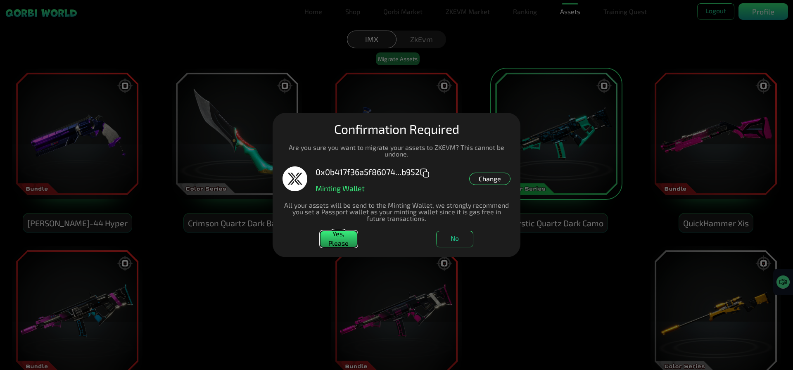
click at [337, 245] on button "Yes, Please" at bounding box center [338, 239] width 37 height 17
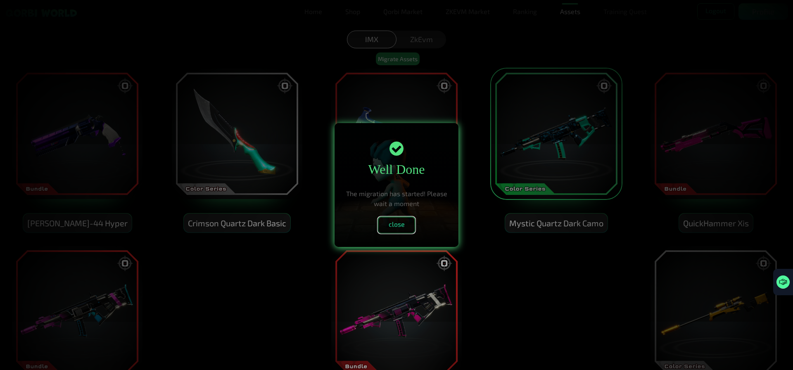
click at [405, 221] on button "close" at bounding box center [396, 225] width 37 height 17
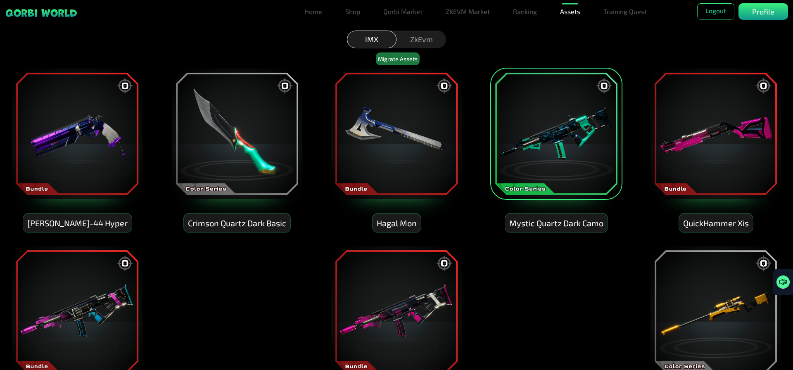
click at [410, 40] on div "ZkEvm" at bounding box center [422, 40] width 50 height 18
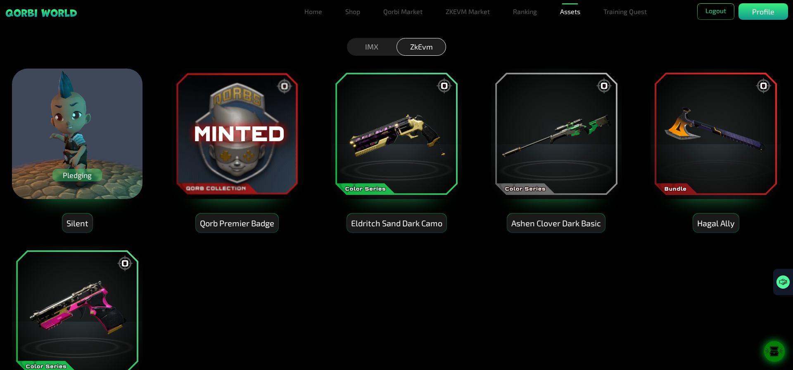
click at [229, 135] on img at bounding box center [237, 134] width 132 height 132
click at [226, 227] on div "Qorb Premier Badge" at bounding box center [237, 223] width 83 height 19
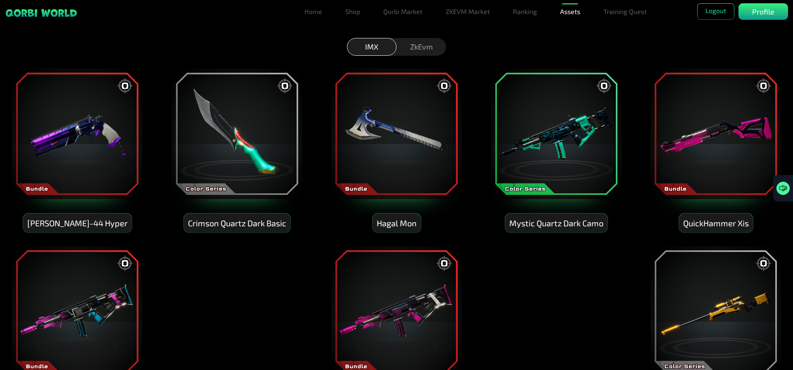
click at [93, 142] on img at bounding box center [77, 134] width 132 height 132
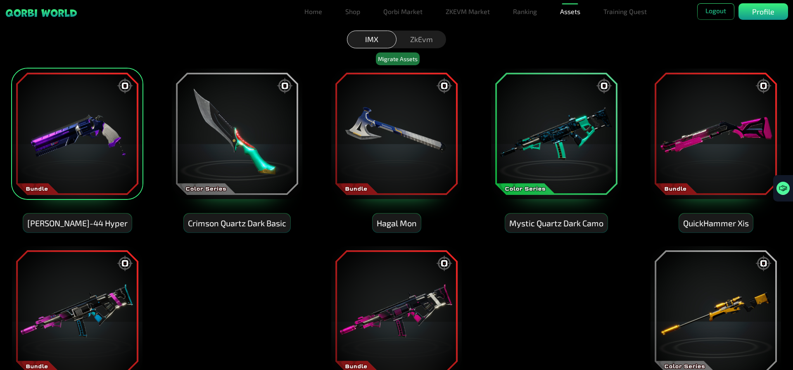
click at [248, 140] on img at bounding box center [237, 134] width 132 height 132
click at [376, 149] on img at bounding box center [397, 134] width 132 height 132
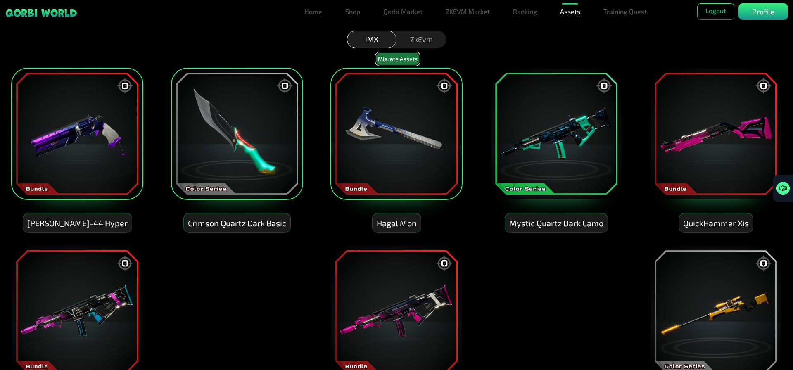
click at [401, 58] on button "Migrate Assets" at bounding box center [398, 58] width 44 height 13
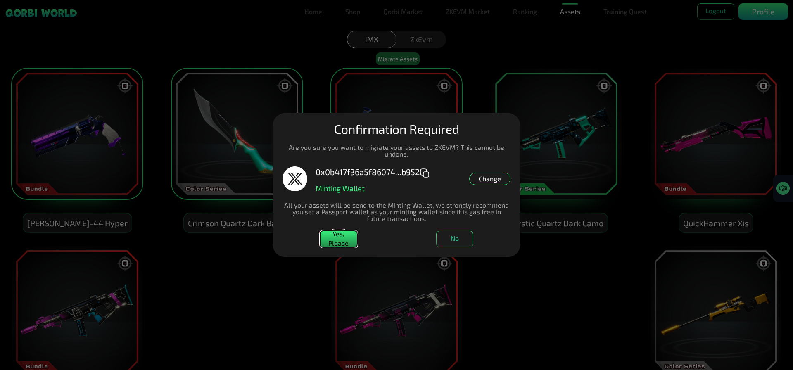
click at [344, 235] on button "Yes, Please" at bounding box center [338, 239] width 37 height 17
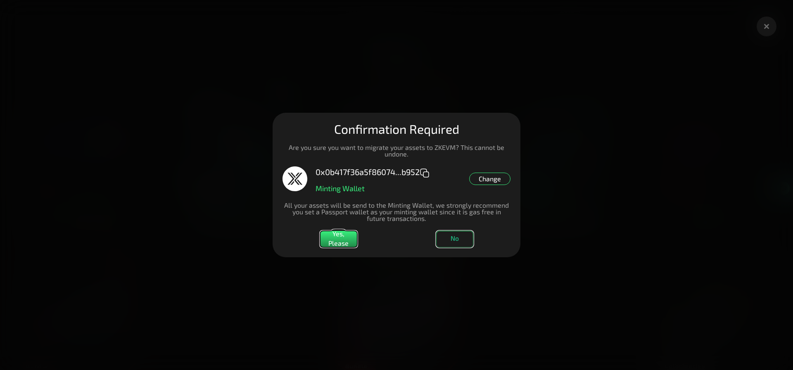
click at [452, 237] on button "No" at bounding box center [454, 239] width 37 height 17
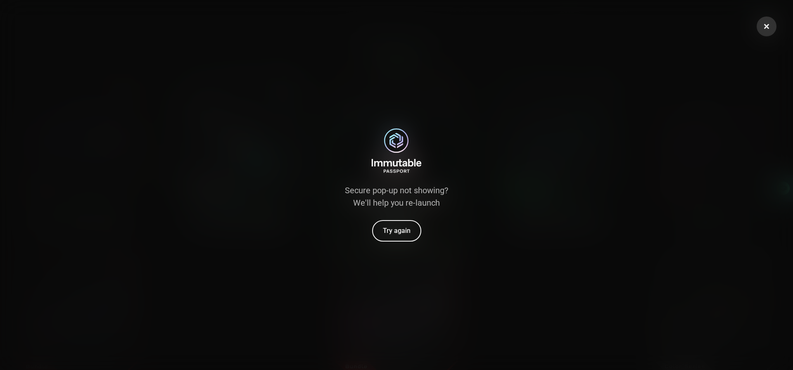
click at [365, 226] on div "Secure pop-up not showing? We'll help you re-launch Try again" at bounding box center [396, 185] width 103 height 113
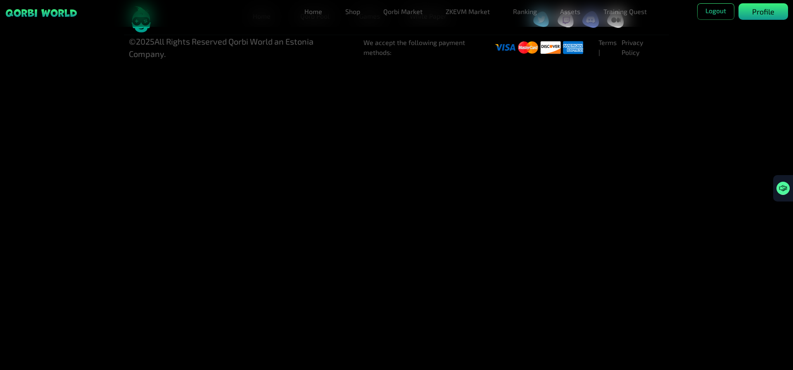
click at [769, 8] on p "Profile" at bounding box center [763, 11] width 22 height 11
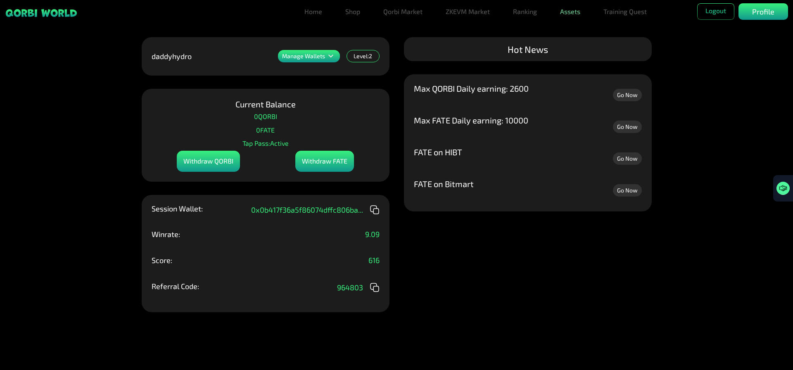
click at [566, 10] on link "Assets" at bounding box center [570, 11] width 27 height 17
click at [571, 28] on link "Assets" at bounding box center [570, 28] width 27 height 17
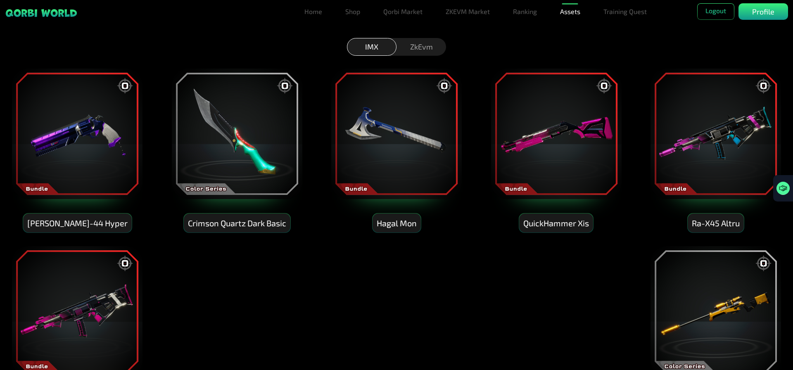
click at [409, 48] on div "ZkEvm" at bounding box center [422, 47] width 50 height 18
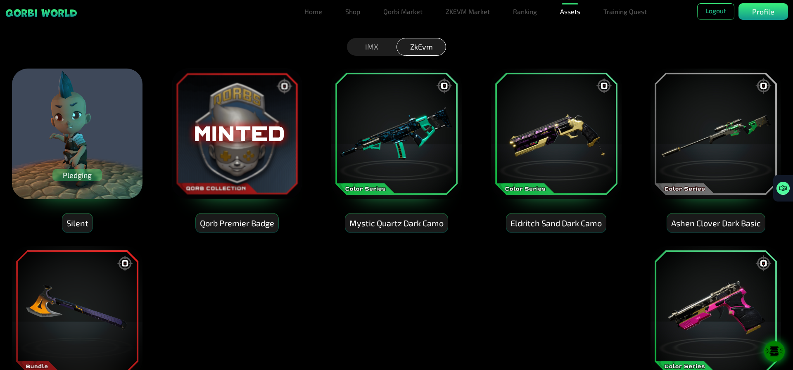
click at [71, 178] on div "Pledging" at bounding box center [77, 175] width 50 height 12
click at [79, 177] on div "Pledging" at bounding box center [77, 175] width 50 height 12
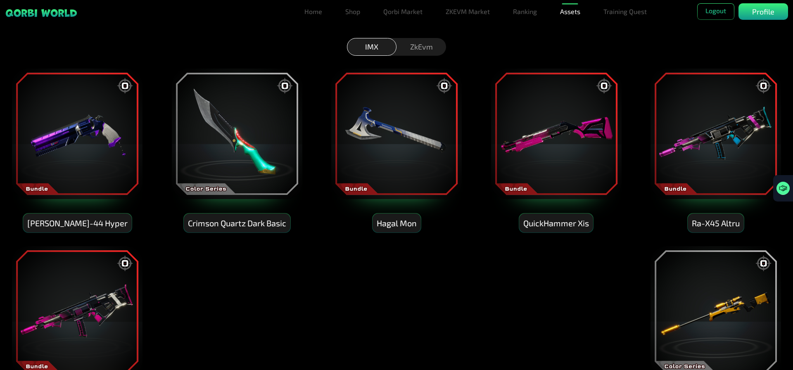
click at [435, 49] on div "ZkEvm" at bounding box center [422, 47] width 50 height 18
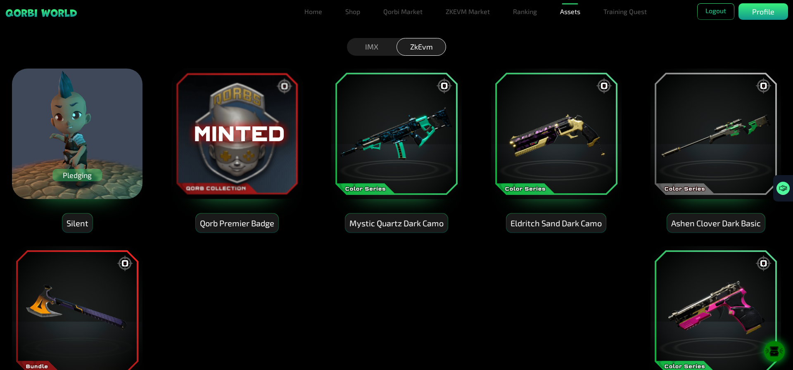
click at [372, 45] on div "IMX" at bounding box center [372, 47] width 50 height 18
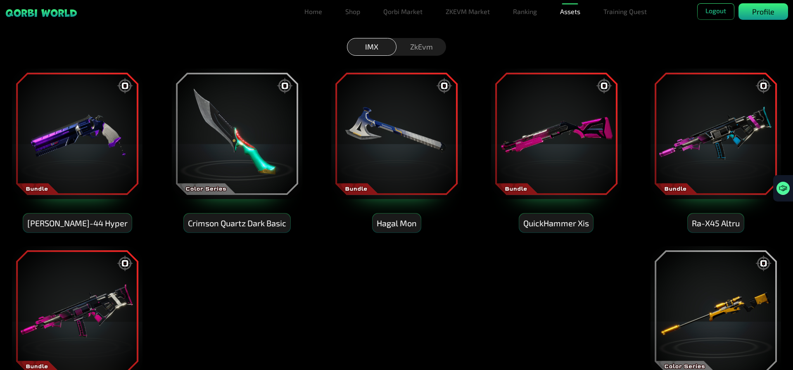
click at [781, 12] on div "Profile" at bounding box center [764, 11] width 50 height 17
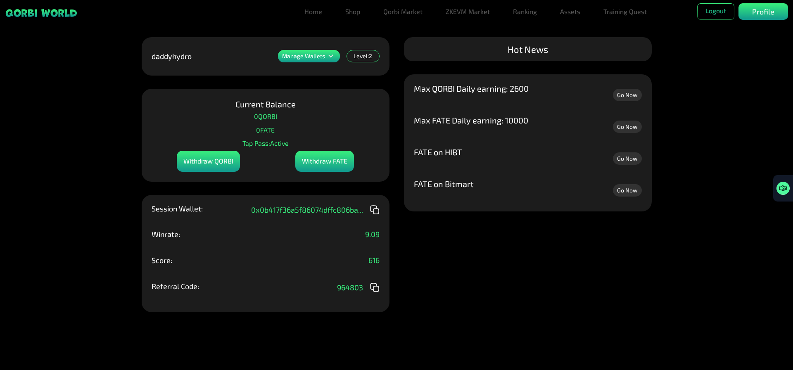
click at [309, 59] on p "Manage Wallets" at bounding box center [303, 56] width 43 height 6
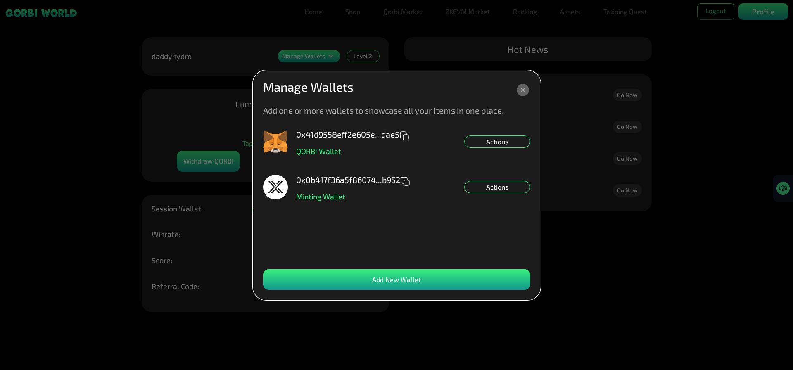
click at [309, 71] on dialog "Manage Wallets Add one or more wallets to showcase all your Items in one place.…" at bounding box center [396, 185] width 287 height 229
click at [520, 93] on icon at bounding box center [523, 90] width 12 height 12
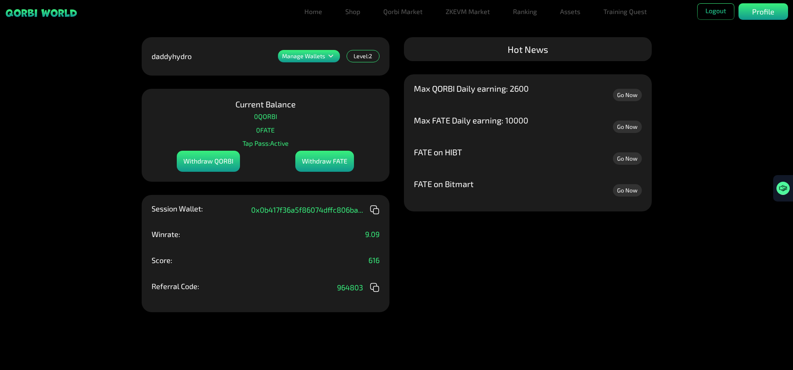
click at [208, 162] on div "Withdraw QORBI" at bounding box center [208, 161] width 63 height 21
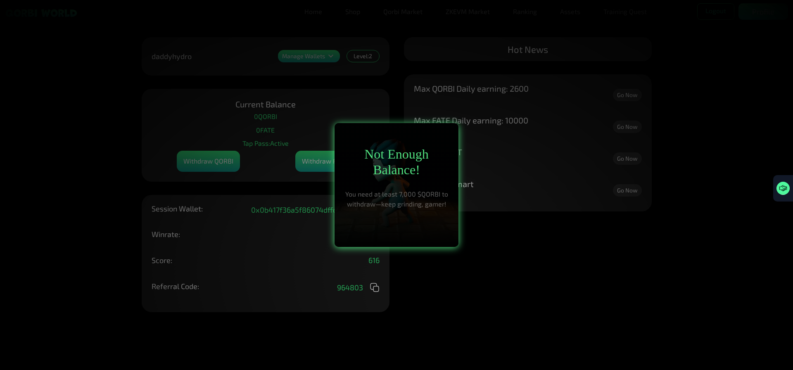
click at [208, 162] on div at bounding box center [396, 185] width 793 height 370
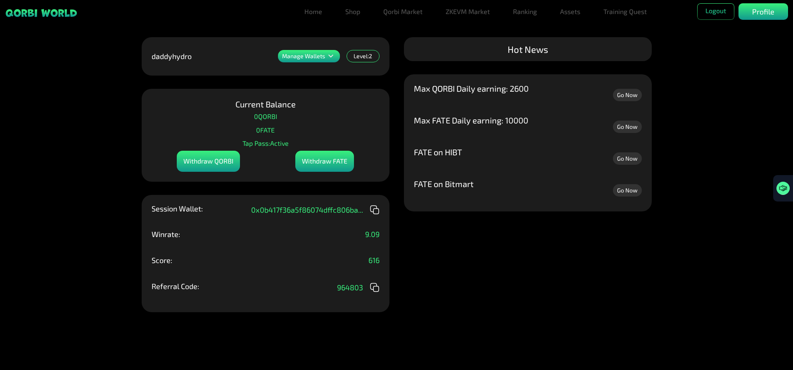
click at [324, 161] on div "Withdraw FATE" at bounding box center [324, 161] width 59 height 21
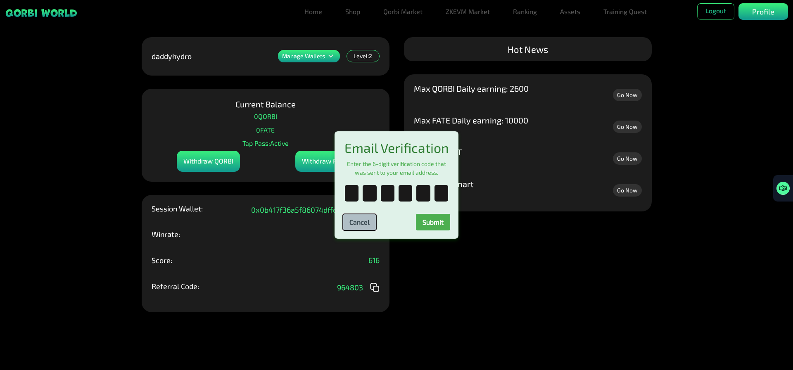
click at [365, 225] on button "Cancel" at bounding box center [359, 222] width 33 height 17
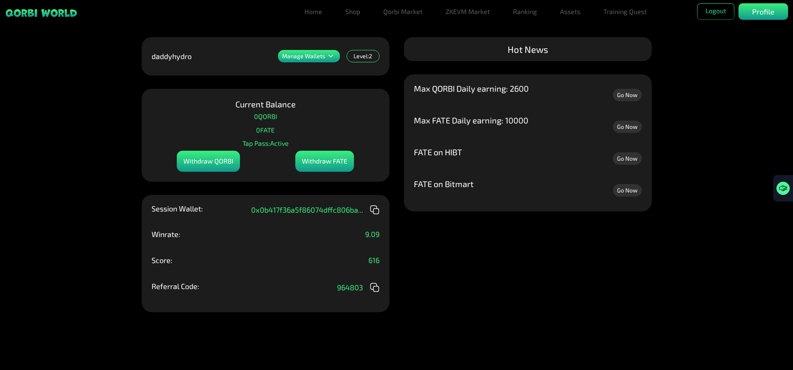
click at [265, 130] on p "0 FATE" at bounding box center [265, 130] width 19 height 12
click at [368, 55] on div "Level: 2" at bounding box center [363, 56] width 33 height 12
click at [371, 238] on p "9.09" at bounding box center [372, 234] width 14 height 7
click at [645, 12] on link "Training Quest" at bounding box center [625, 11] width 50 height 17
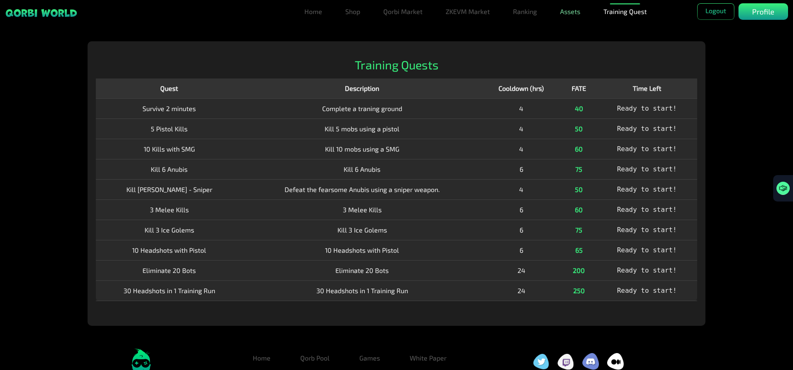
click at [567, 13] on link "Assets" at bounding box center [570, 11] width 27 height 17
click at [530, 14] on link "Ranking" at bounding box center [525, 11] width 31 height 17
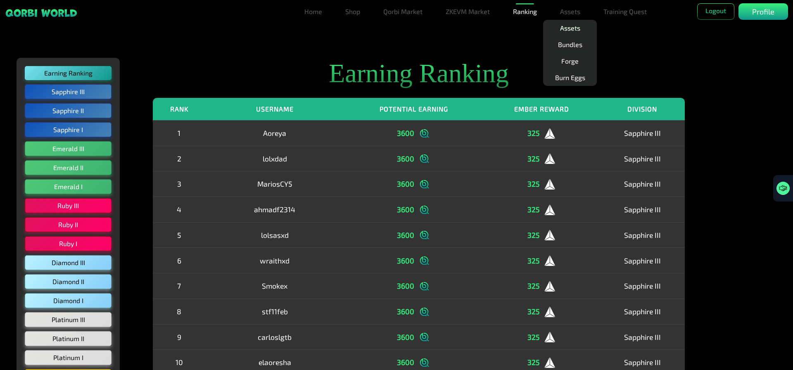
click at [572, 28] on link "Assets" at bounding box center [570, 28] width 27 height 17
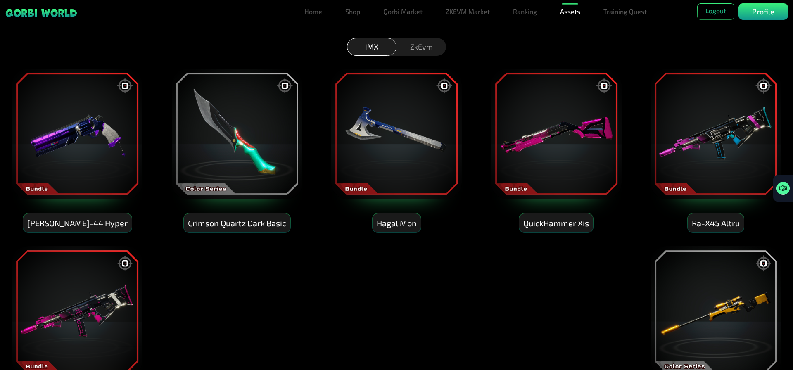
click at [416, 46] on div "ZkEvm" at bounding box center [422, 47] width 50 height 18
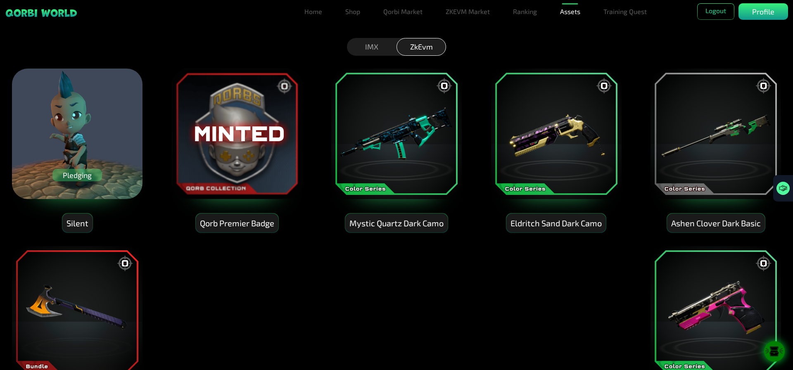
click at [93, 173] on div "Pledging" at bounding box center [77, 175] width 50 height 12
click at [93, 171] on div "Pledging" at bounding box center [77, 175] width 50 height 12
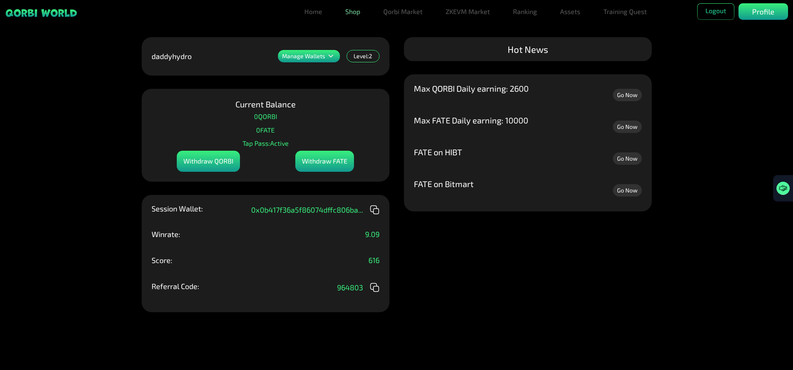
click at [353, 11] on link "Shop" at bounding box center [352, 11] width 21 height 17
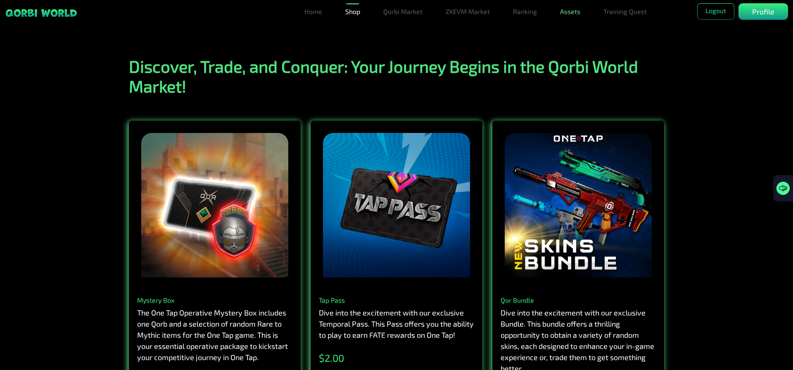
click at [577, 13] on link "Assets" at bounding box center [570, 11] width 27 height 17
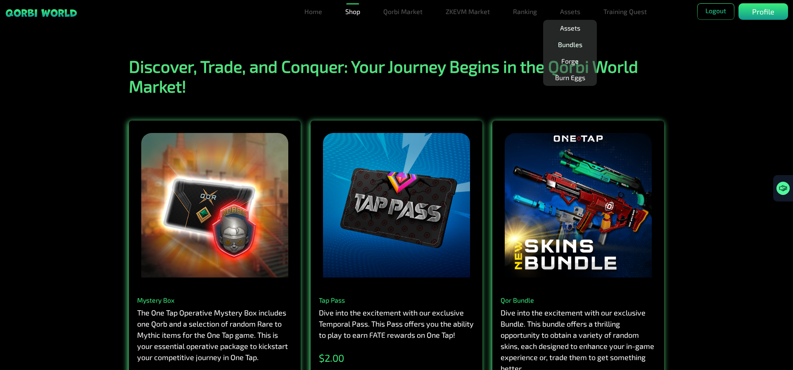
click at [573, 44] on link "Bundles" at bounding box center [570, 44] width 31 height 17
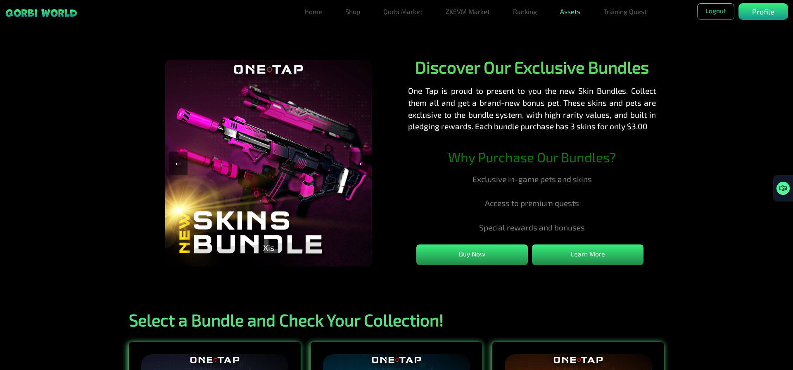
click at [569, 13] on link "Assets" at bounding box center [570, 11] width 27 height 17
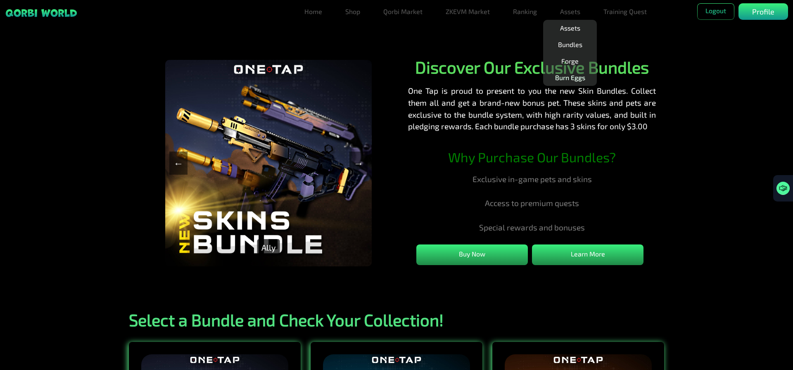
click at [573, 81] on link "Burn Eggs" at bounding box center [570, 77] width 37 height 17
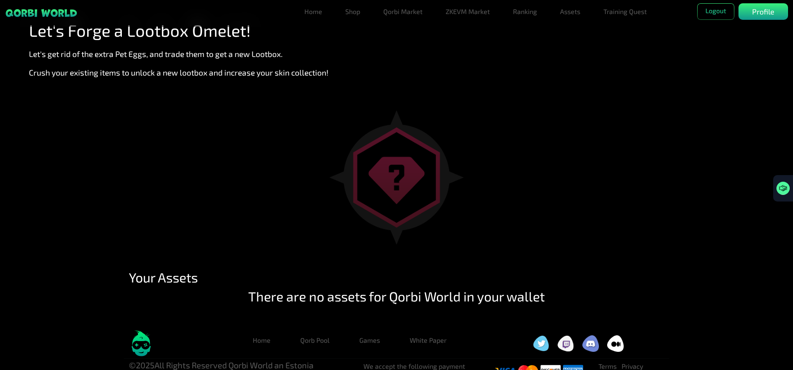
drag, startPoint x: 709, startPoint y: 190, endPoint x: 700, endPoint y: 120, distance: 70.3
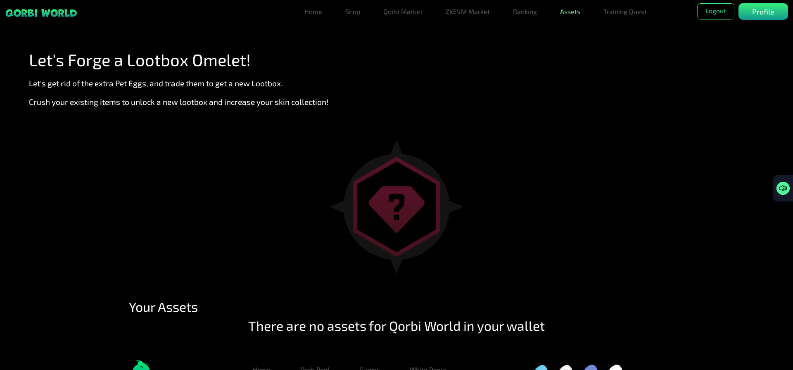
click at [571, 11] on link "Assets" at bounding box center [570, 11] width 27 height 17
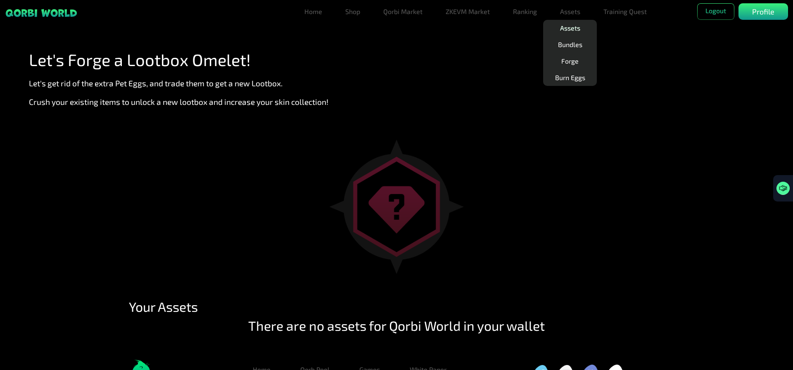
click at [572, 26] on link "Assets" at bounding box center [570, 28] width 27 height 17
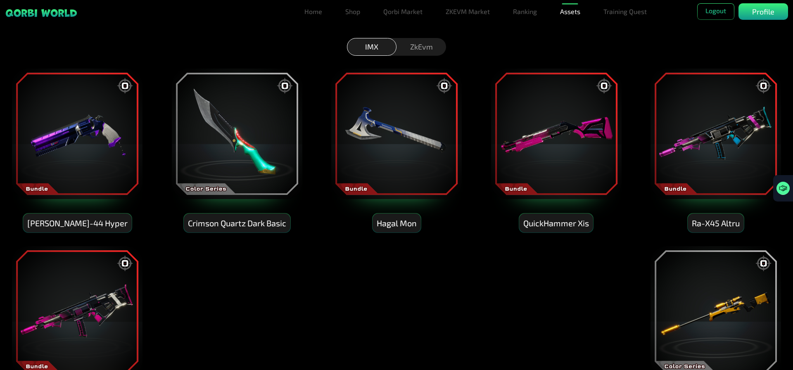
click at [750, 131] on img at bounding box center [716, 134] width 132 height 132
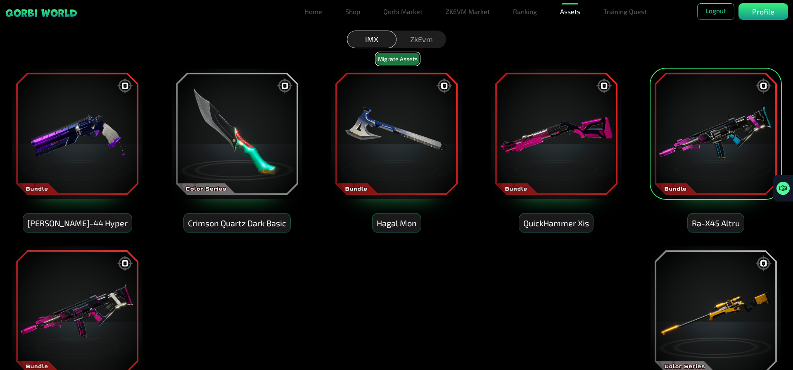
click at [399, 59] on button "Migrate Assets" at bounding box center [398, 58] width 44 height 13
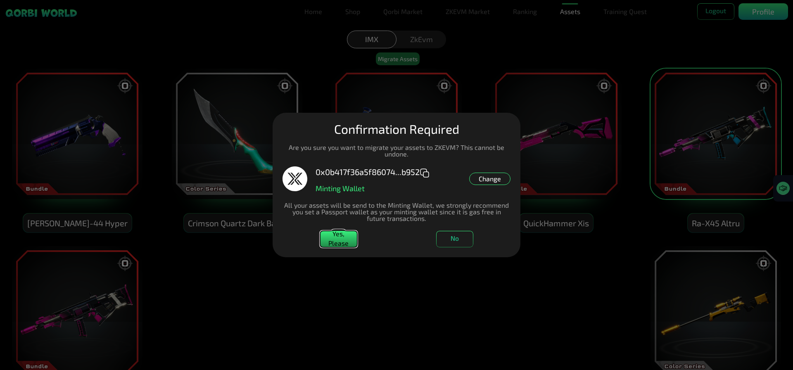
click at [339, 241] on button "Yes, Please" at bounding box center [338, 239] width 37 height 17
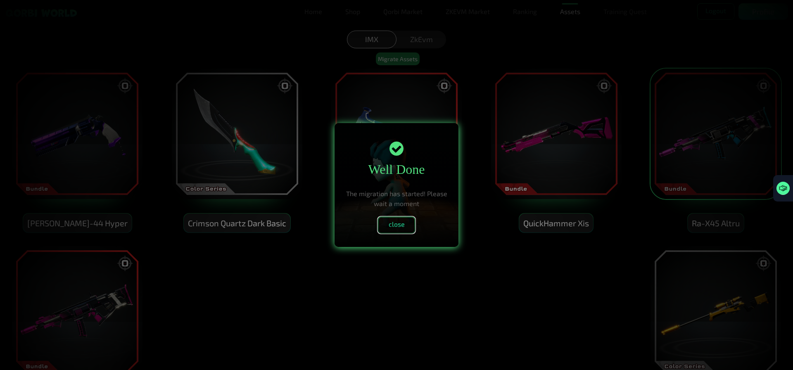
click at [397, 225] on button "close" at bounding box center [396, 225] width 37 height 17
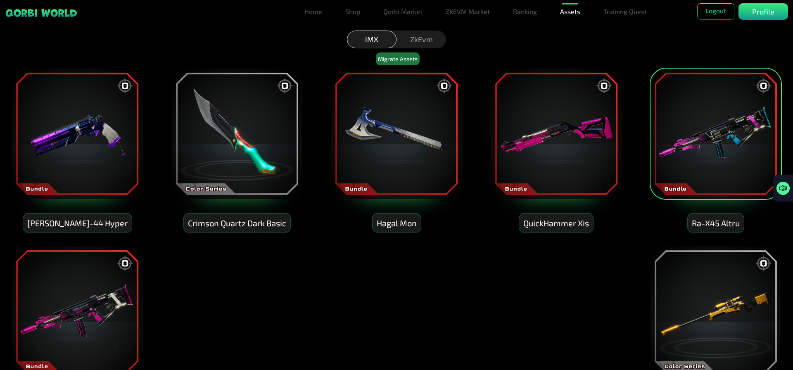
click at [723, 140] on img at bounding box center [716, 134] width 132 height 132
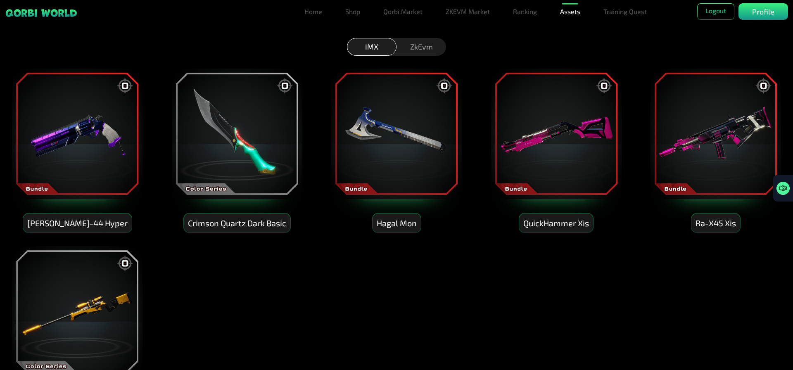
click at [65, 173] on img at bounding box center [77, 134] width 132 height 132
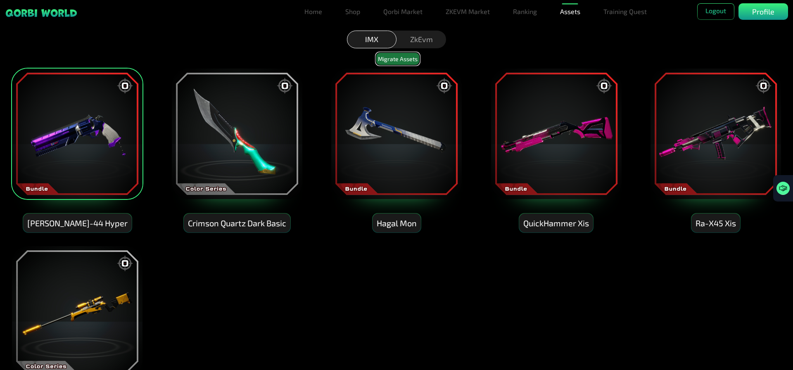
click at [401, 60] on button "Migrate Assets" at bounding box center [398, 58] width 44 height 13
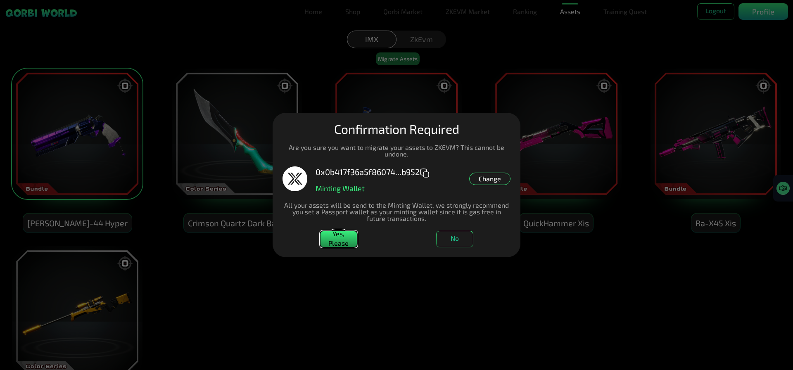
click at [337, 231] on button "Yes, Please" at bounding box center [338, 239] width 37 height 17
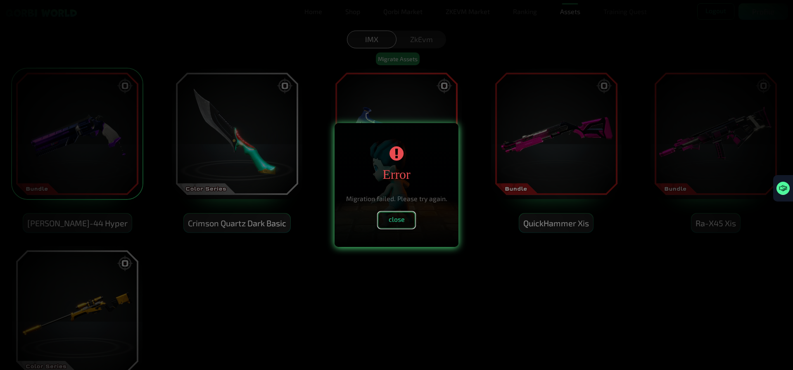
click at [401, 220] on button "close" at bounding box center [396, 220] width 37 height 17
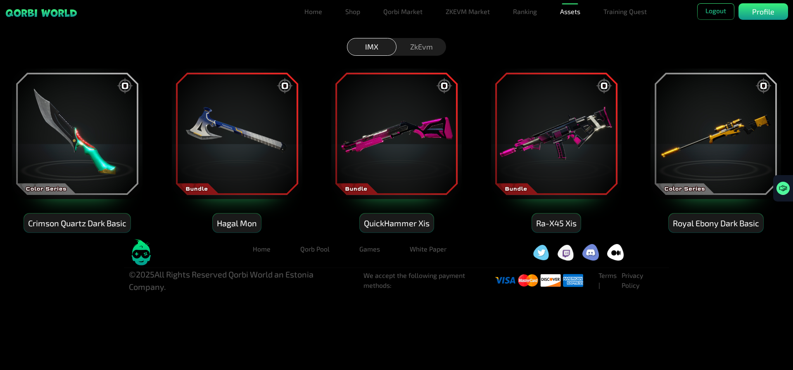
click at [104, 140] on img at bounding box center [77, 134] width 132 height 132
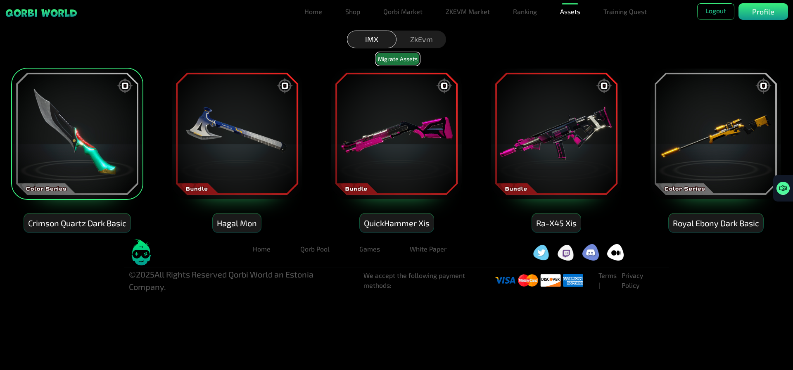
click at [389, 59] on button "Migrate Assets" at bounding box center [398, 58] width 44 height 13
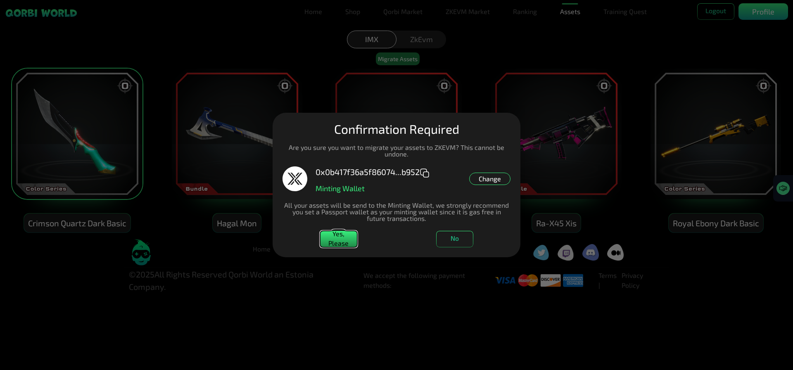
click at [332, 245] on button "Yes, Please" at bounding box center [338, 239] width 37 height 17
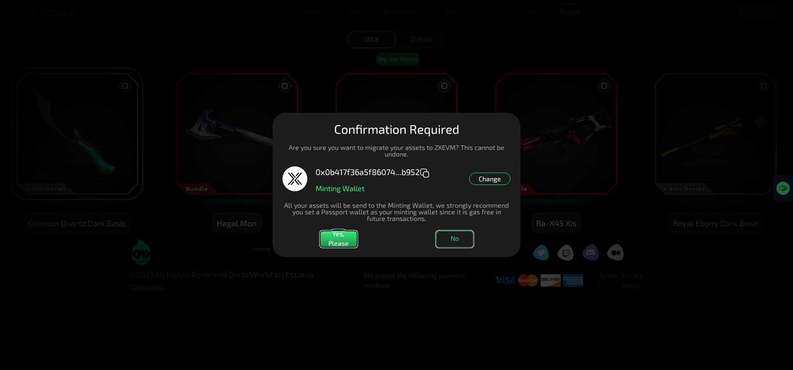
click at [459, 242] on button "No" at bounding box center [454, 239] width 37 height 17
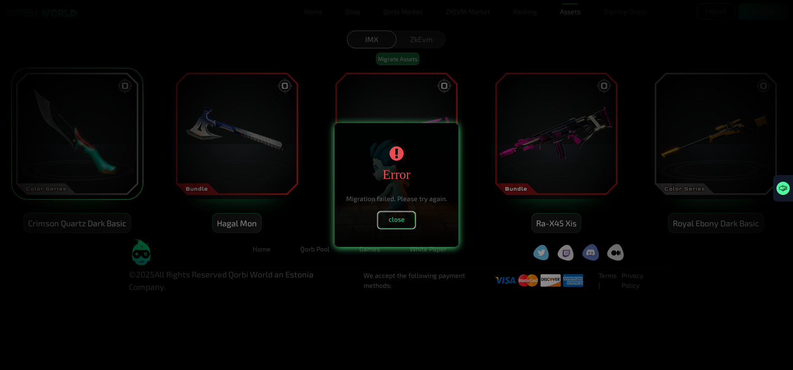
click at [398, 224] on button "close" at bounding box center [396, 220] width 37 height 17
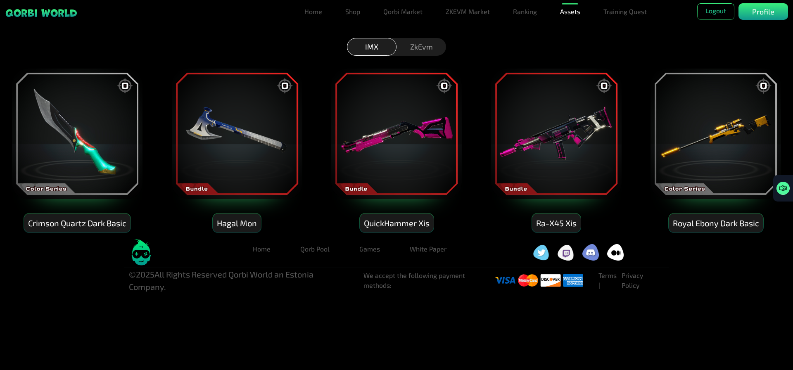
click at [90, 144] on img at bounding box center [77, 134] width 132 height 132
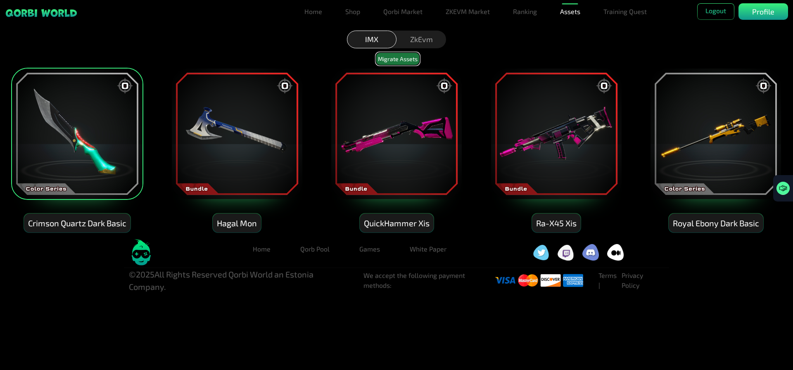
click at [398, 60] on button "Migrate Assets" at bounding box center [398, 58] width 44 height 13
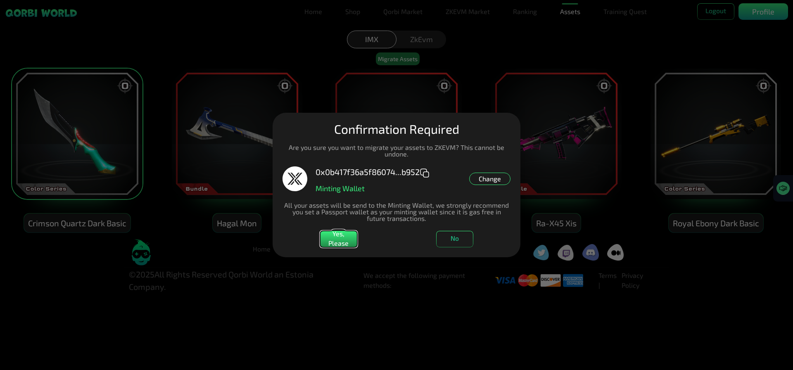
click at [328, 248] on dialog "Manage Wallets Add one or more wallets to showcase all your Items in one place.…" at bounding box center [397, 185] width 248 height 145
click at [343, 238] on button "Yes, Please" at bounding box center [338, 239] width 37 height 17
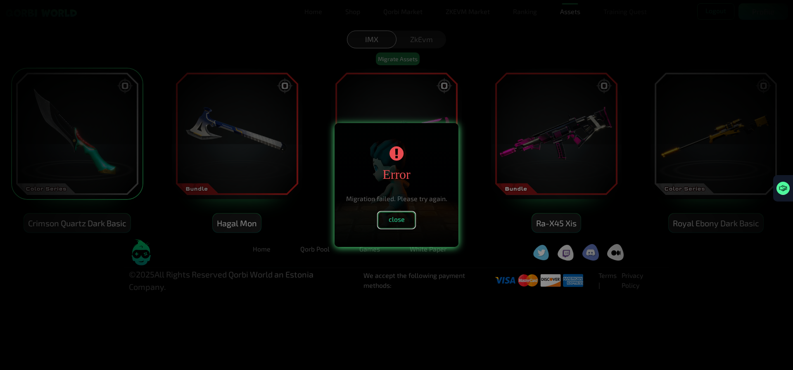
click at [399, 216] on button "close" at bounding box center [396, 220] width 37 height 17
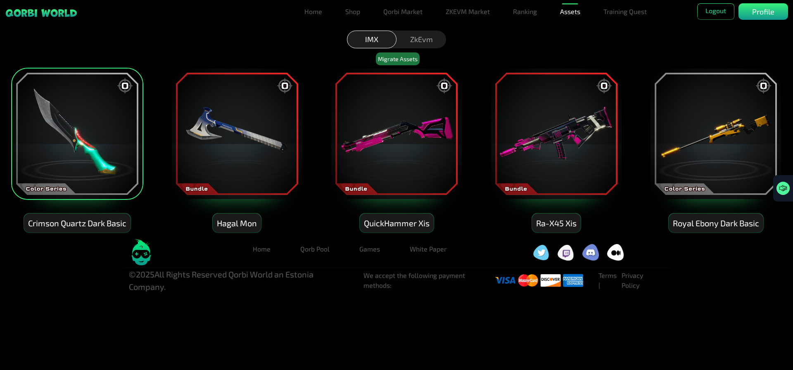
click at [54, 132] on img at bounding box center [77, 134] width 132 height 132
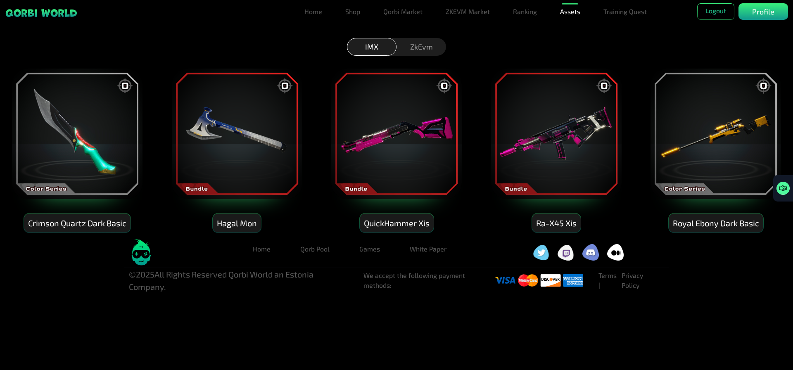
click at [265, 133] on img at bounding box center [237, 134] width 132 height 132
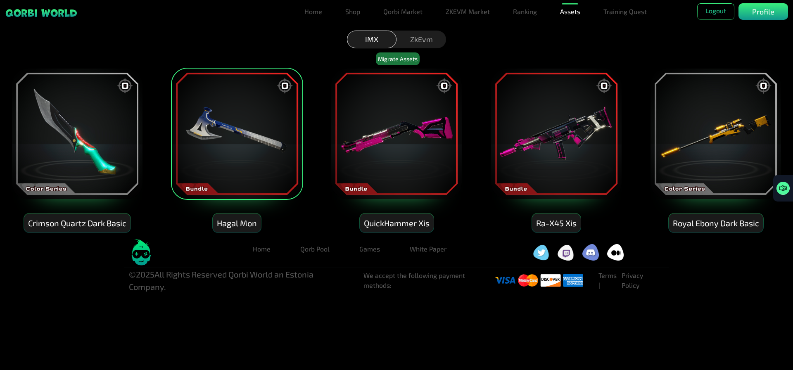
click at [409, 137] on img at bounding box center [397, 134] width 132 height 132
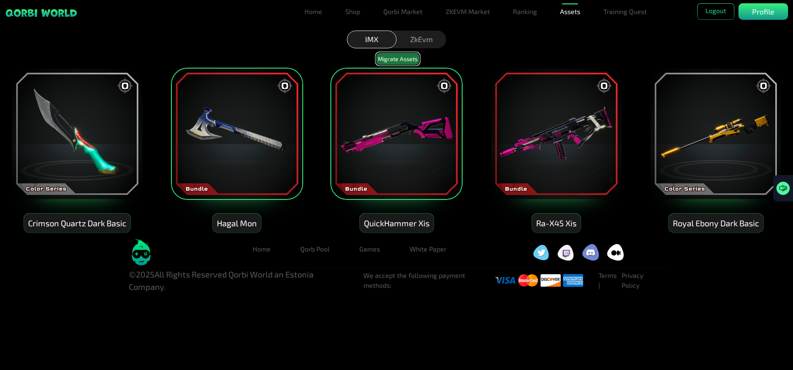
click at [393, 54] on button "Migrate Assets" at bounding box center [398, 58] width 44 height 13
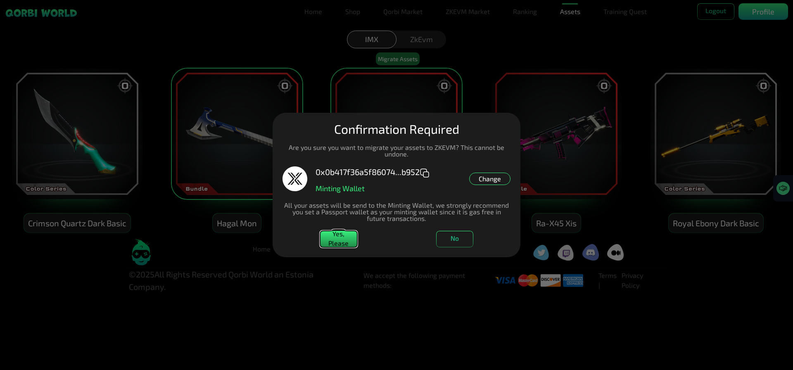
click at [336, 242] on button "Yes, Please" at bounding box center [338, 239] width 37 height 17
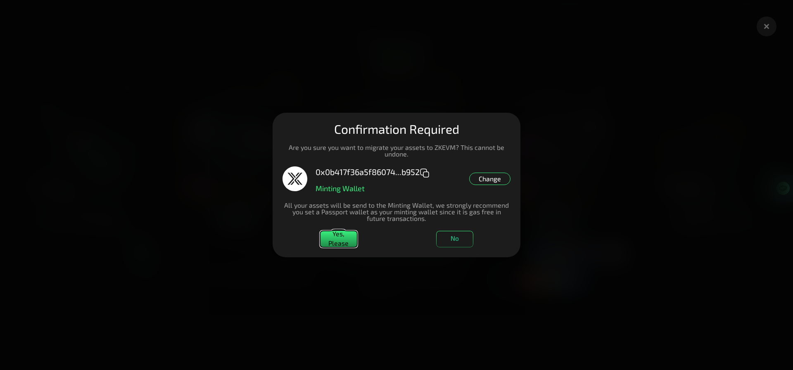
click at [333, 238] on button "Yes, Please" at bounding box center [338, 239] width 37 height 17
click at [462, 238] on button "No" at bounding box center [454, 239] width 37 height 17
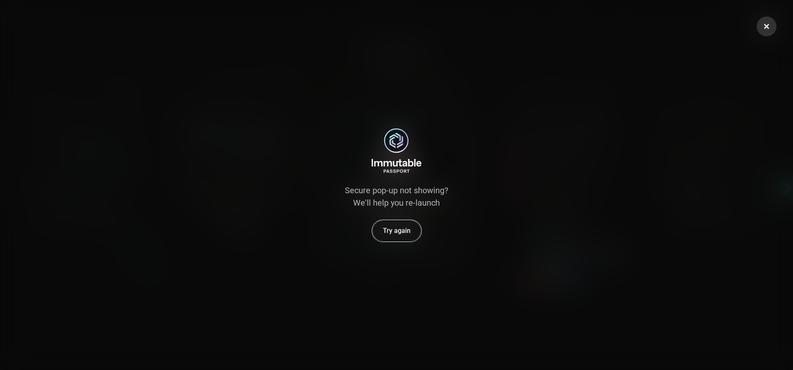
click at [377, 235] on button "Try again" at bounding box center [396, 230] width 49 height 21
click at [396, 234] on button "Try again" at bounding box center [396, 230] width 49 height 21
click at [764, 26] on icon at bounding box center [767, 26] width 8 height 8
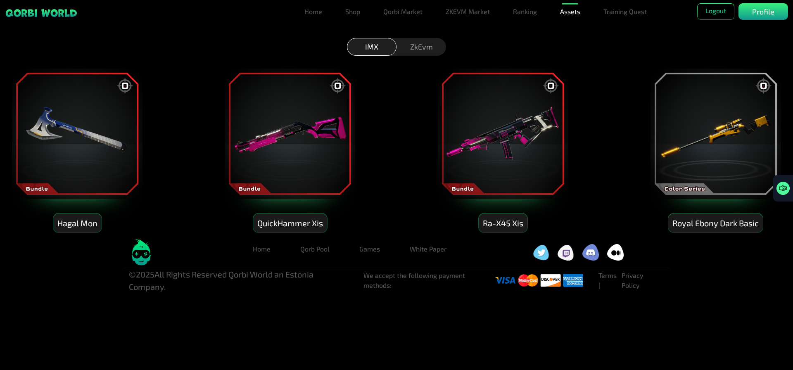
click at [93, 139] on img at bounding box center [77, 134] width 132 height 132
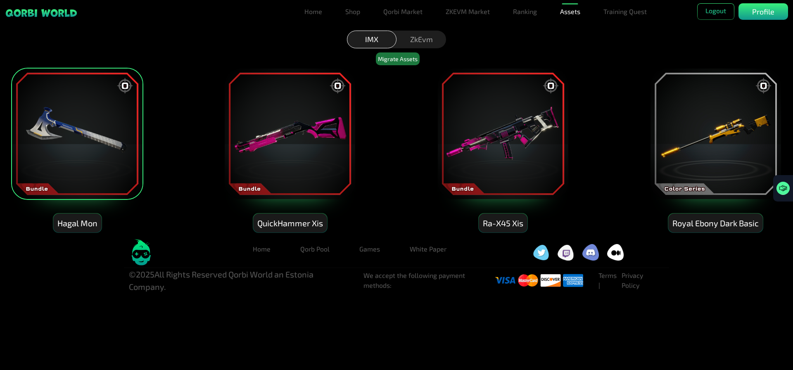
click at [277, 157] on img at bounding box center [290, 134] width 132 height 132
click at [509, 165] on img at bounding box center [503, 134] width 132 height 132
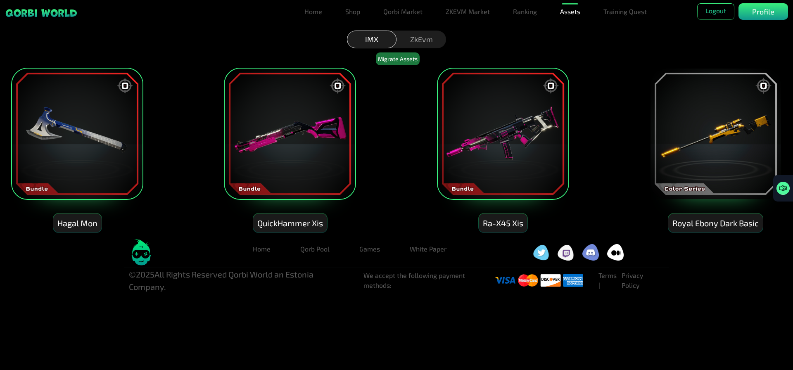
click at [755, 172] on img at bounding box center [716, 134] width 132 height 132
click at [399, 61] on button "Migrate Assets" at bounding box center [398, 58] width 44 height 13
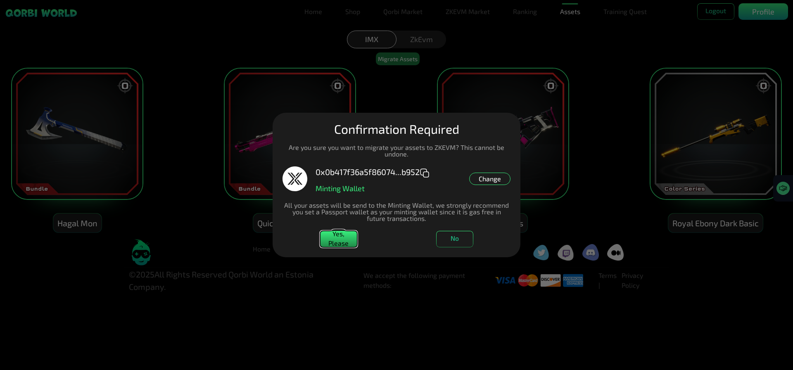
click at [341, 241] on button "Yes, Please" at bounding box center [338, 239] width 37 height 17
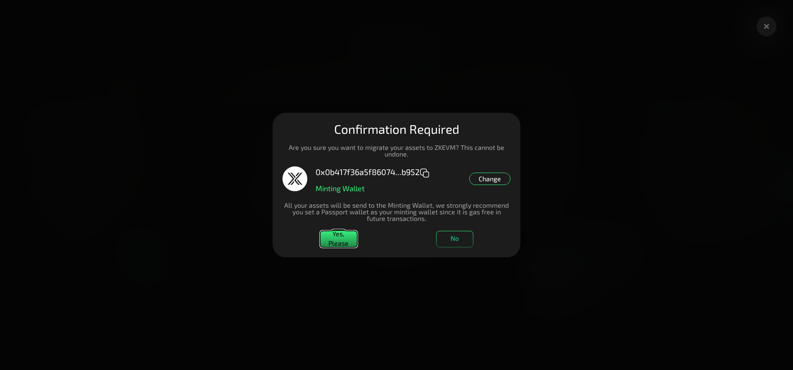
click at [340, 240] on button "Yes, Please" at bounding box center [338, 239] width 37 height 17
click at [465, 243] on button "No" at bounding box center [454, 239] width 37 height 17
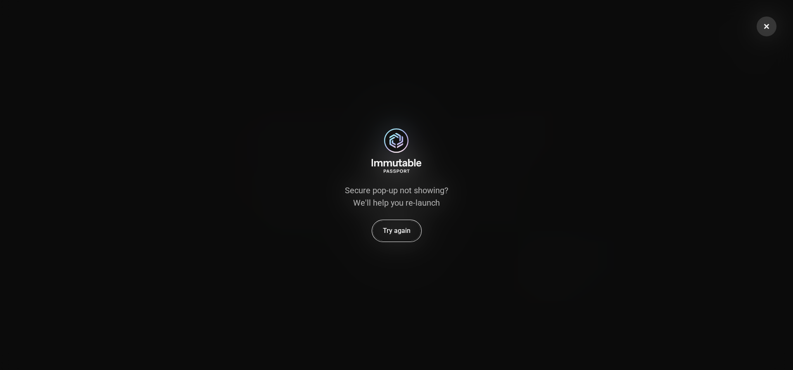
click at [395, 225] on button "Try again" at bounding box center [396, 230] width 49 height 21
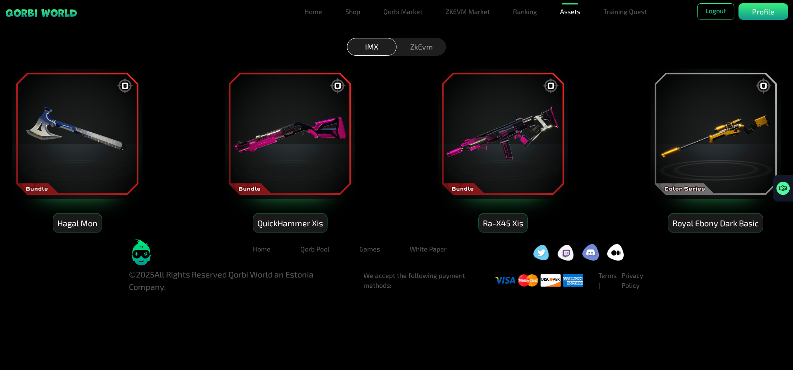
click at [89, 144] on img at bounding box center [77, 134] width 132 height 132
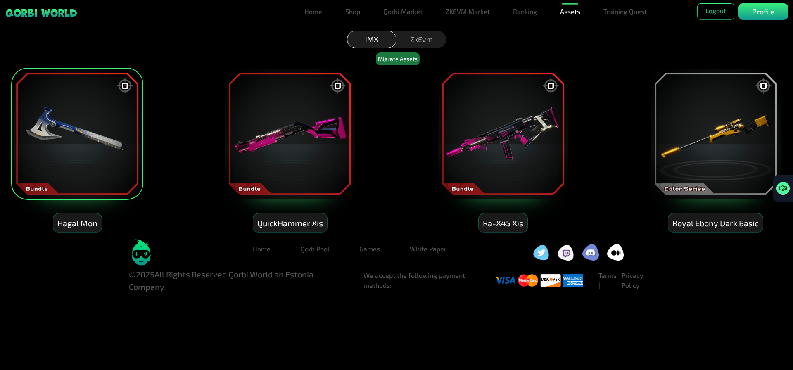
click at [336, 140] on img at bounding box center [290, 134] width 132 height 132
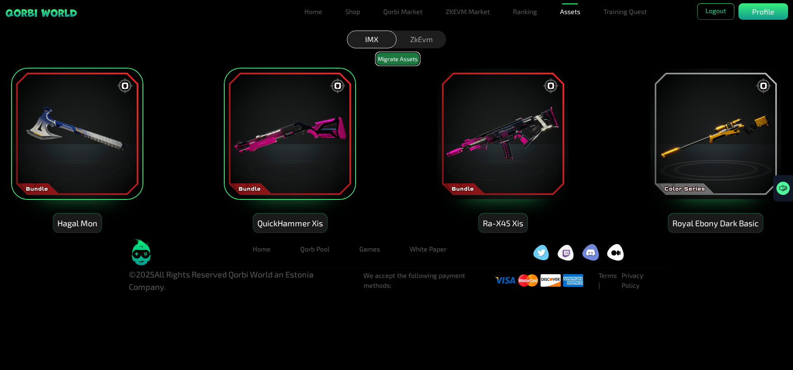
click at [382, 58] on button "Migrate Assets" at bounding box center [398, 58] width 44 height 13
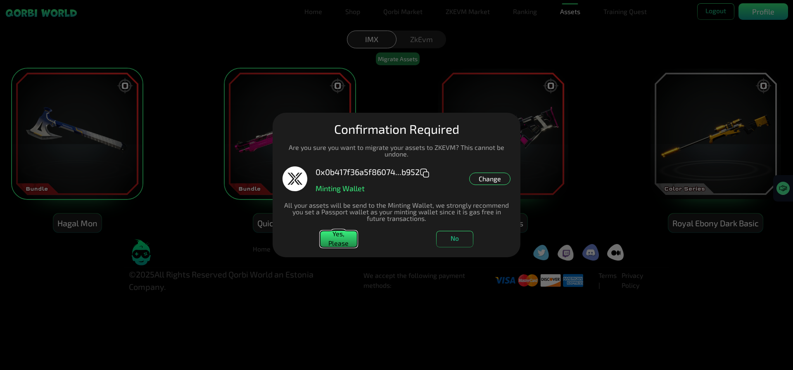
click at [333, 241] on button "Yes, Please" at bounding box center [338, 239] width 37 height 17
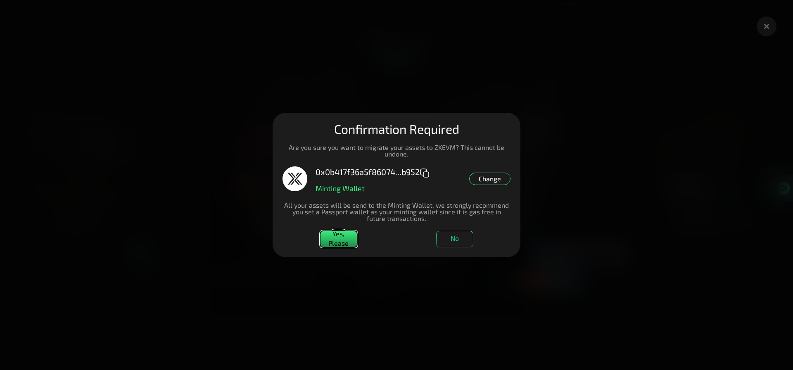
click at [339, 231] on button "Yes, Please" at bounding box center [338, 239] width 37 height 17
click at [463, 257] on dialog "Manage Wallets Add one or more wallets to showcase all your Items in one place.…" at bounding box center [397, 185] width 248 height 145
click at [450, 226] on dialog "Manage Wallets Add one or more wallets to showcase all your Items in one place.…" at bounding box center [397, 185] width 248 height 145
click at [456, 234] on button "No" at bounding box center [454, 239] width 37 height 17
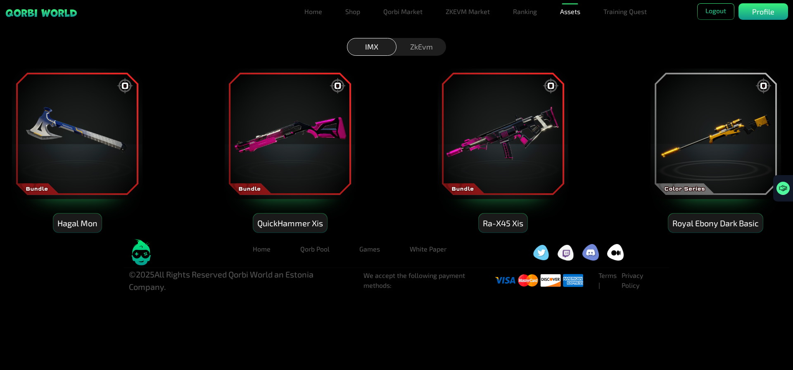
click at [328, 106] on img at bounding box center [290, 134] width 132 height 132
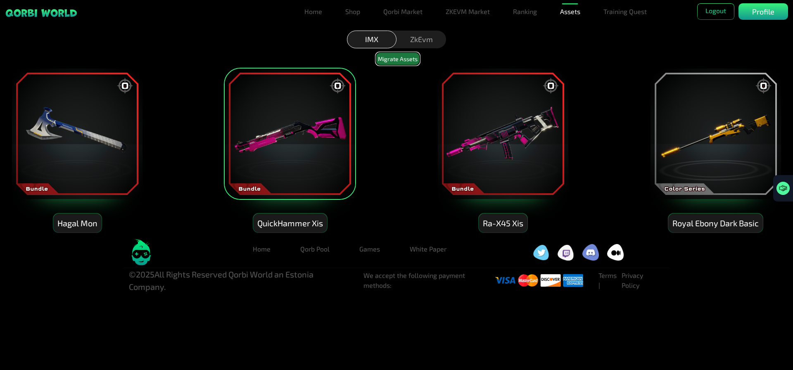
click at [404, 56] on button "Migrate Assets" at bounding box center [398, 58] width 44 height 13
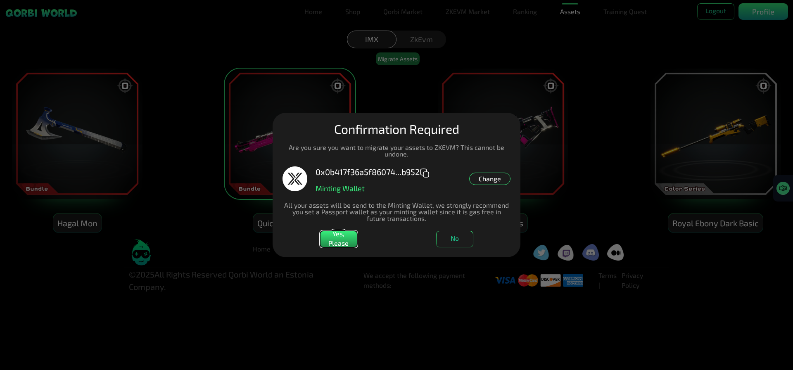
click at [419, 247] on div "Yes, Please No" at bounding box center [397, 239] width 228 height 17
click at [351, 241] on button "Yes, Please" at bounding box center [338, 239] width 37 height 17
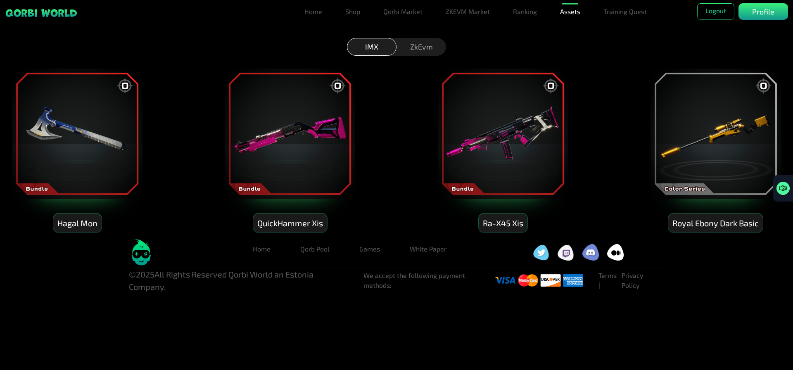
click at [321, 172] on img at bounding box center [290, 134] width 132 height 132
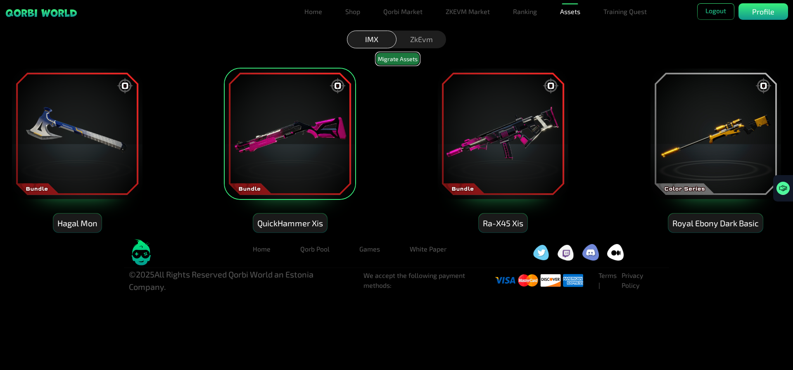
click at [399, 61] on button "Migrate Assets" at bounding box center [398, 58] width 44 height 13
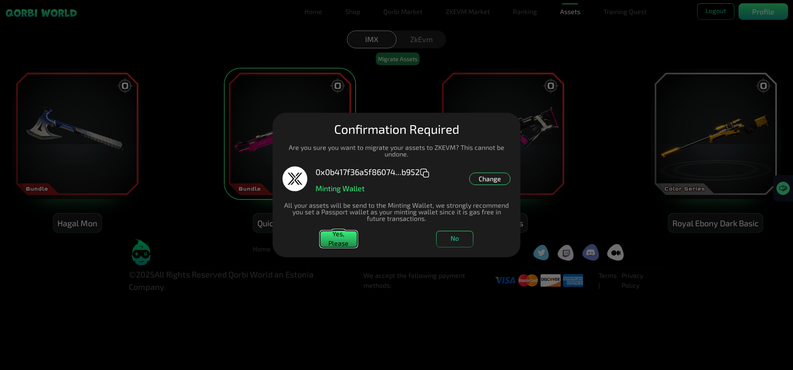
click at [331, 238] on button "Yes, Please" at bounding box center [338, 239] width 37 height 17
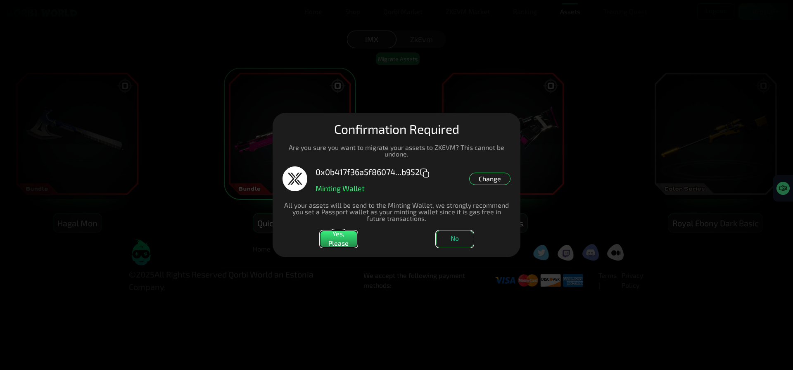
click at [467, 240] on button "No" at bounding box center [454, 239] width 37 height 17
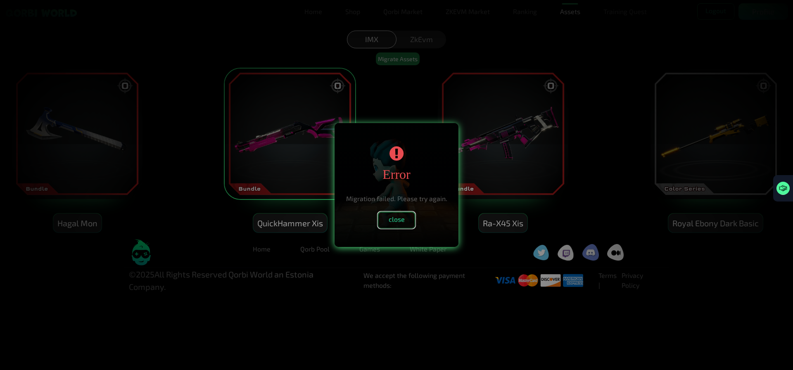
click at [397, 224] on button "close" at bounding box center [396, 220] width 37 height 17
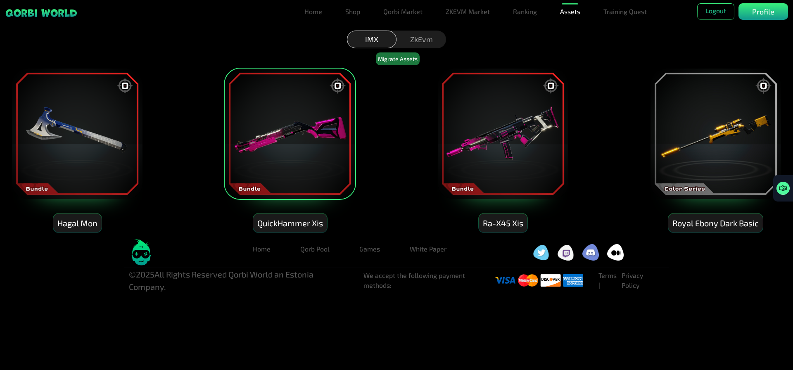
click at [286, 136] on img at bounding box center [290, 134] width 132 height 132
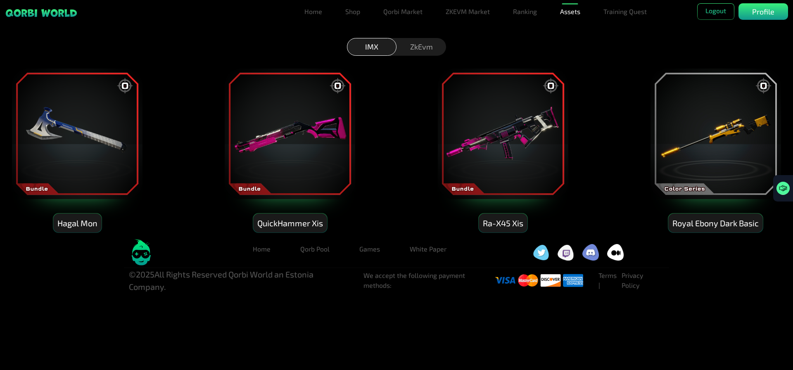
click at [481, 119] on img at bounding box center [503, 134] width 132 height 132
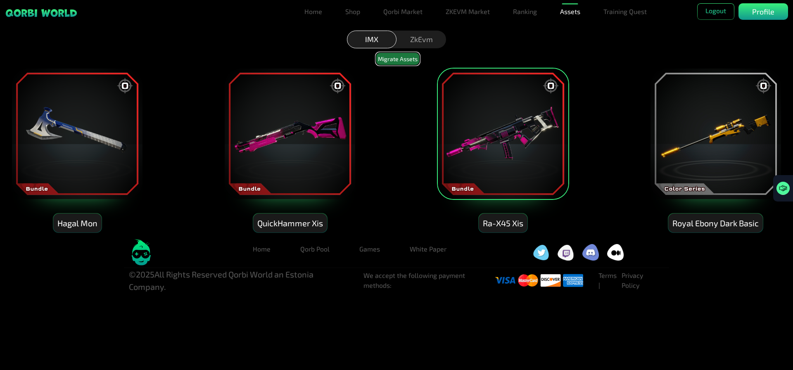
click at [402, 61] on button "Migrate Assets" at bounding box center [398, 58] width 44 height 13
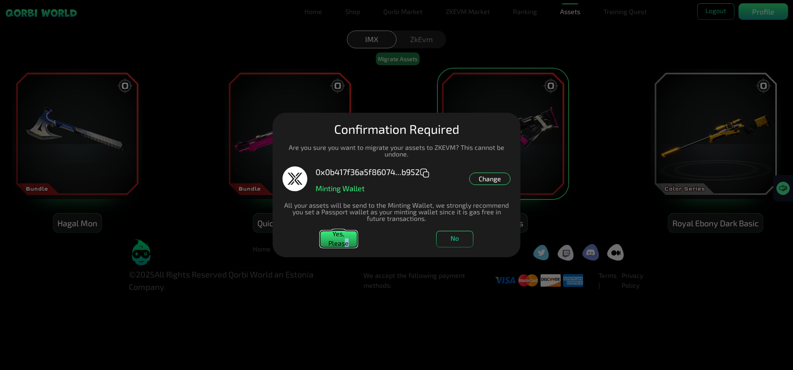
click at [347, 241] on button "Yes, Please" at bounding box center [338, 239] width 37 height 17
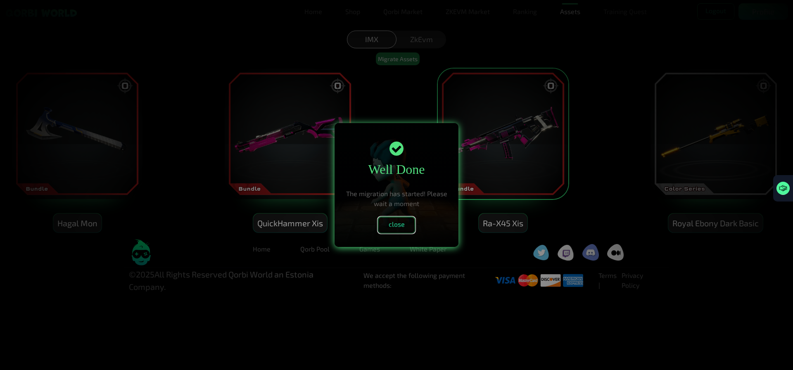
click at [400, 228] on button "close" at bounding box center [396, 225] width 37 height 17
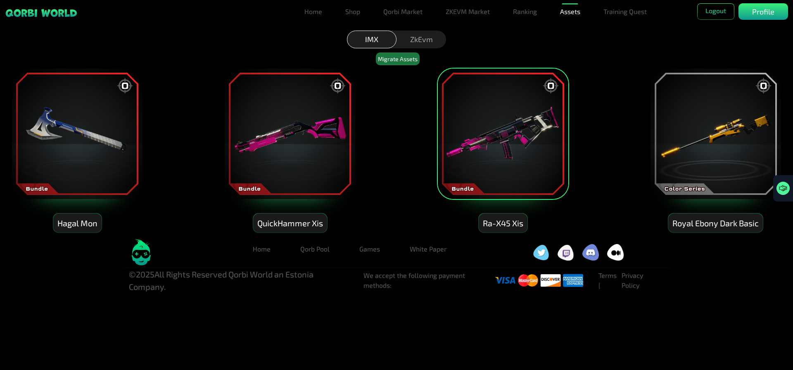
click at [480, 141] on img at bounding box center [503, 134] width 132 height 132
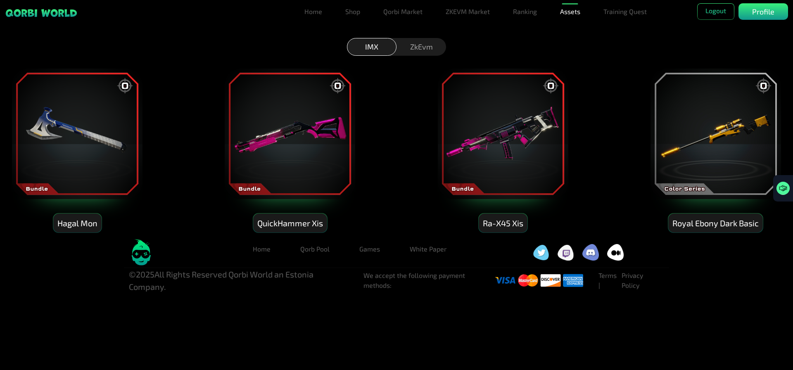
click at [693, 141] on img at bounding box center [716, 134] width 132 height 132
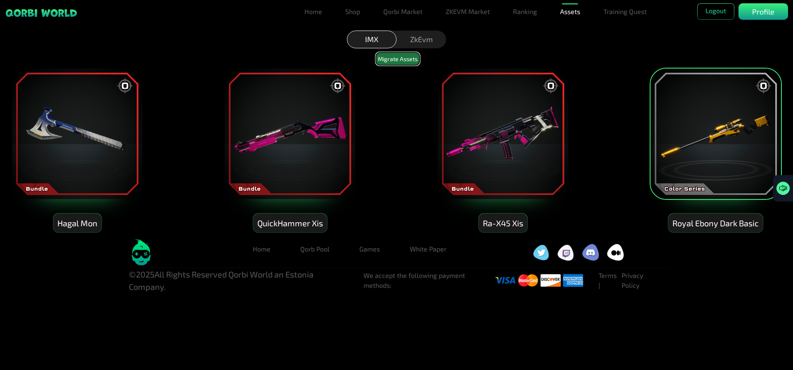
click at [396, 64] on button "Migrate Assets" at bounding box center [398, 58] width 44 height 13
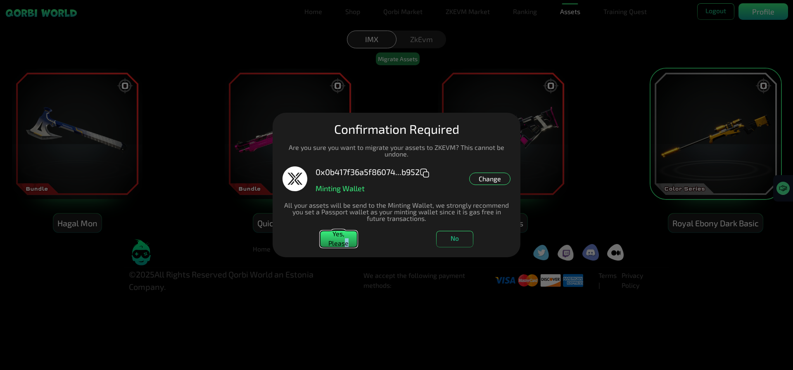
click at [348, 245] on button "Yes, Please" at bounding box center [338, 239] width 37 height 17
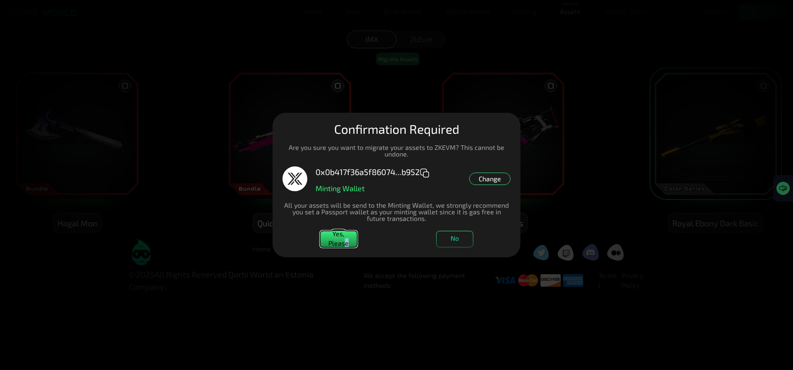
click at [347, 239] on button "Yes, Please" at bounding box center [338, 239] width 37 height 17
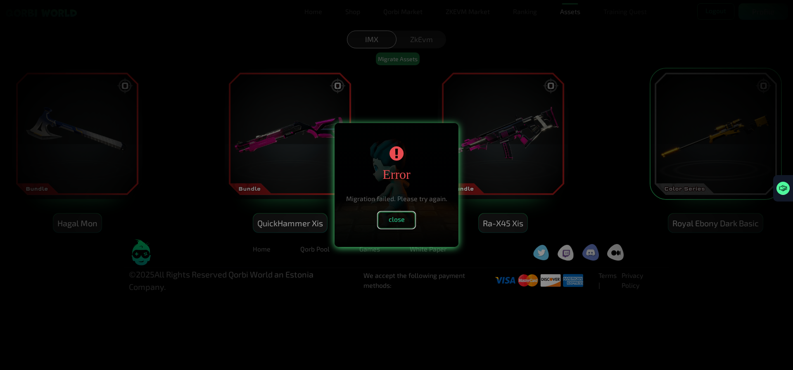
click at [405, 221] on button "close" at bounding box center [396, 220] width 37 height 17
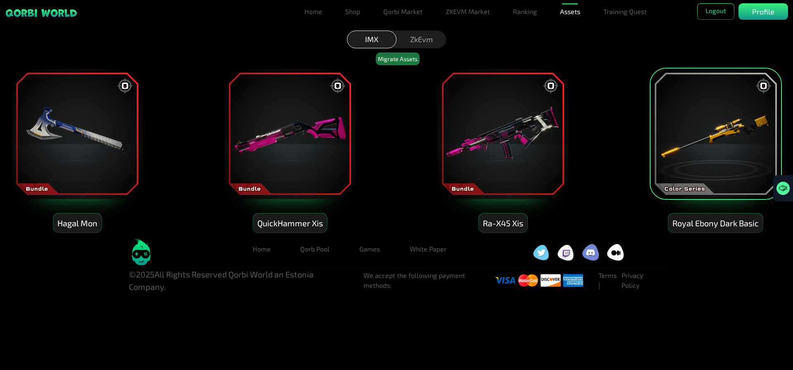
click at [291, 126] on img at bounding box center [290, 134] width 132 height 132
click at [717, 143] on img at bounding box center [716, 134] width 132 height 132
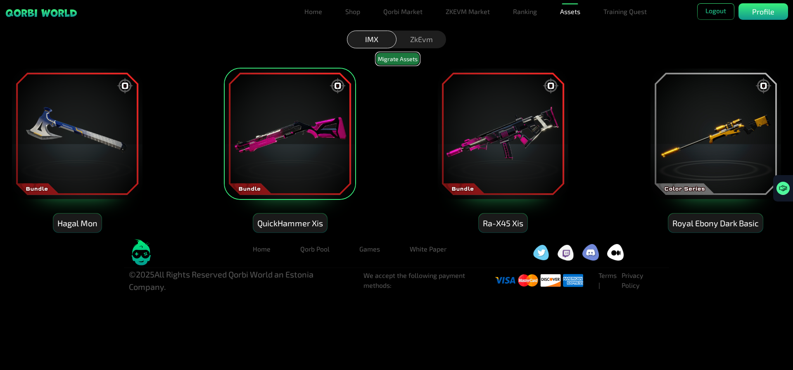
click at [400, 58] on button "Migrate Assets" at bounding box center [398, 58] width 44 height 13
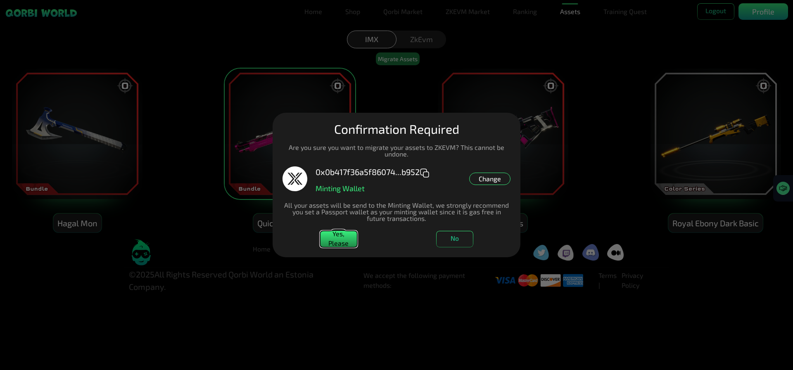
click at [332, 236] on button "Yes, Please" at bounding box center [338, 239] width 37 height 17
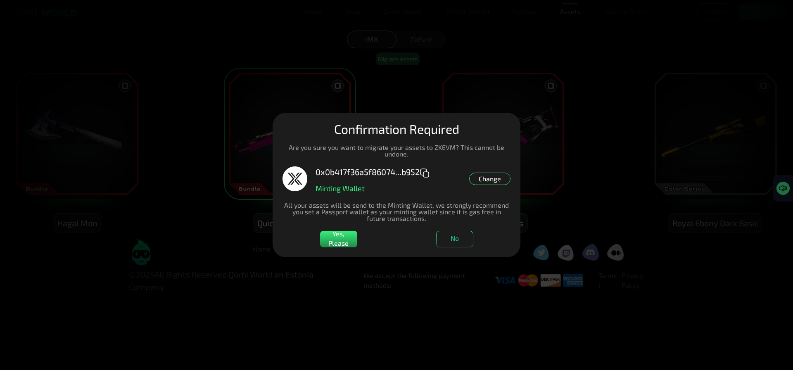
click at [459, 257] on dialog "Manage Wallets Add one or more wallets to showcase all your Items in one place.…" at bounding box center [397, 185] width 248 height 145
click at [456, 231] on button "No" at bounding box center [454, 239] width 37 height 17
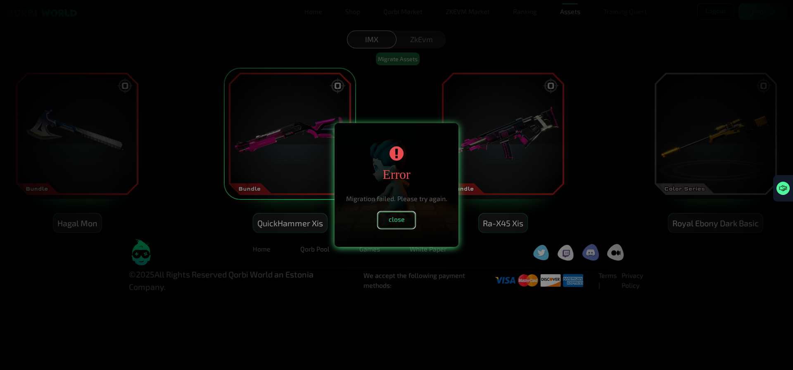
click at [390, 224] on button "close" at bounding box center [396, 220] width 37 height 17
click at [289, 141] on div at bounding box center [396, 185] width 793 height 370
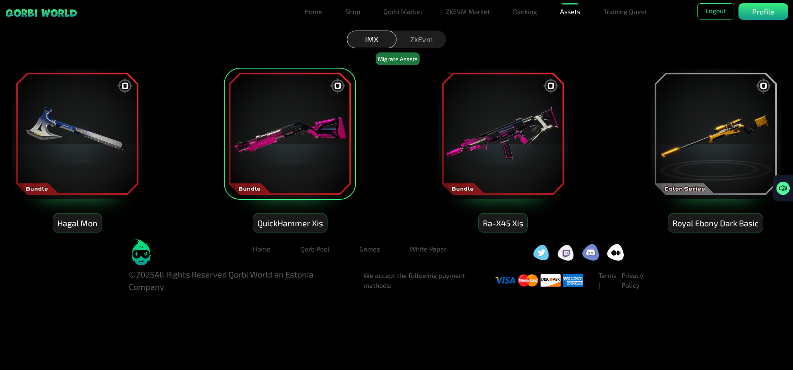
click at [290, 143] on img at bounding box center [290, 134] width 132 height 132
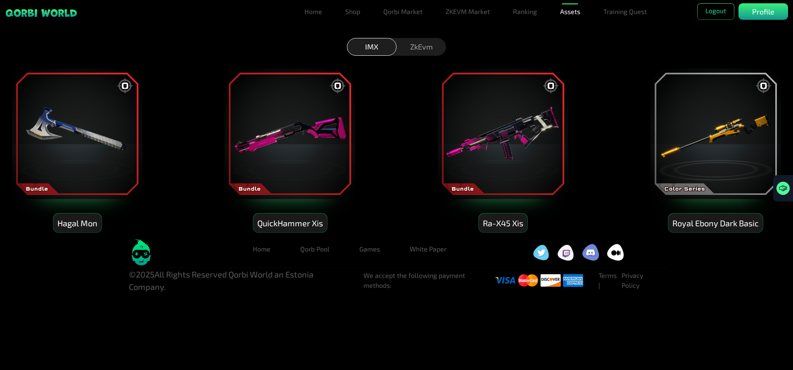
click at [105, 144] on img at bounding box center [77, 134] width 132 height 132
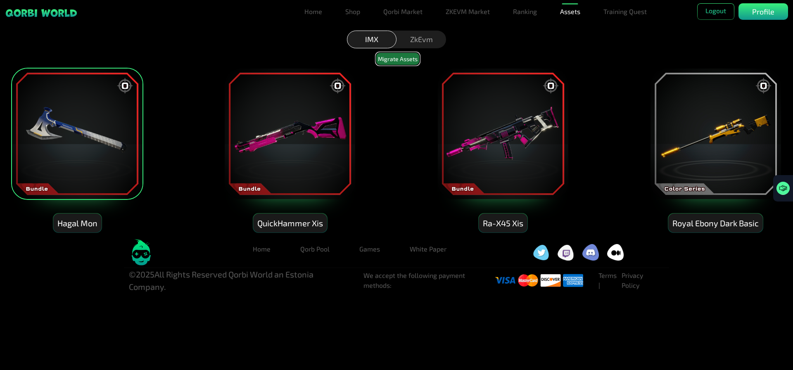
click at [400, 59] on button "Migrate Assets" at bounding box center [398, 58] width 44 height 13
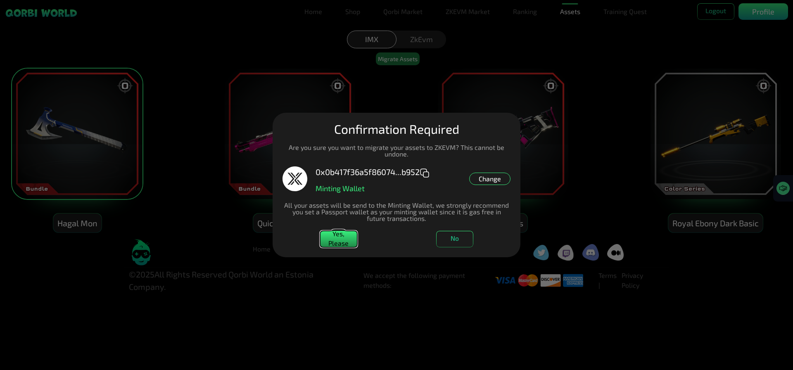
click at [335, 242] on button "Yes, Please" at bounding box center [338, 239] width 37 height 17
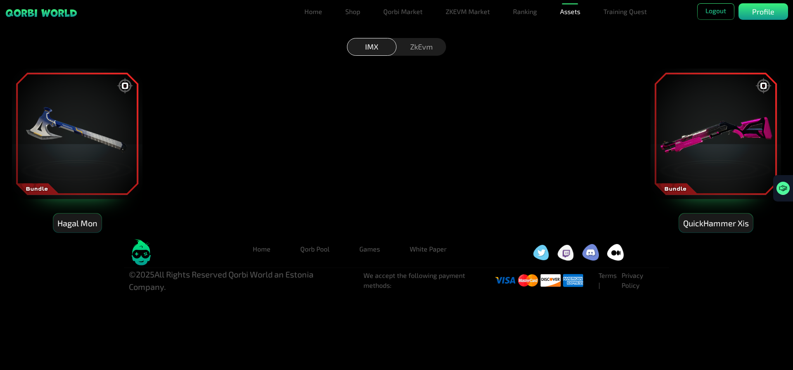
click at [66, 136] on img at bounding box center [77, 134] width 132 height 132
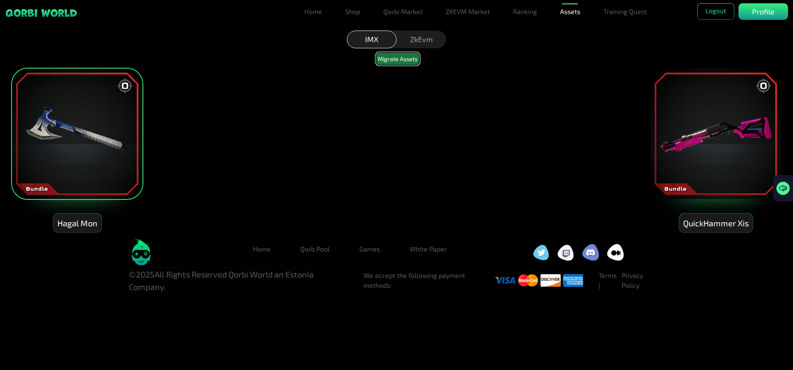
click at [399, 60] on button "Migrate Assets" at bounding box center [398, 58] width 44 height 13
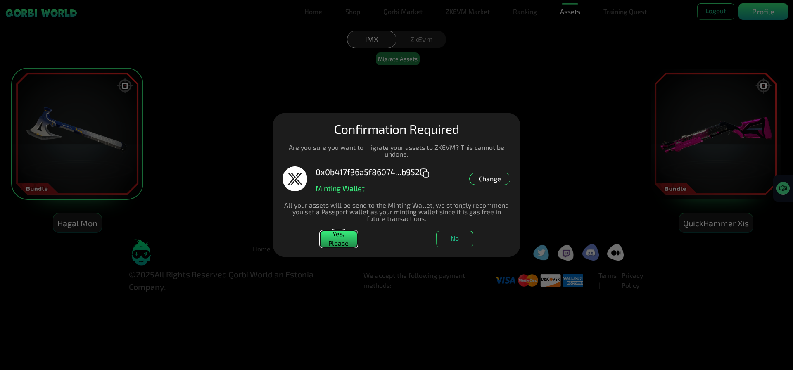
click at [337, 237] on button "Yes, Please" at bounding box center [338, 239] width 37 height 17
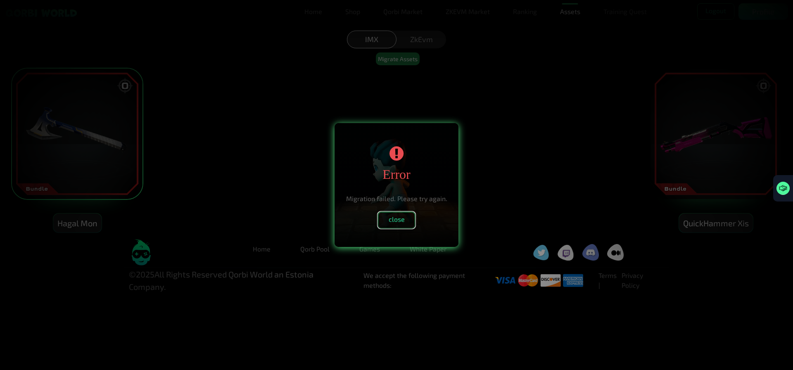
click at [397, 219] on button "close" at bounding box center [396, 220] width 37 height 17
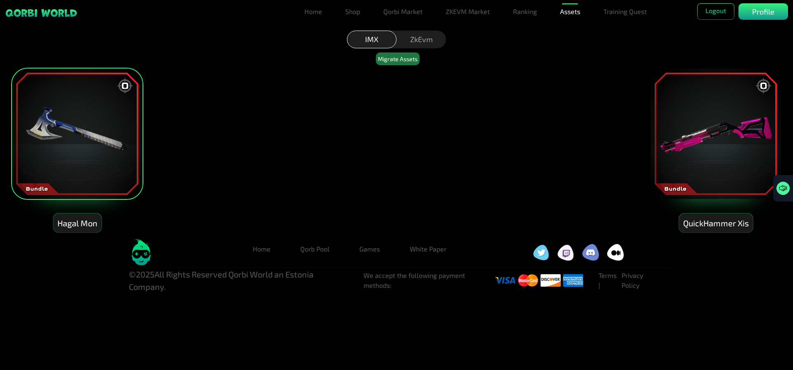
click at [66, 138] on img at bounding box center [77, 134] width 132 height 132
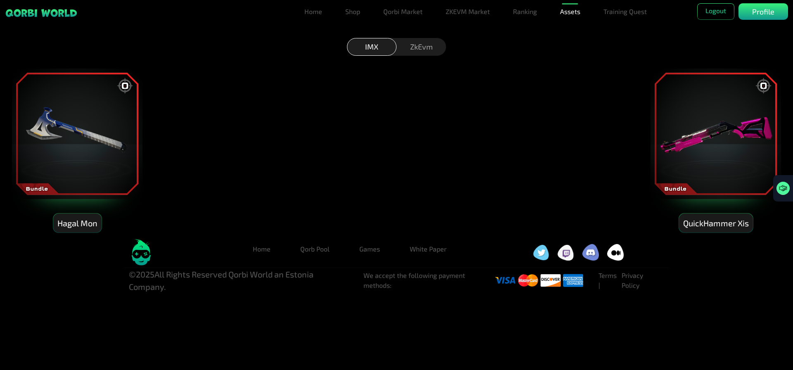
click at [724, 147] on img at bounding box center [716, 134] width 132 height 132
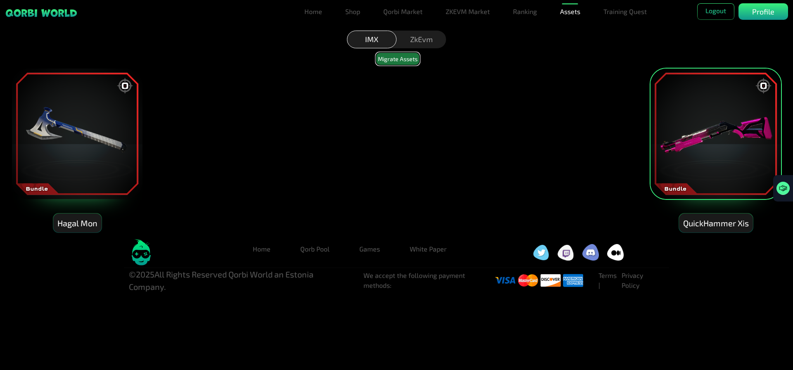
click at [395, 55] on button "Migrate Assets" at bounding box center [398, 58] width 44 height 13
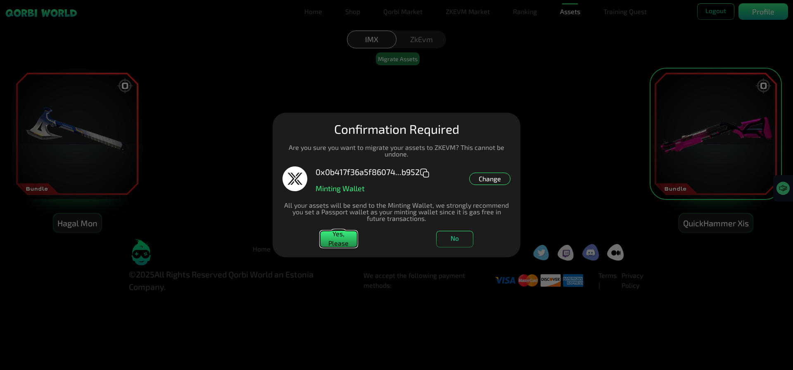
click at [333, 243] on button "Yes, Please" at bounding box center [338, 239] width 37 height 17
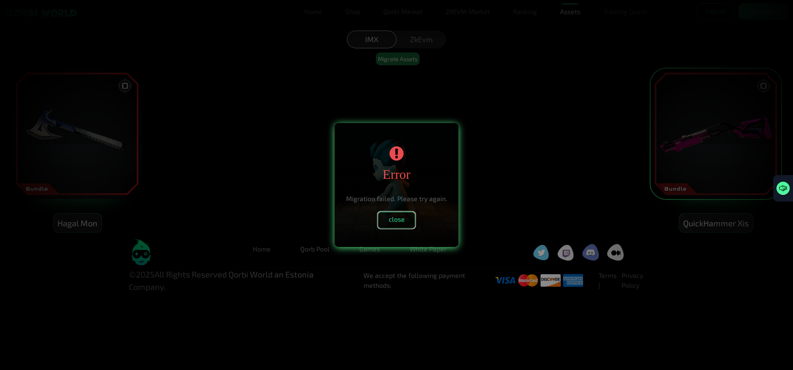
click at [400, 214] on button "close" at bounding box center [396, 220] width 37 height 17
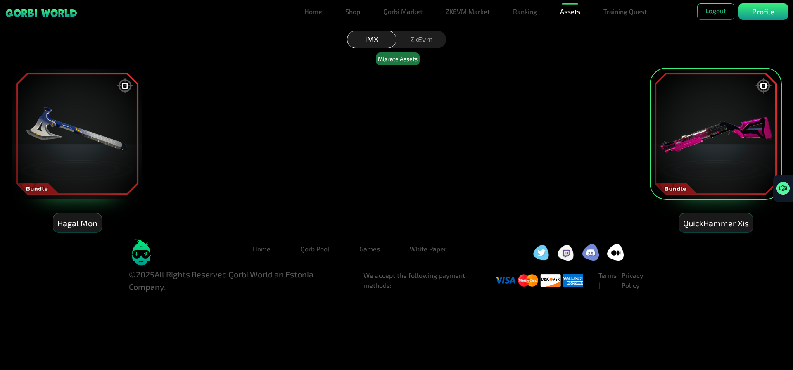
click at [723, 145] on img at bounding box center [716, 134] width 132 height 132
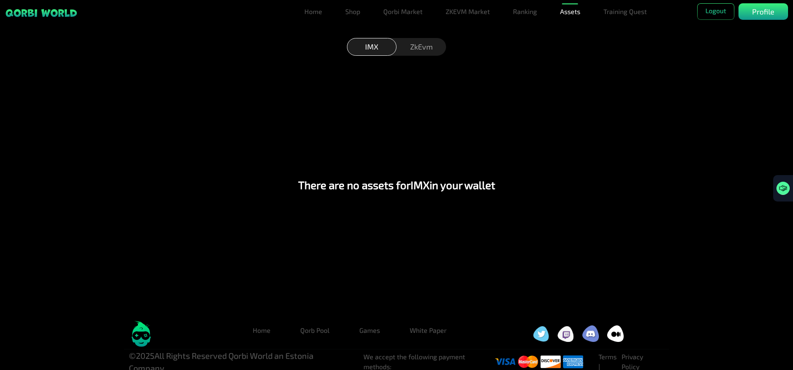
click at [423, 45] on div "ZkEvm" at bounding box center [422, 47] width 50 height 18
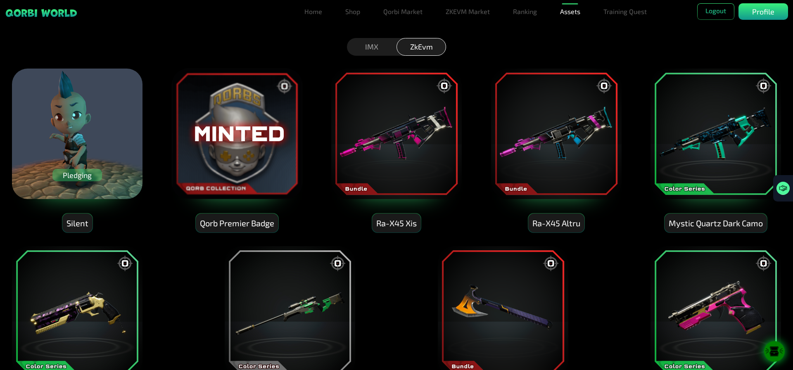
click at [442, 84] on img at bounding box center [397, 134] width 132 height 132
click at [411, 157] on img at bounding box center [397, 134] width 132 height 132
click at [400, 228] on div "Ra-X45 Xis" at bounding box center [396, 223] width 49 height 19
click at [77, 176] on div "Pledging" at bounding box center [77, 175] width 50 height 12
click at [78, 229] on div "Silent" at bounding box center [77, 223] width 30 height 19
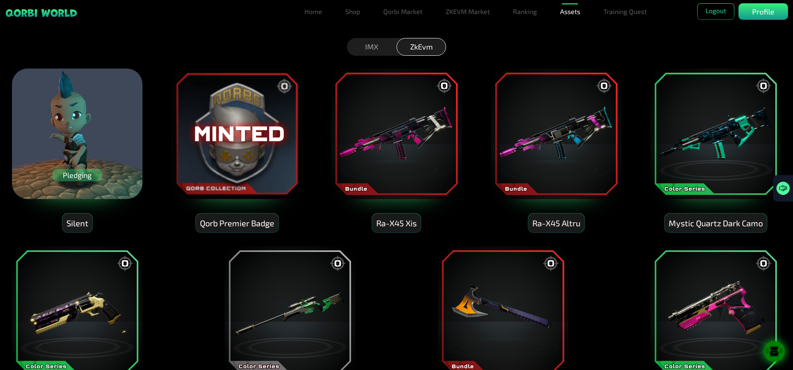
click at [76, 226] on div "Silent" at bounding box center [77, 223] width 30 height 19
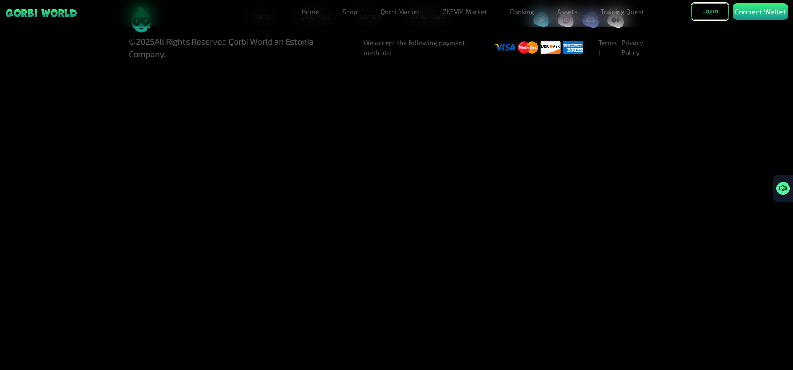
click at [709, 8] on button "Login" at bounding box center [710, 11] width 37 height 17
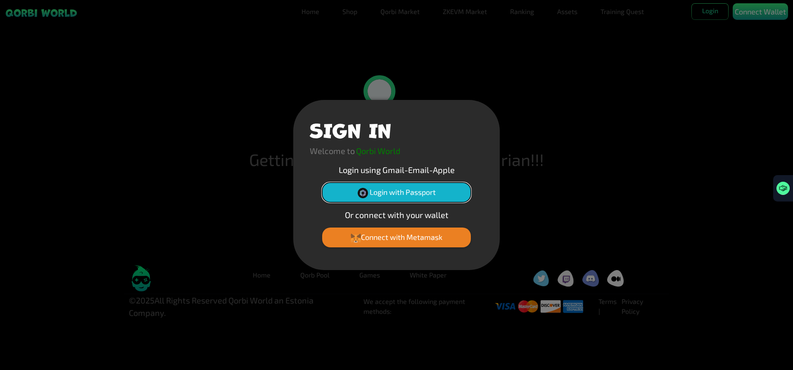
click at [455, 197] on button "Login with Passport" at bounding box center [396, 193] width 149 height 20
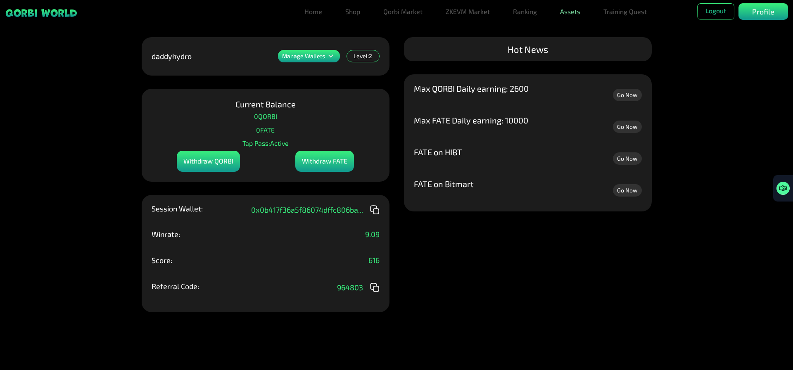
click at [578, 11] on link "Assets" at bounding box center [570, 11] width 27 height 17
click at [579, 25] on link "Assets" at bounding box center [570, 28] width 27 height 17
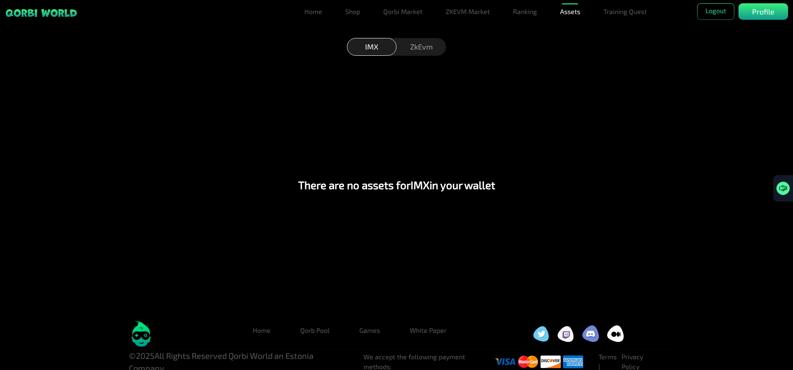
click at [424, 47] on div "ZkEvm" at bounding box center [422, 47] width 50 height 18
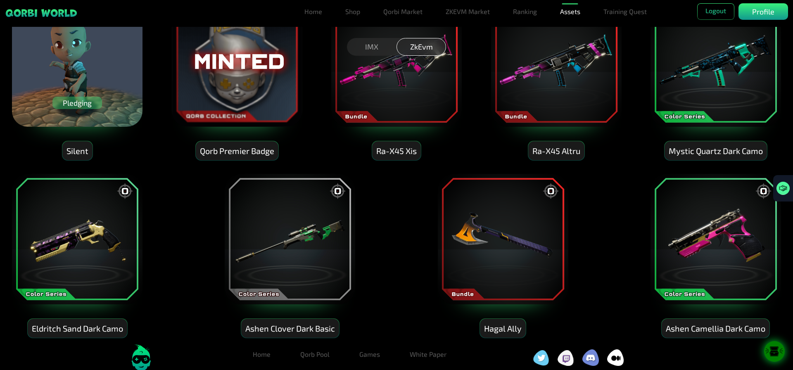
scroll to position [31, 0]
